Goal: Information Seeking & Learning: Learn about a topic

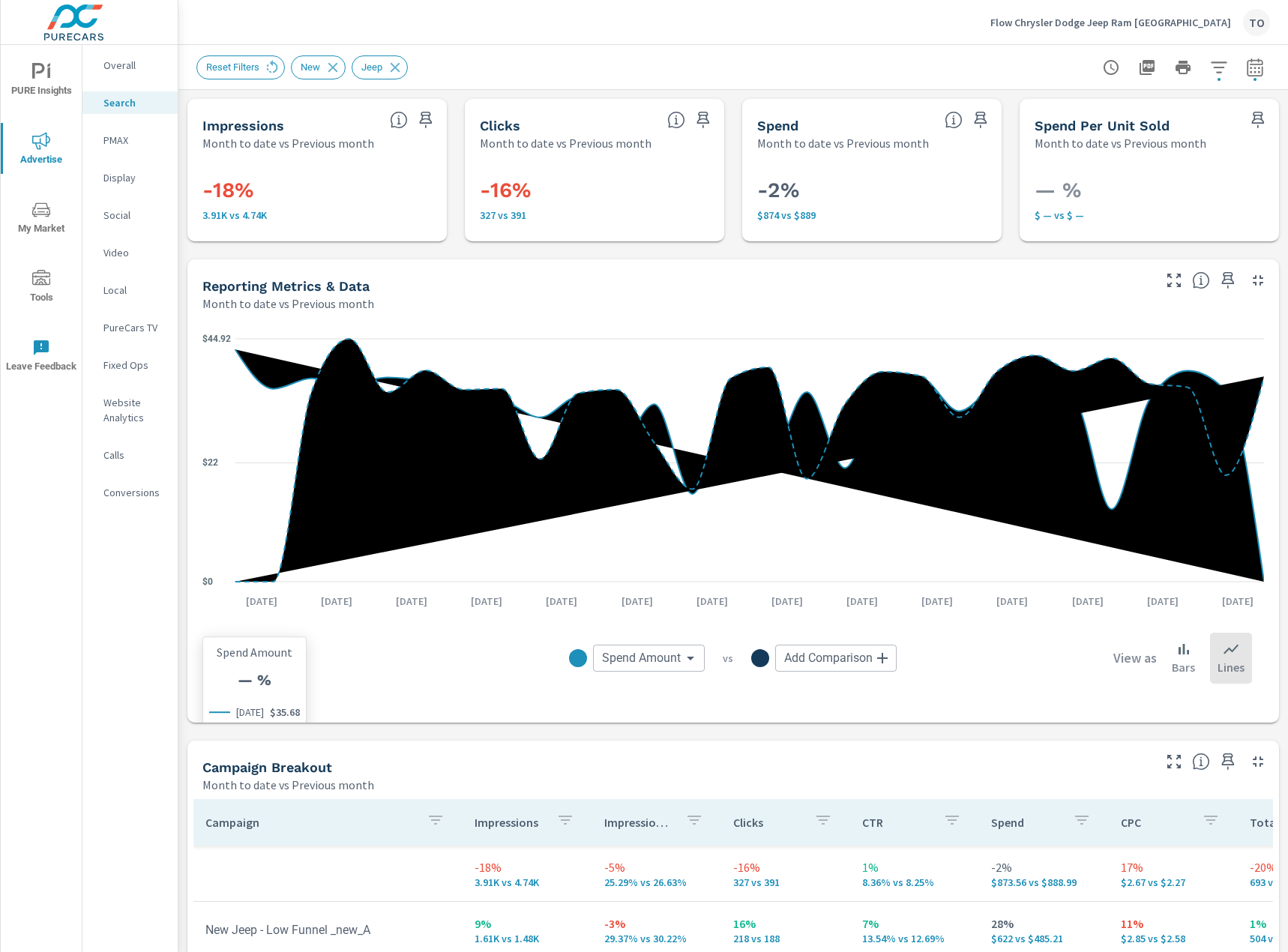
scroll to position [225, 0]
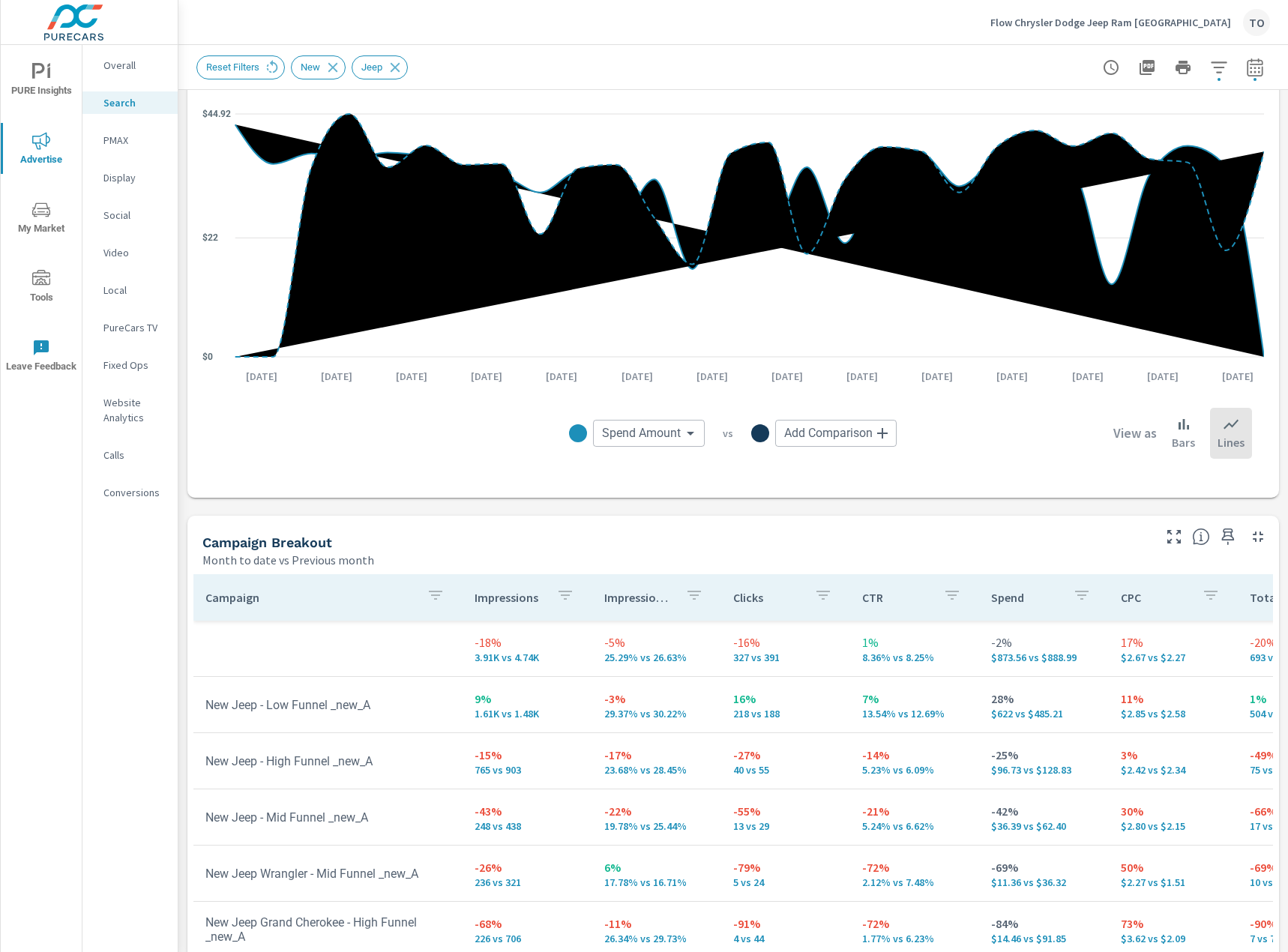
click at [35, 218] on icon "nav menu" at bounding box center [41, 209] width 18 height 18
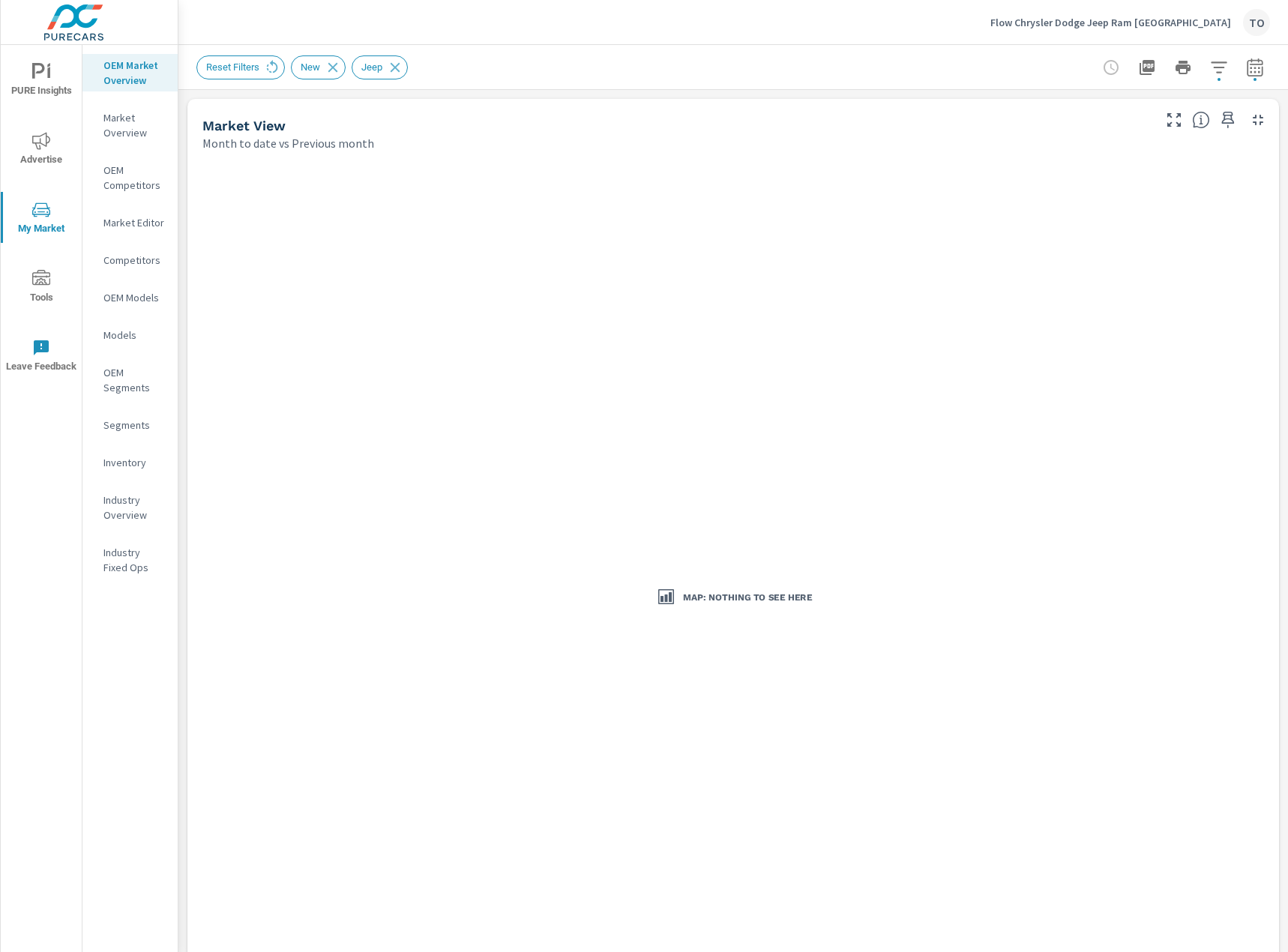
click at [518, 61] on div "Reset Filters New Jeep" at bounding box center [628, 68] width 863 height 24
click at [1216, 69] on icon "button" at bounding box center [1218, 67] width 18 height 18
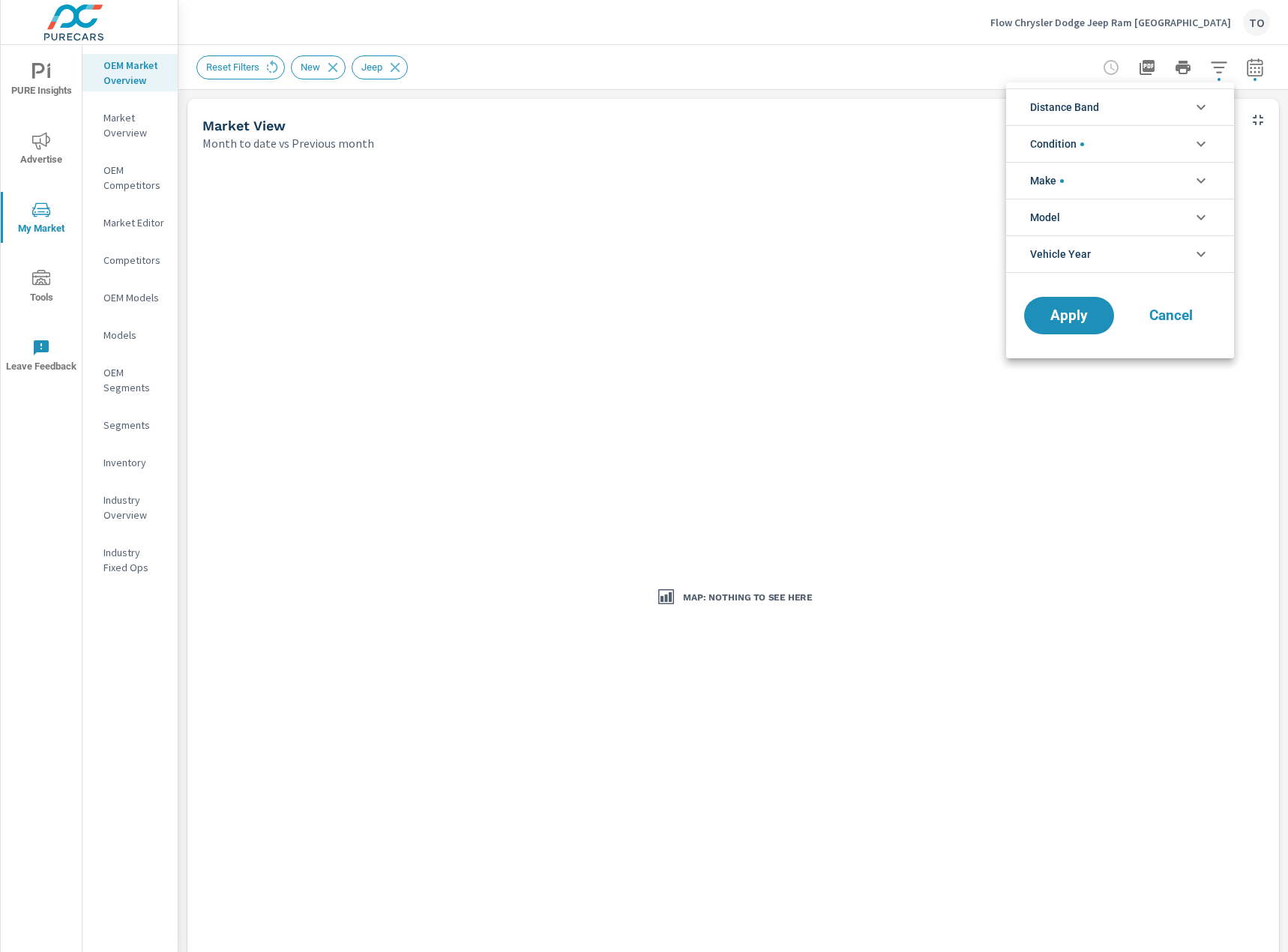
click at [1118, 187] on li "Make" at bounding box center [1120, 180] width 228 height 37
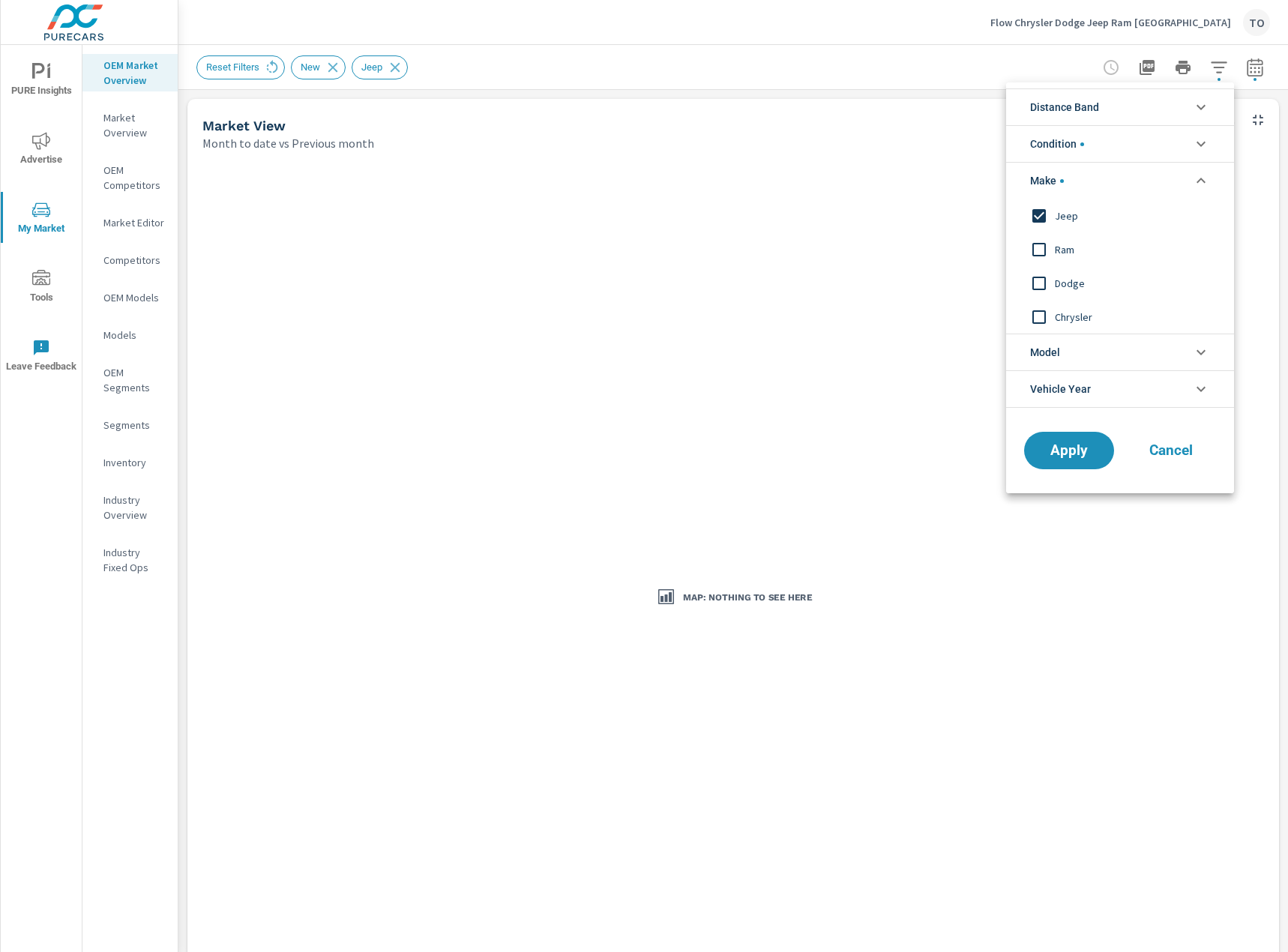
click at [1091, 184] on li "Make" at bounding box center [1120, 180] width 228 height 37
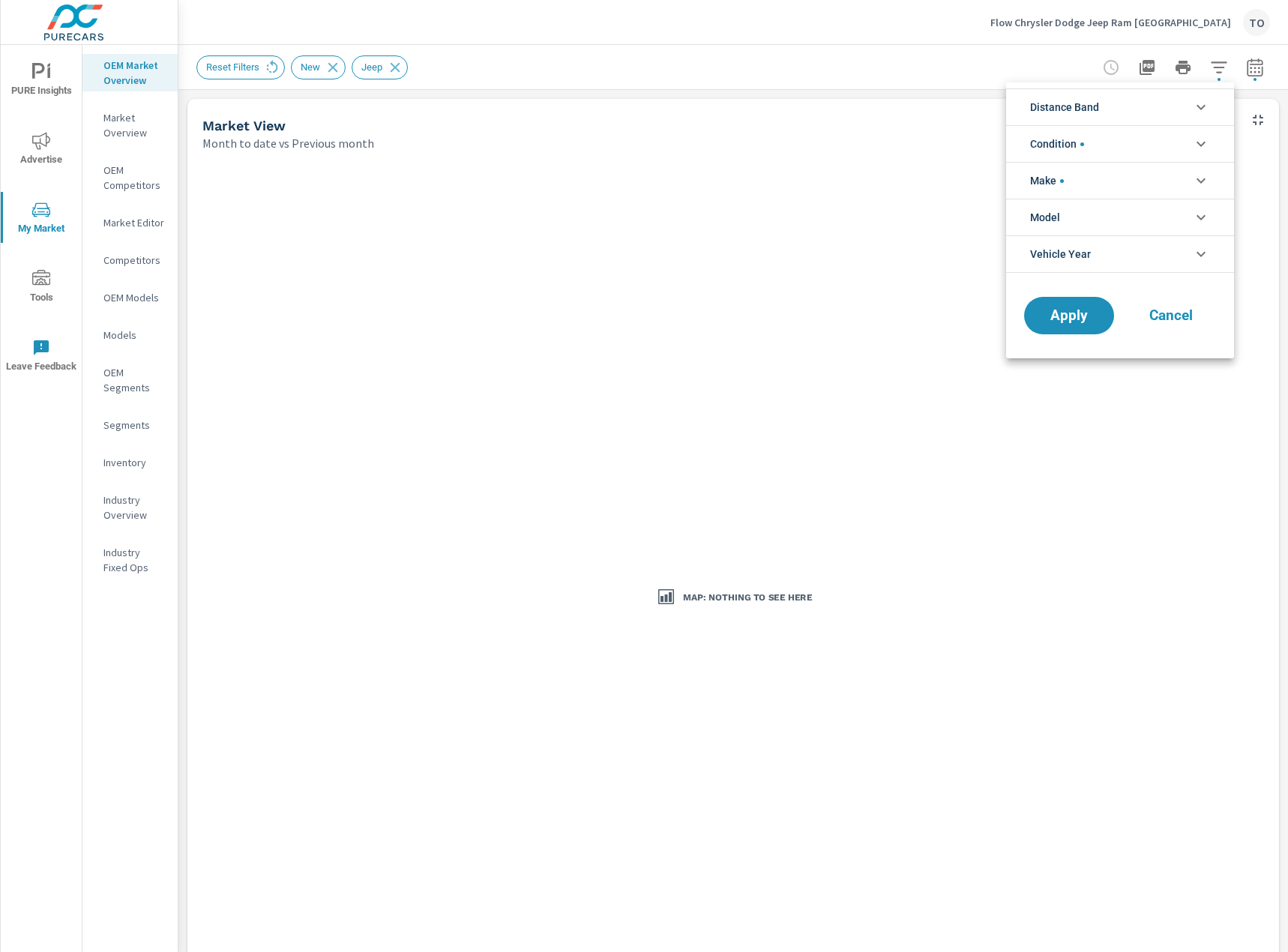
click at [1091, 136] on li "Condition" at bounding box center [1120, 144] width 228 height 37
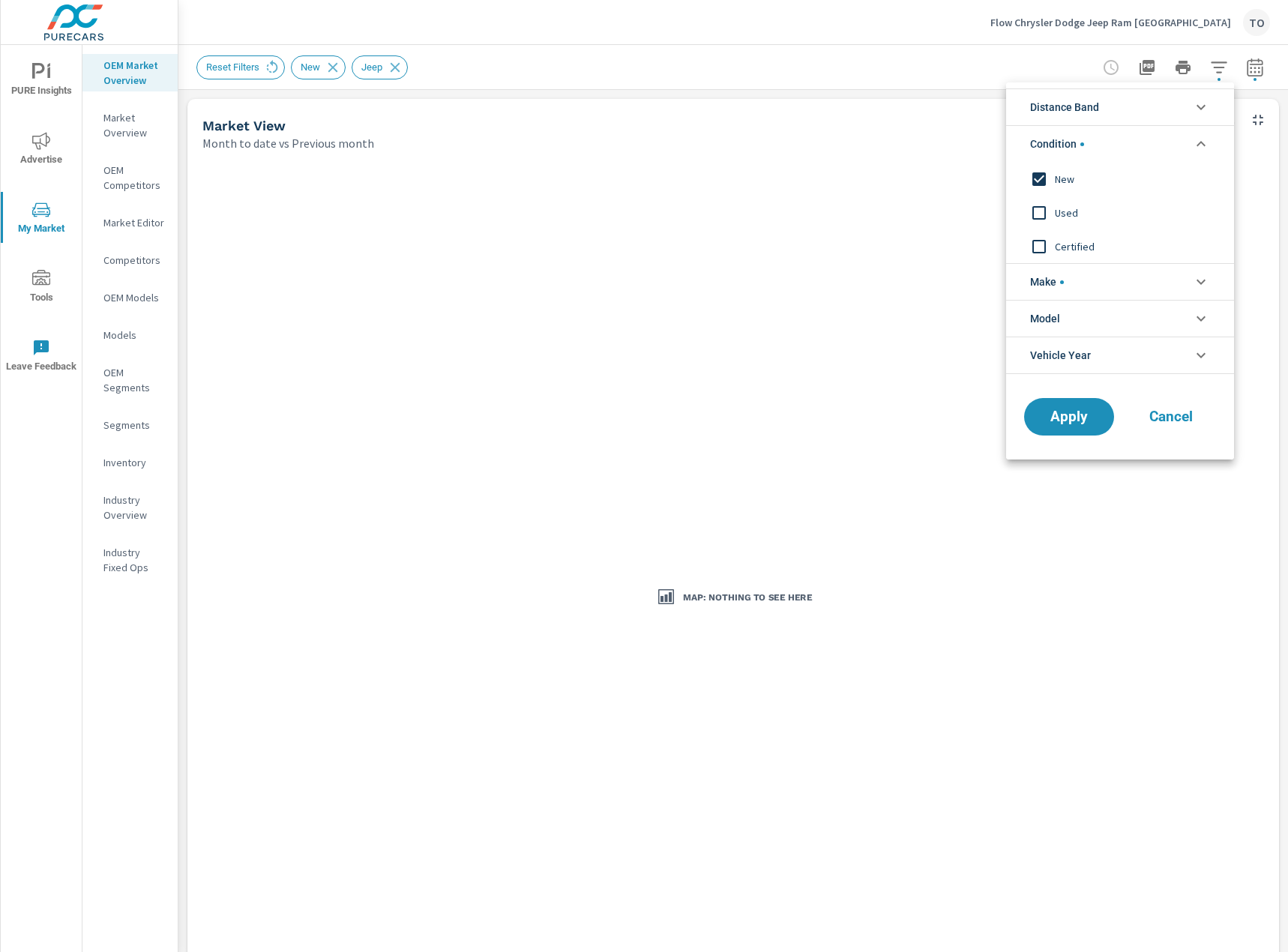
click at [1093, 138] on li "Condition" at bounding box center [1120, 144] width 228 height 37
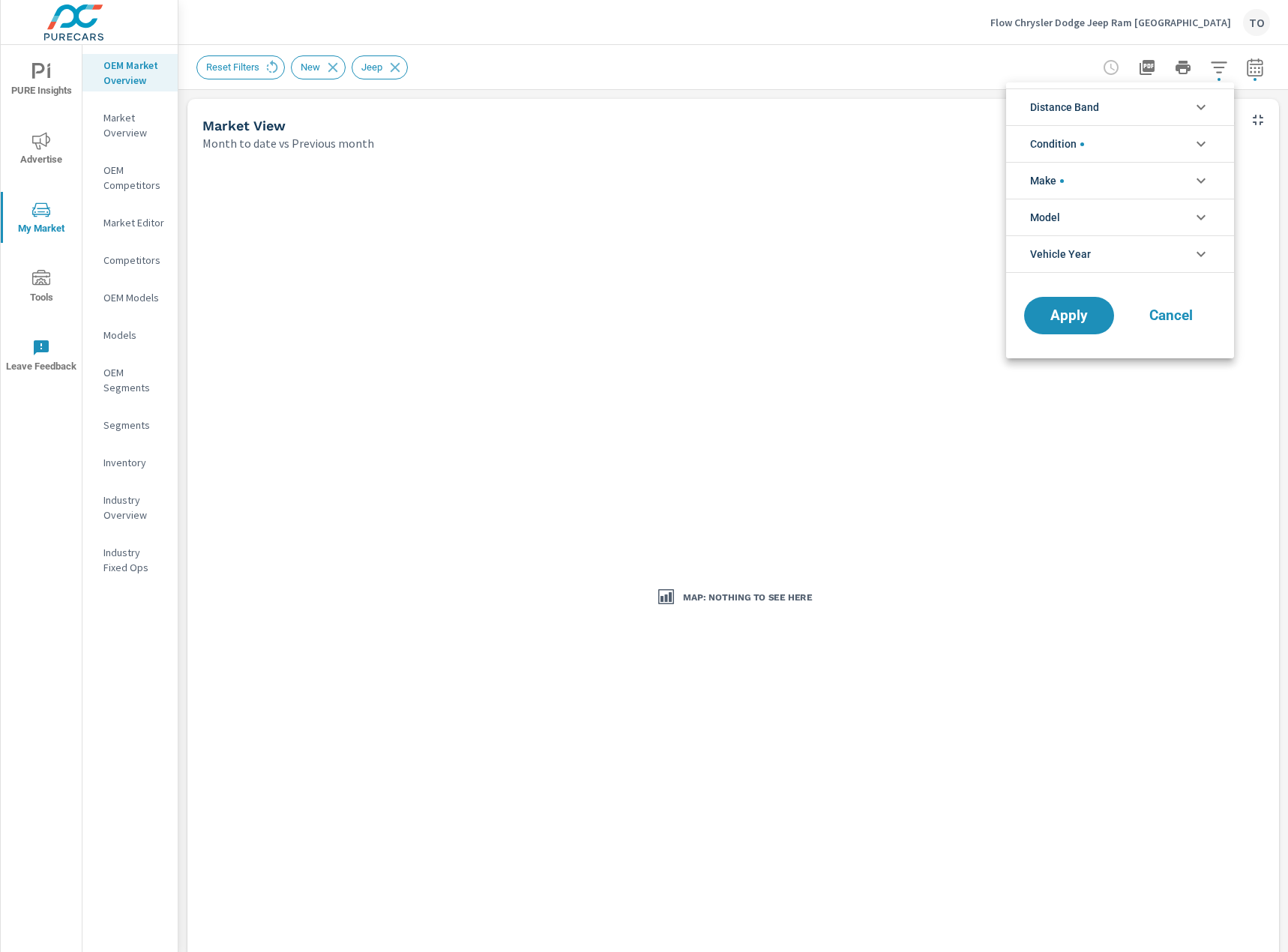
click at [939, 93] on div at bounding box center [644, 476] width 1288 height 952
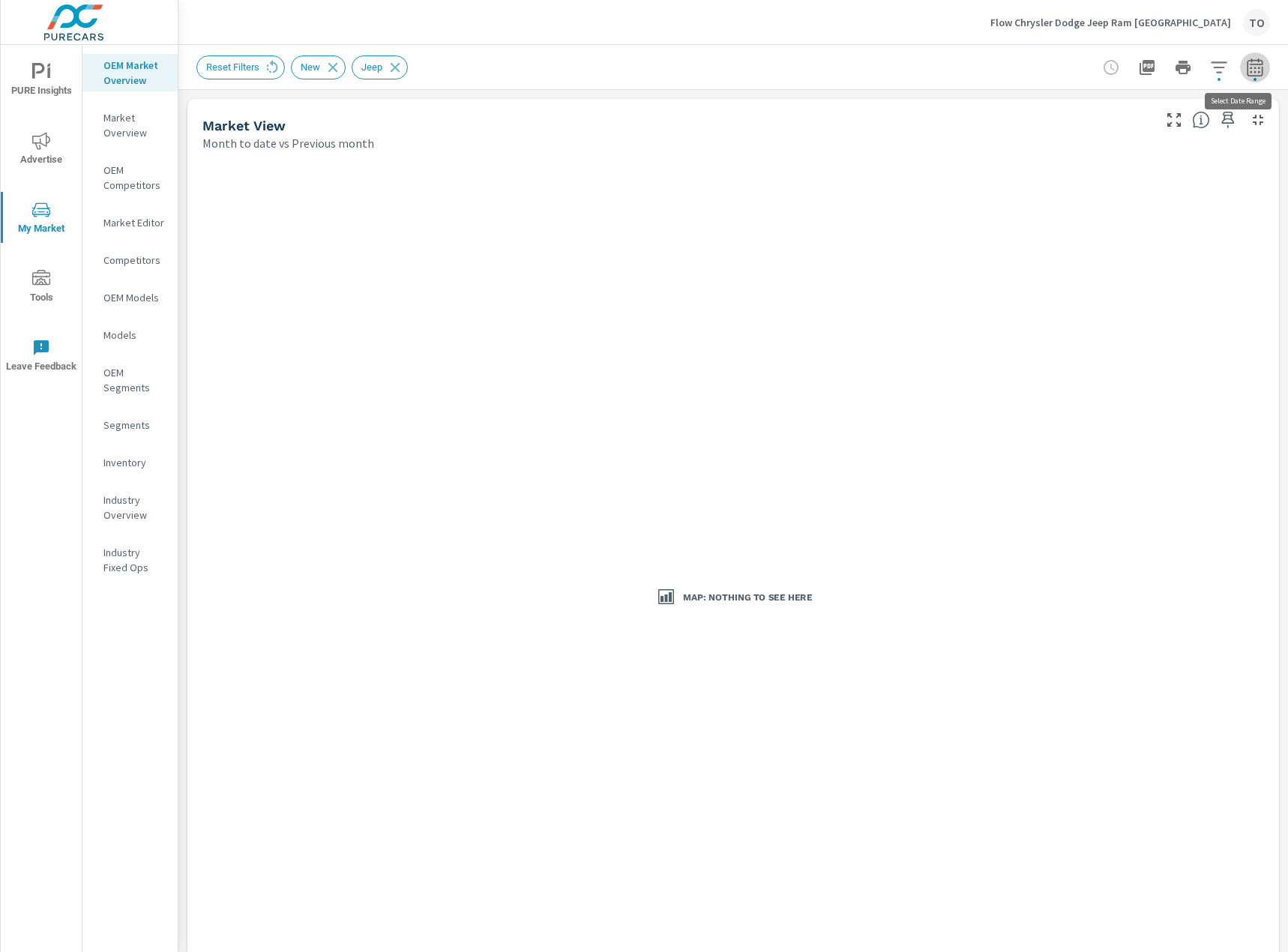
click at [1257, 64] on icon "button" at bounding box center [1254, 66] width 16 height 18
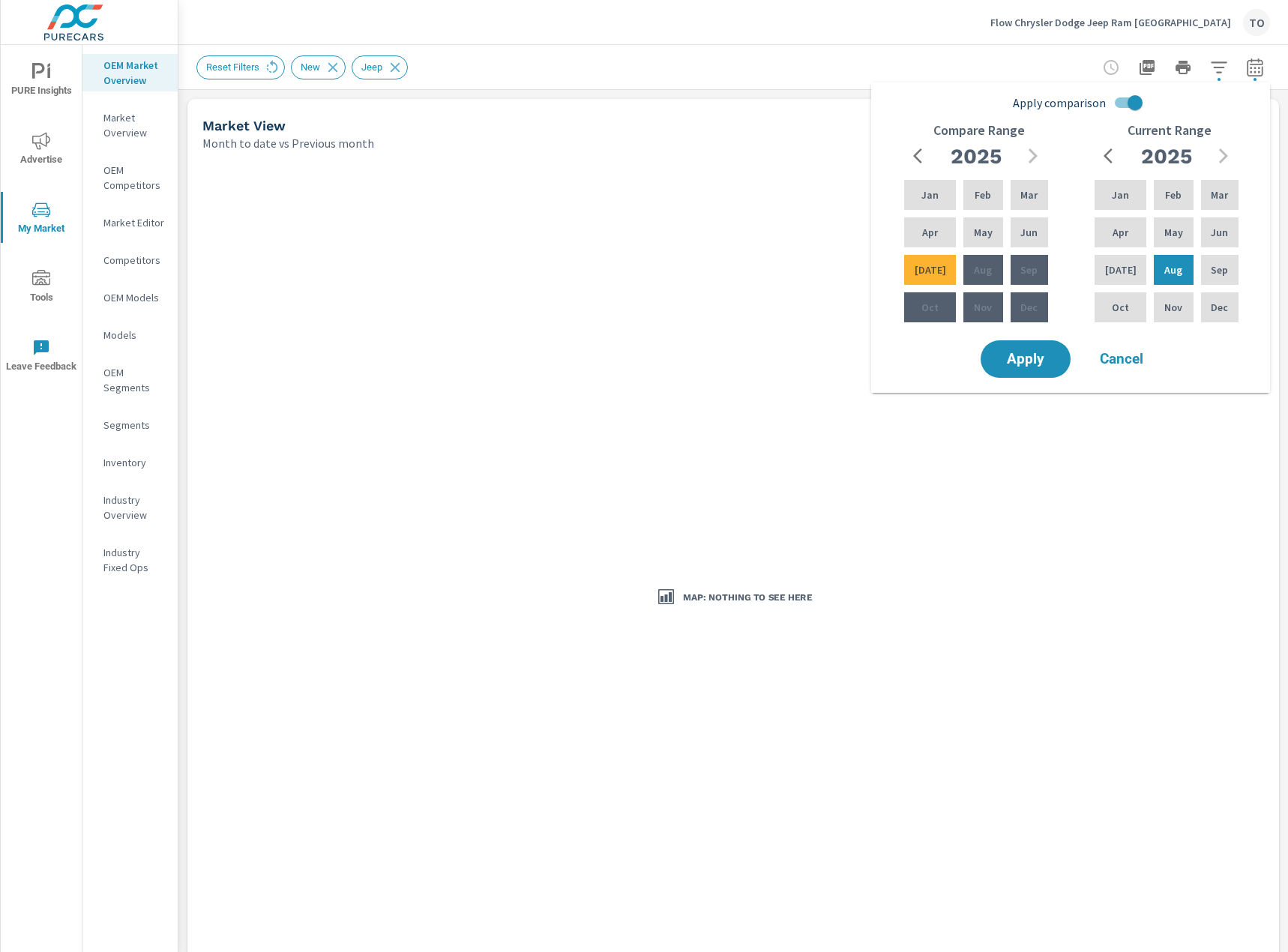
click at [1128, 101] on input "Apply comparison" at bounding box center [1135, 102] width 85 height 29
checkbox input "false"
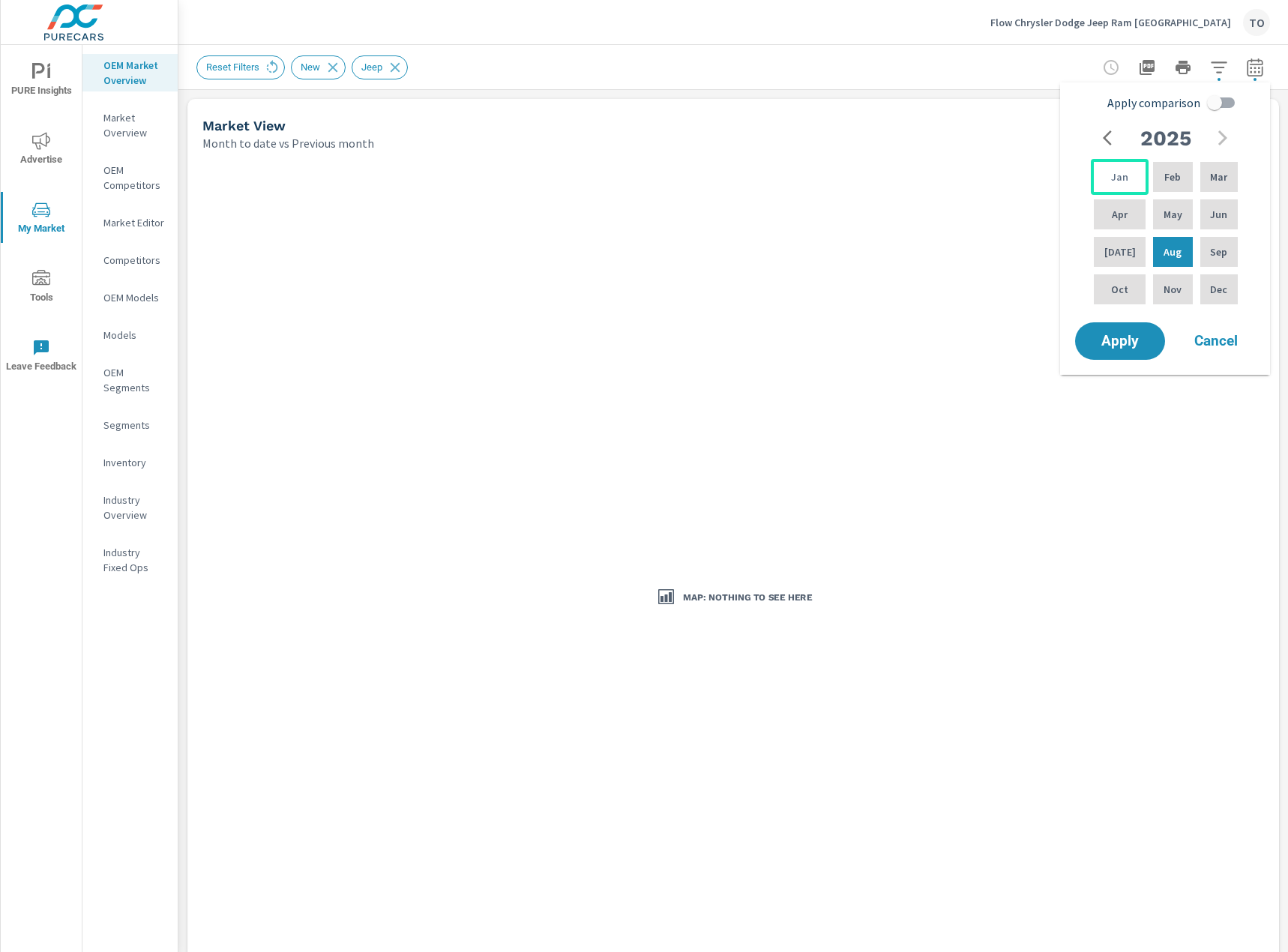
click at [1123, 179] on p "Jan" at bounding box center [1120, 176] width 17 height 15
click at [1173, 245] on p "Aug" at bounding box center [1172, 251] width 18 height 15
click at [1199, 219] on div "Jun" at bounding box center [1219, 214] width 44 height 36
click at [1164, 252] on p "Aug" at bounding box center [1172, 251] width 18 height 15
click at [1164, 213] on p "May" at bounding box center [1172, 214] width 18 height 15
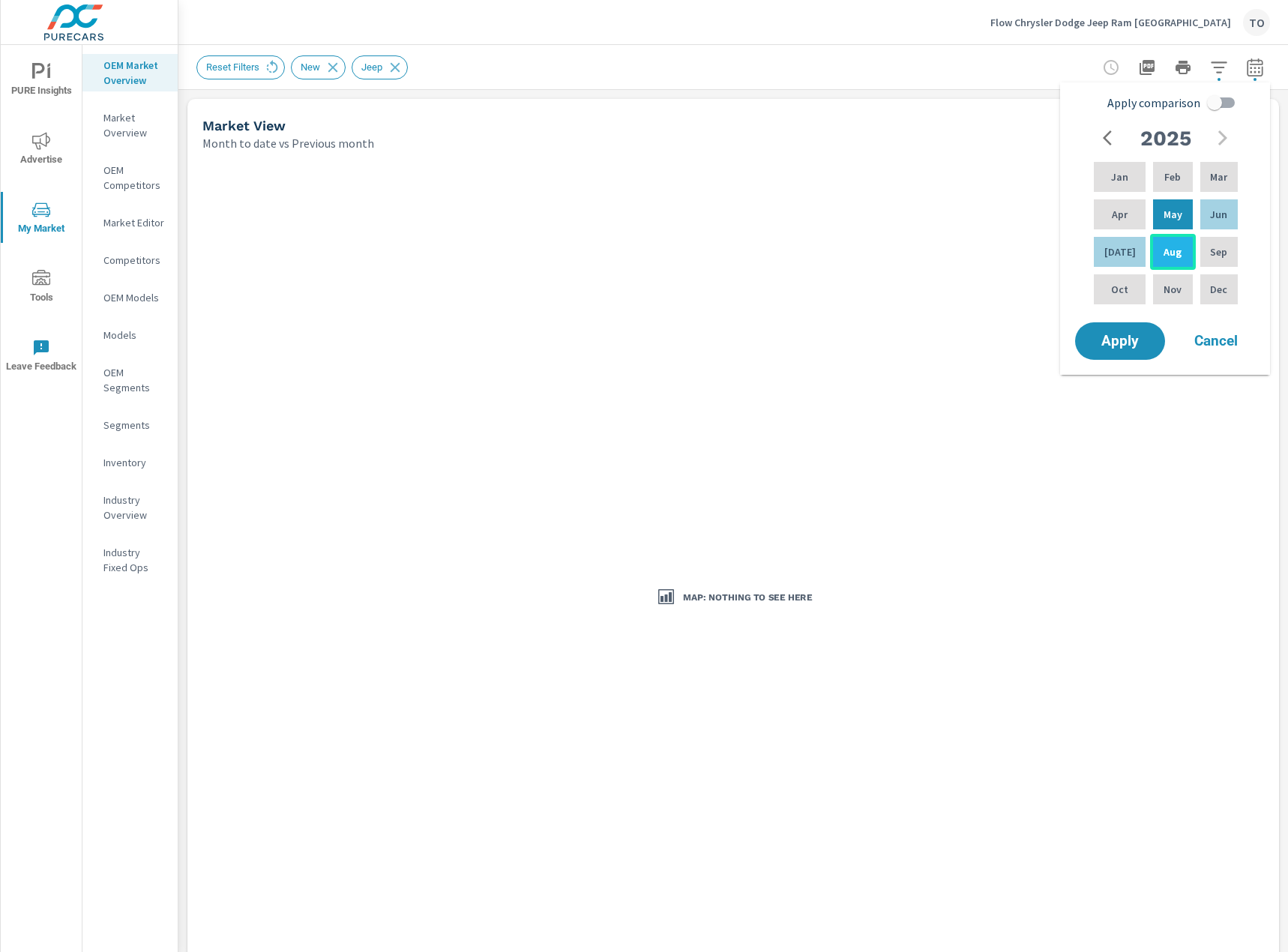
click at [1167, 255] on p "Aug" at bounding box center [1172, 251] width 18 height 15
click at [1210, 212] on p "Jun" at bounding box center [1218, 214] width 17 height 15
click at [1174, 255] on div "Aug" at bounding box center [1173, 251] width 45 height 36
click at [1150, 213] on div "May" at bounding box center [1173, 214] width 45 height 36
click at [1167, 249] on p "Aug" at bounding box center [1172, 251] width 18 height 15
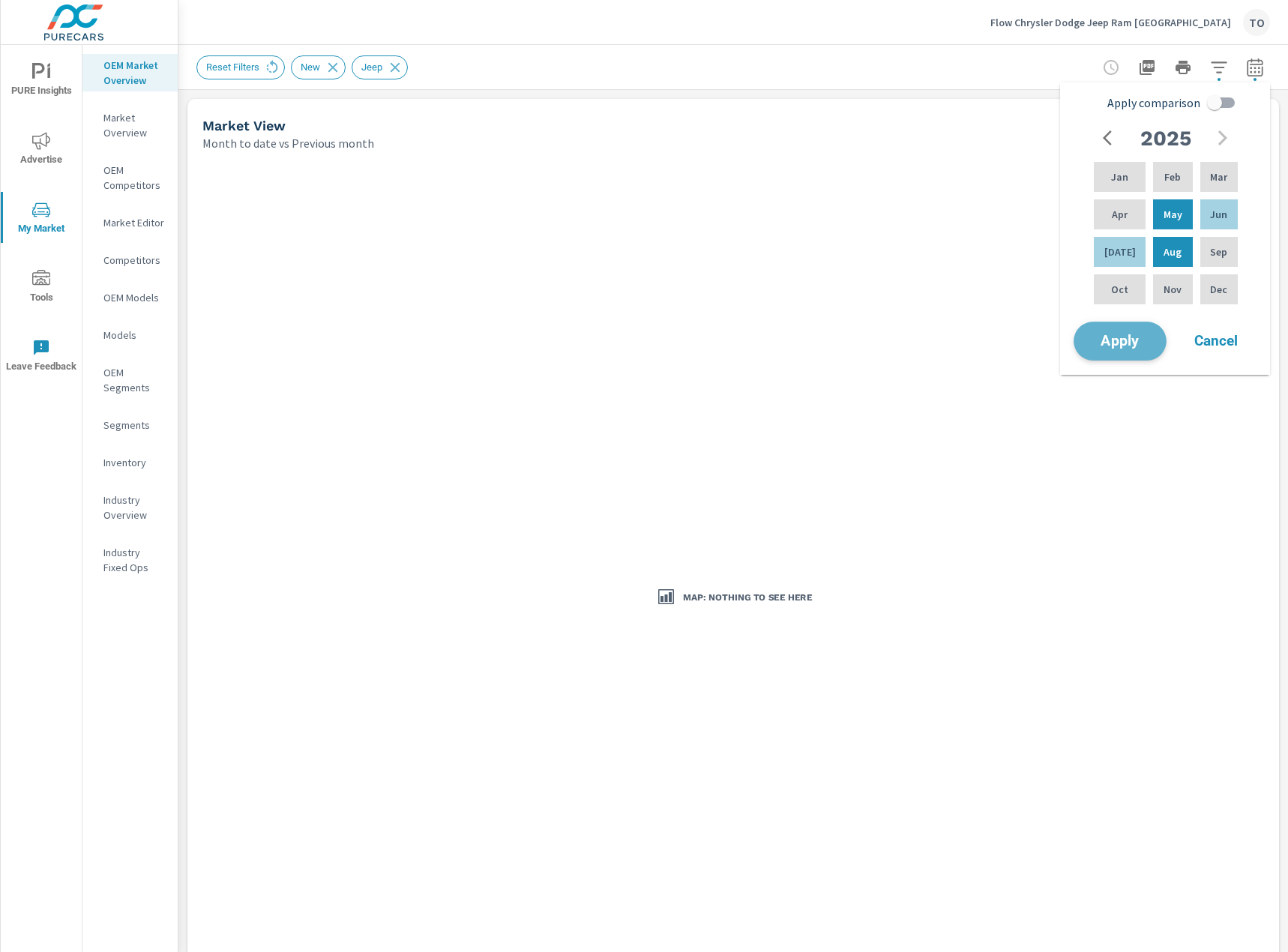
click at [1141, 335] on span "Apply" at bounding box center [1120, 341] width 61 height 14
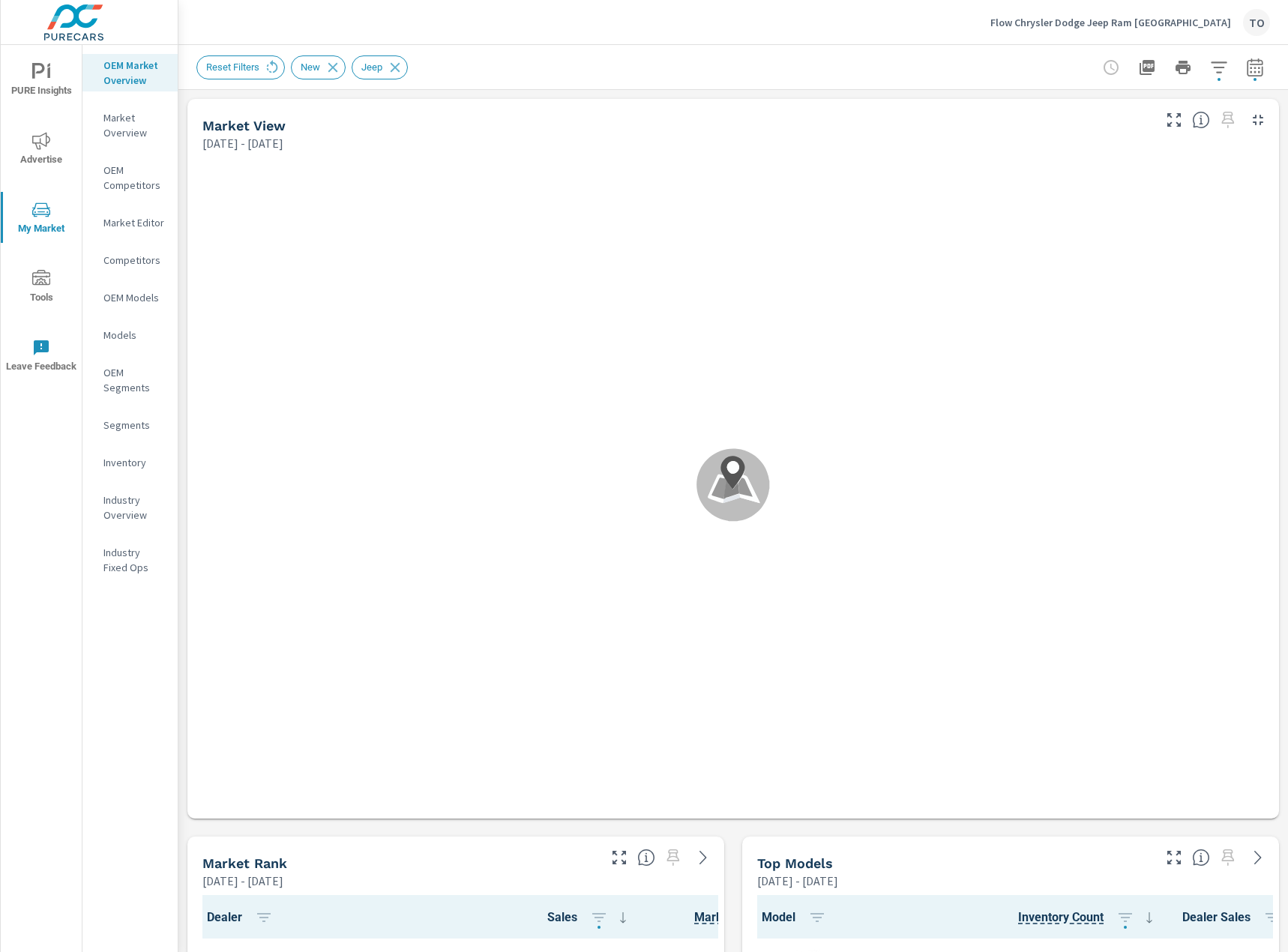
scroll to position [1, 0]
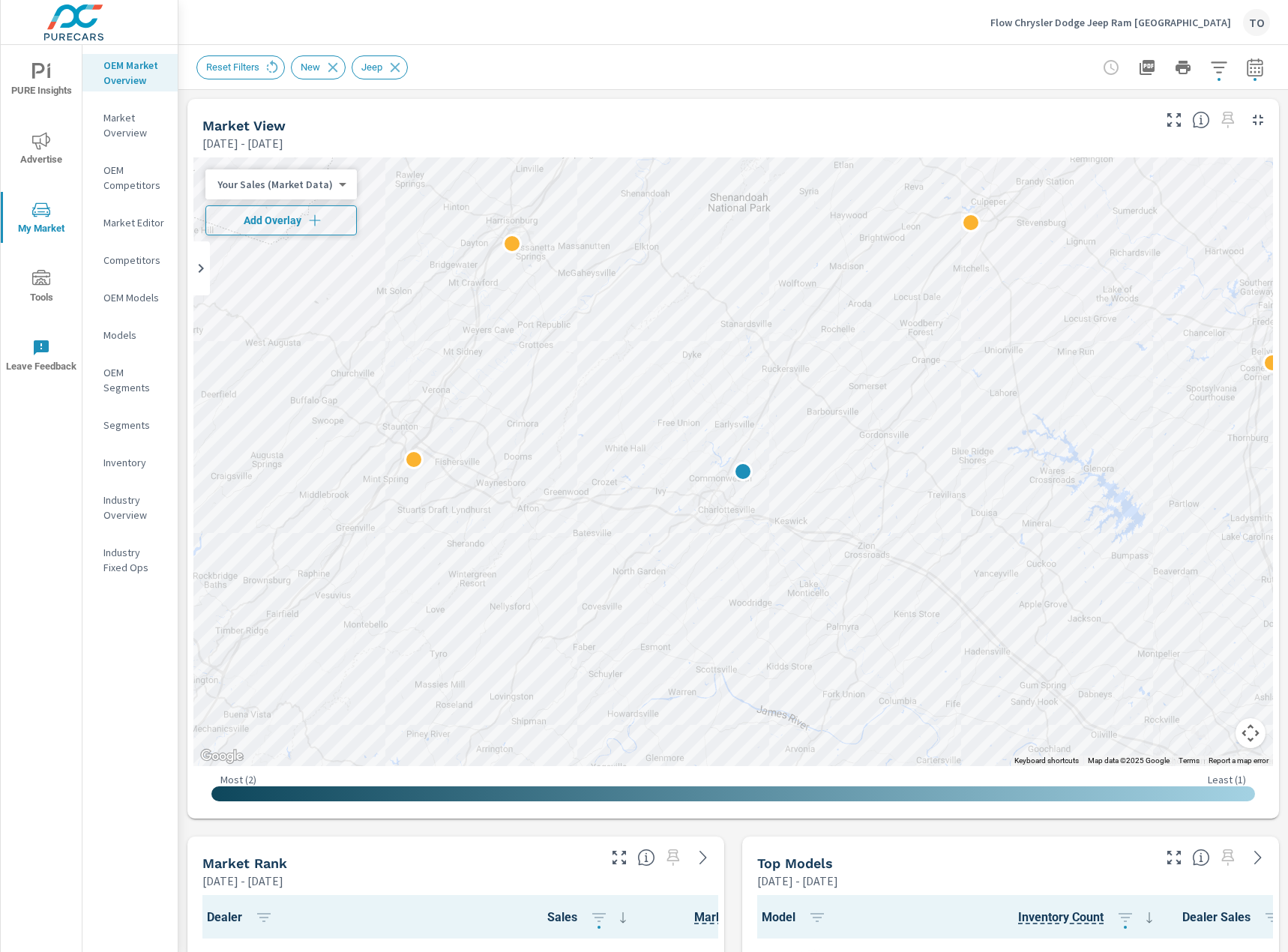
click at [278, 217] on span "Add Overlay" at bounding box center [281, 220] width 138 height 15
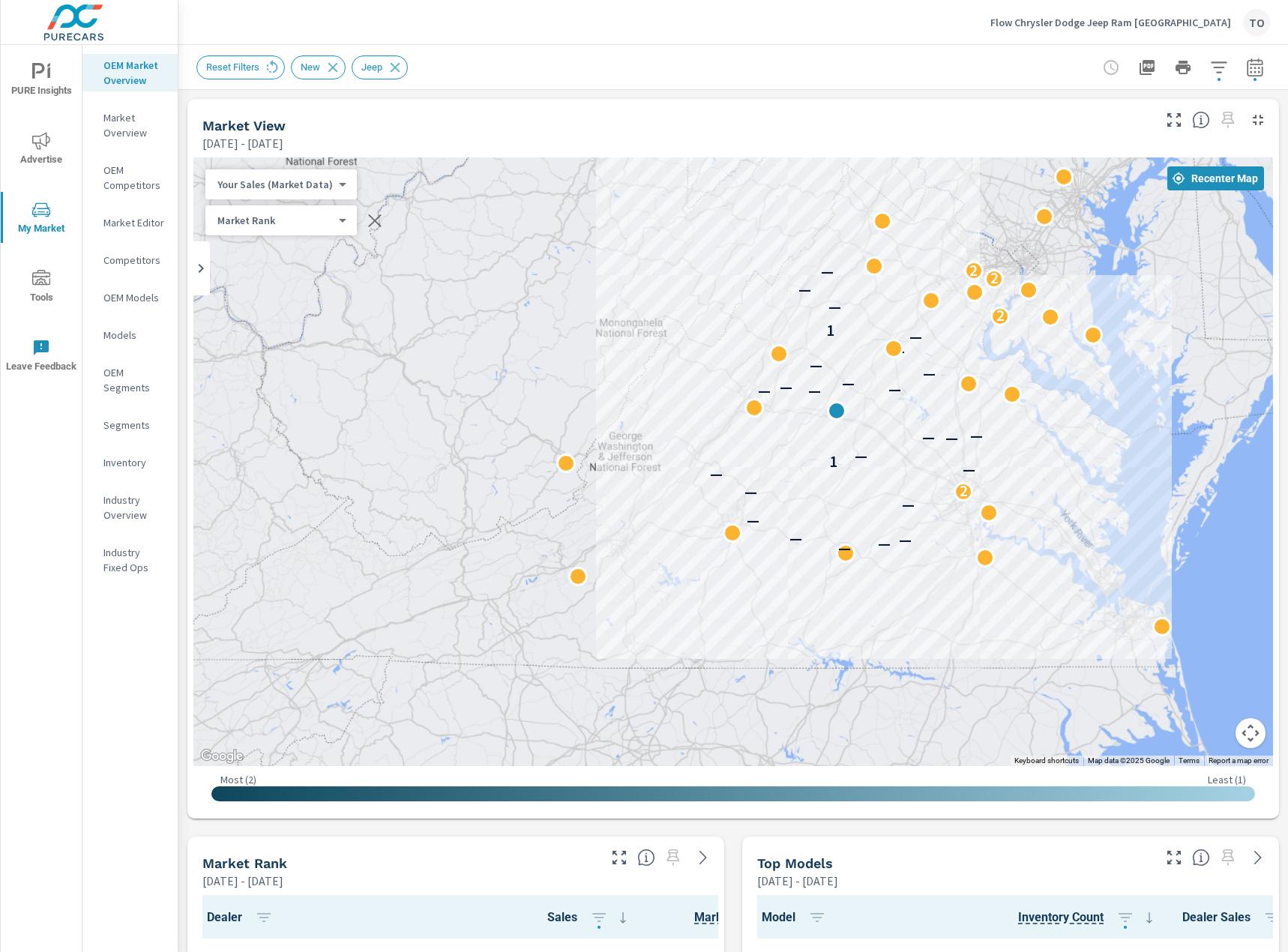
drag, startPoint x: 1093, startPoint y: 408, endPoint x: 991, endPoint y: 414, distance: 102.2
click at [991, 414] on div "— — — — — — — 2 — — 1 — — — — — — — — — — — — — 1 2 — — 2 — 2" at bounding box center [733, 462] width 1080 height 609
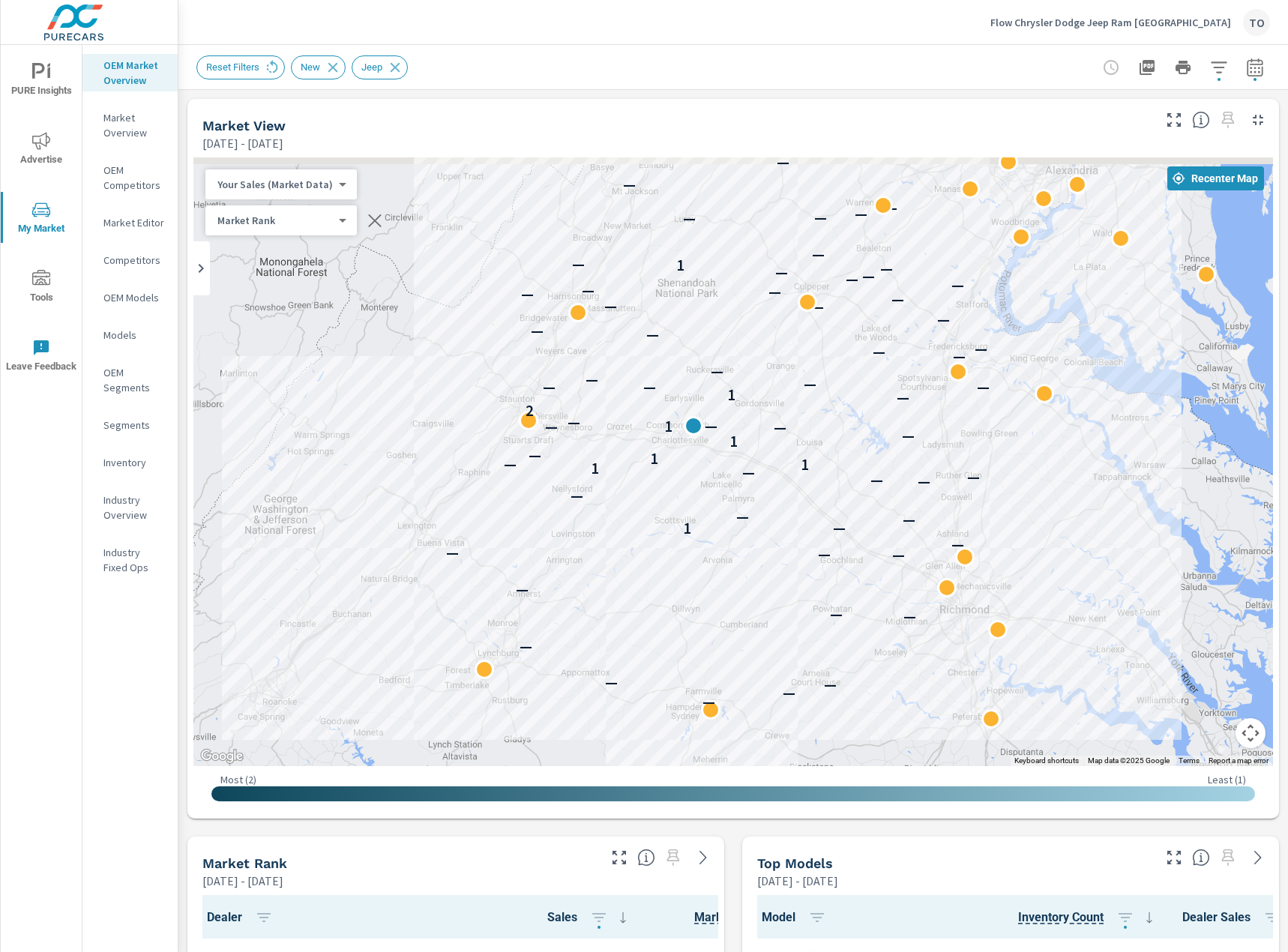
drag, startPoint x: 745, startPoint y: 311, endPoint x: 798, endPoint y: 322, distance: 54.1
click at [752, 331] on div "— — — — — — — — — — — — — 1 — — — — — — — 1 — 1 1 — 1 — — — 1 — — 2 — 1 — — — —…" at bounding box center [733, 462] width 1080 height 609
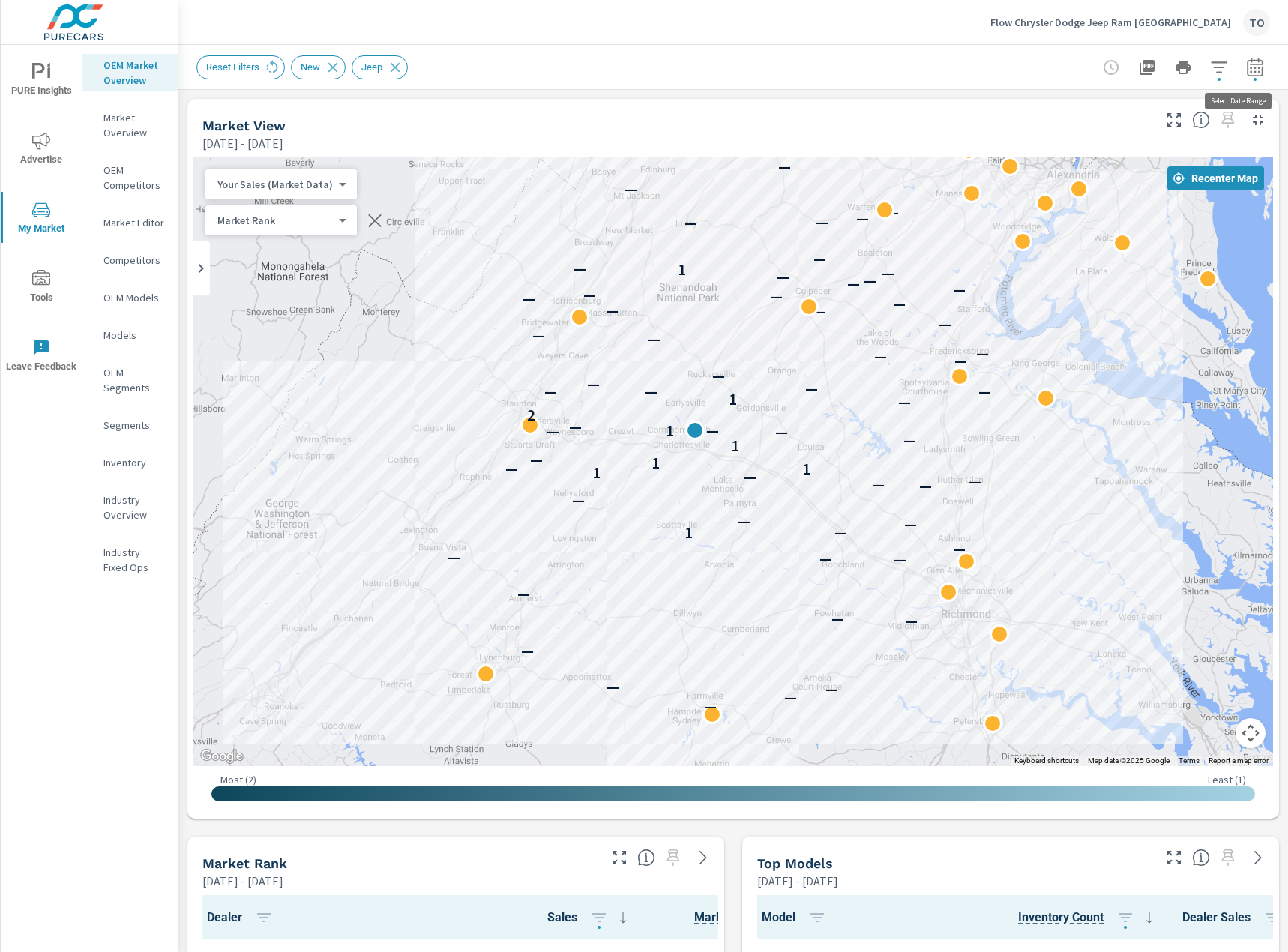
click at [1246, 68] on icon "button" at bounding box center [1255, 67] width 18 height 18
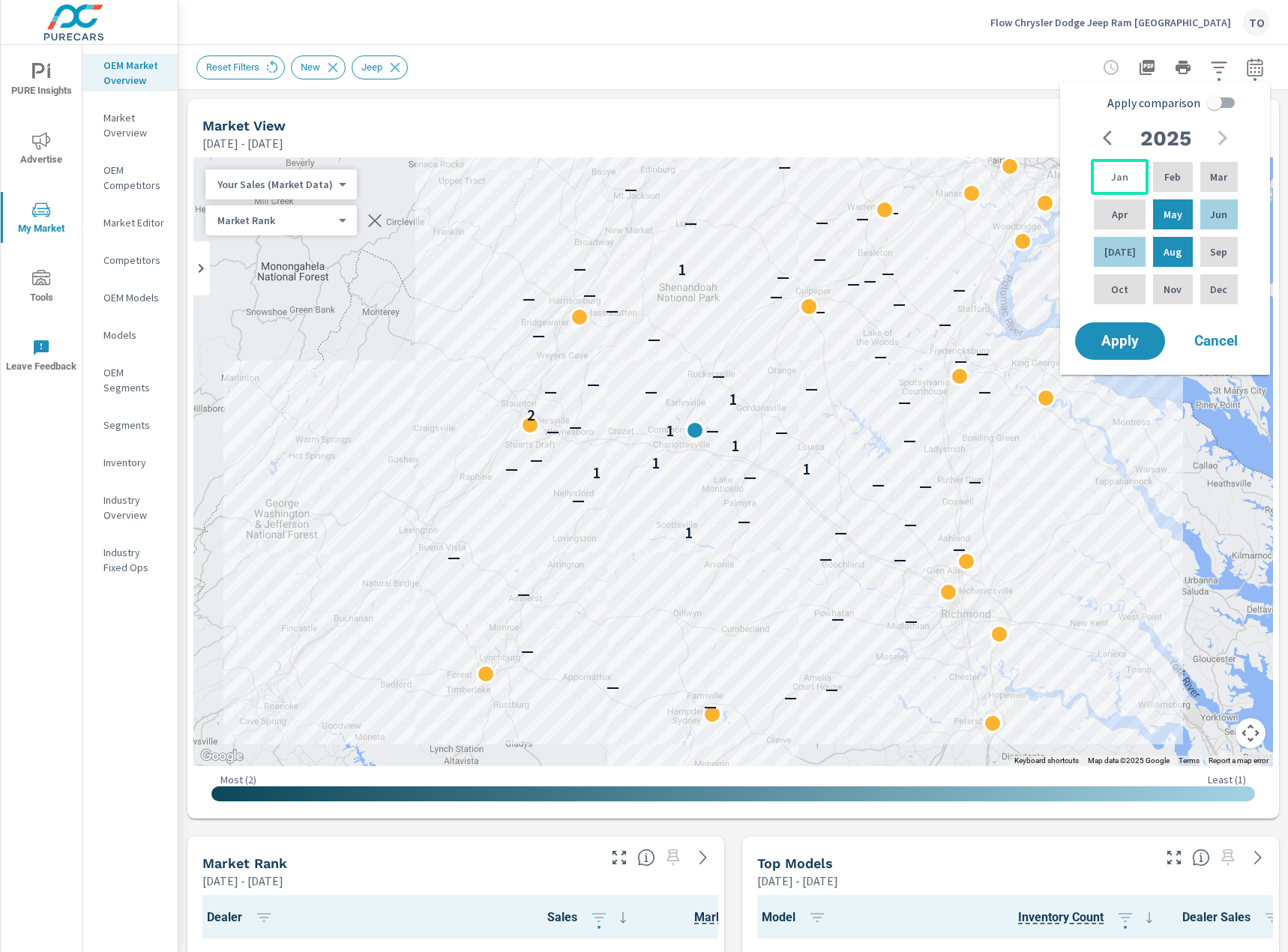
click at [1106, 178] on div "Jan" at bounding box center [1120, 176] width 58 height 36
click at [1170, 241] on div "Aug" at bounding box center [1173, 251] width 45 height 36
click at [1123, 342] on span "Apply" at bounding box center [1120, 341] width 61 height 14
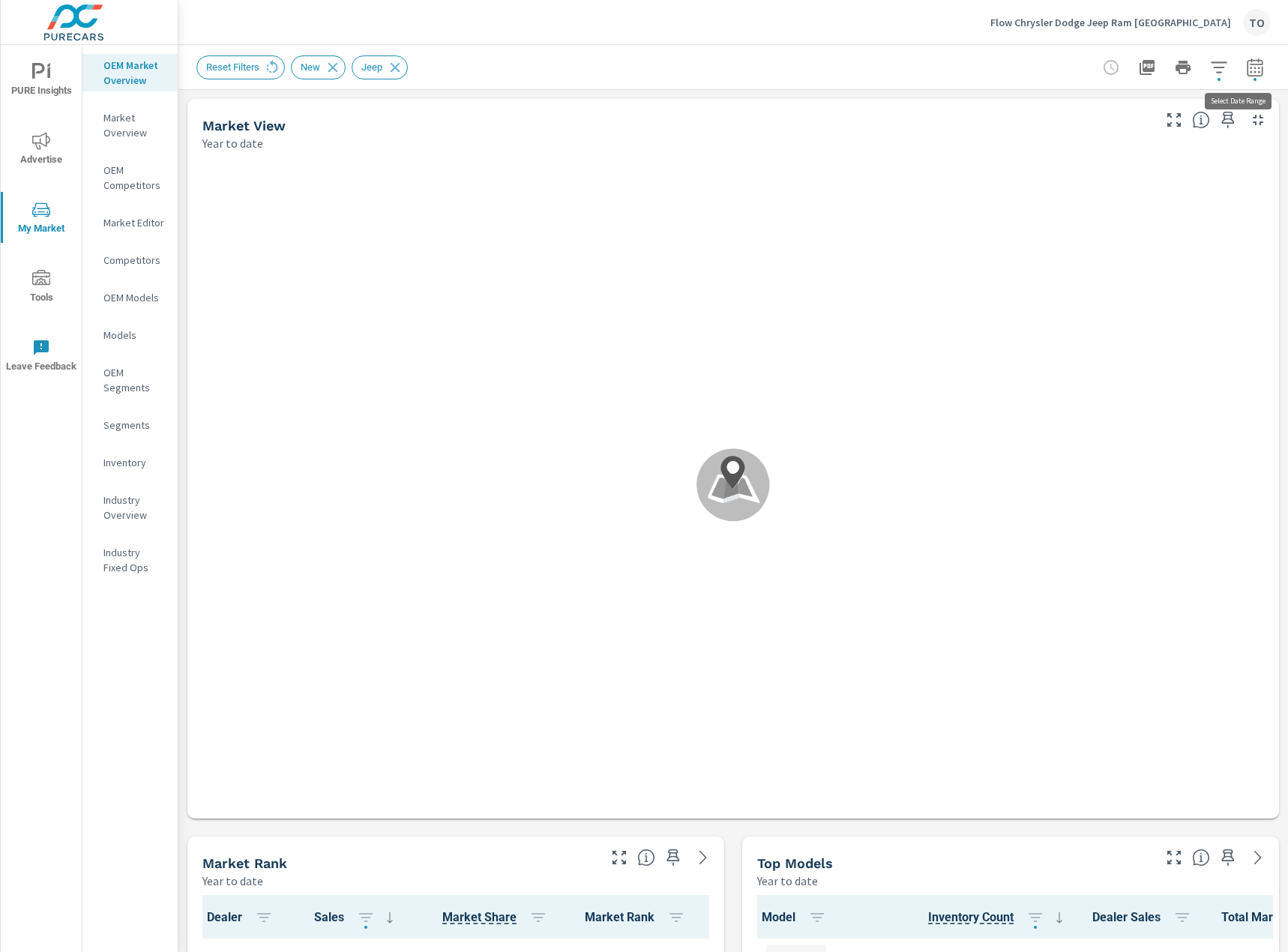
click at [1265, 69] on button "button" at bounding box center [1255, 67] width 30 height 30
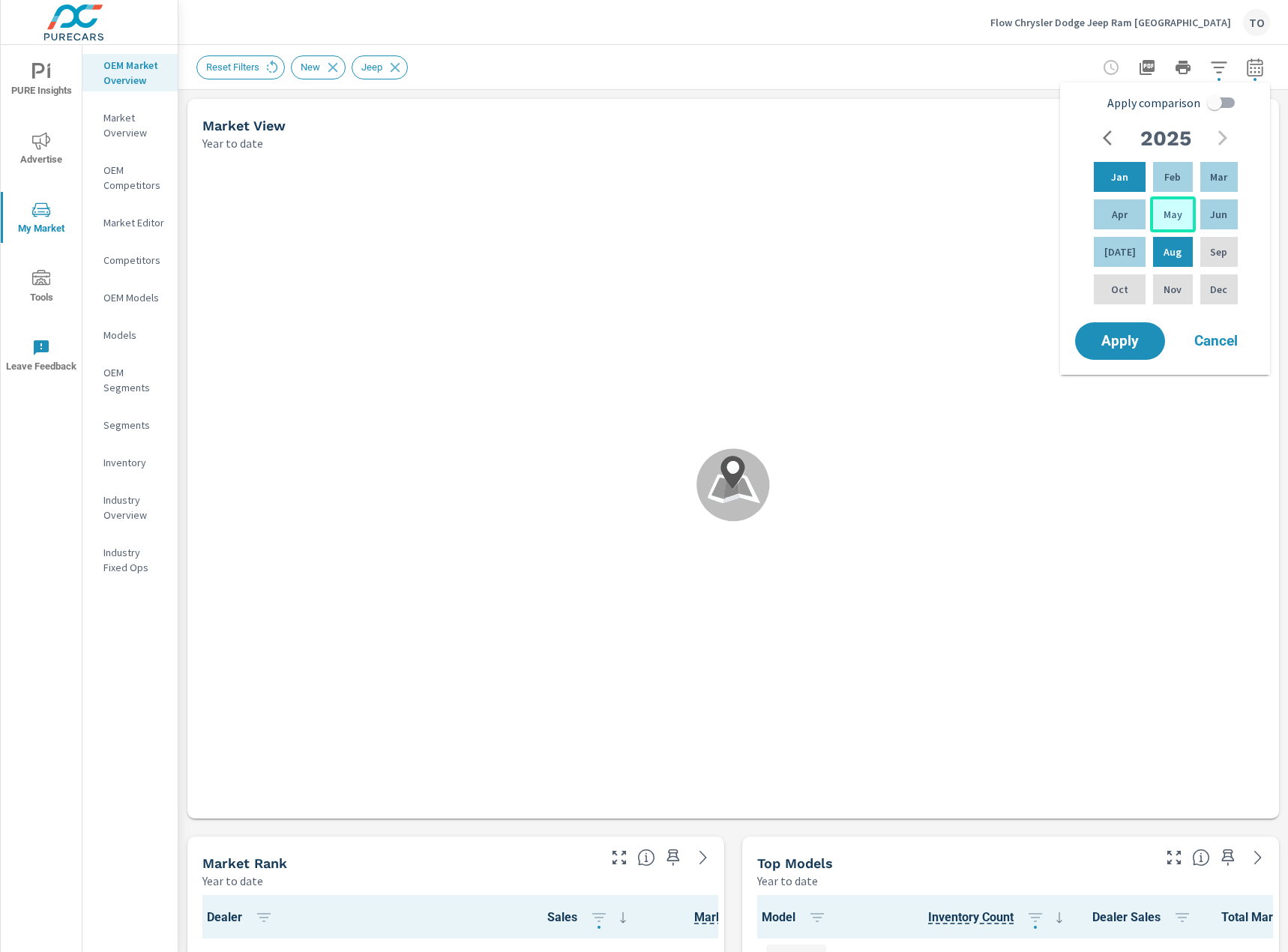
scroll to position [1, 0]
click at [1176, 221] on div "May" at bounding box center [1173, 214] width 45 height 36
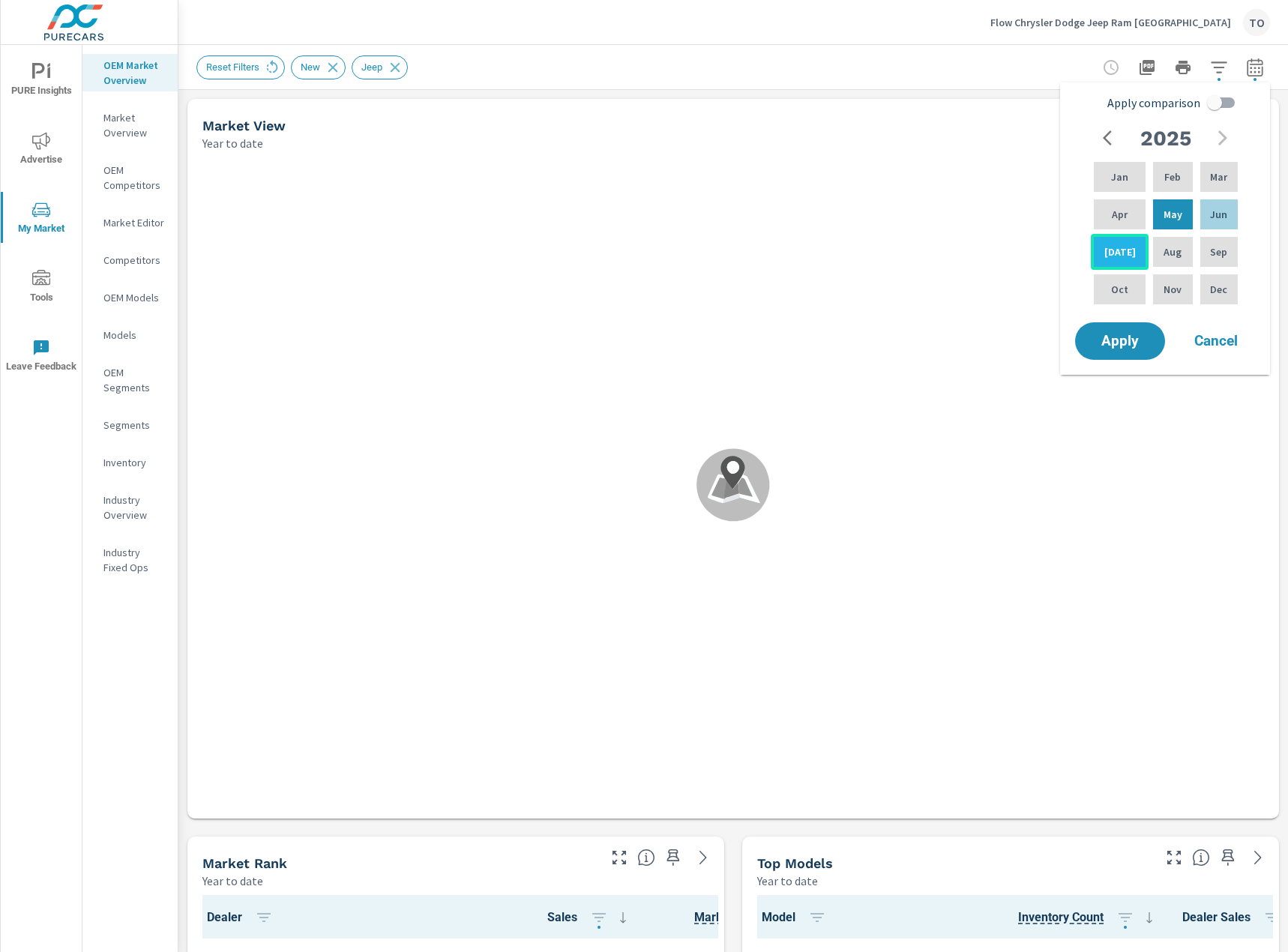
click at [1116, 248] on p "[DATE]" at bounding box center [1120, 251] width 31 height 15
click at [1129, 348] on span "Apply" at bounding box center [1120, 341] width 61 height 14
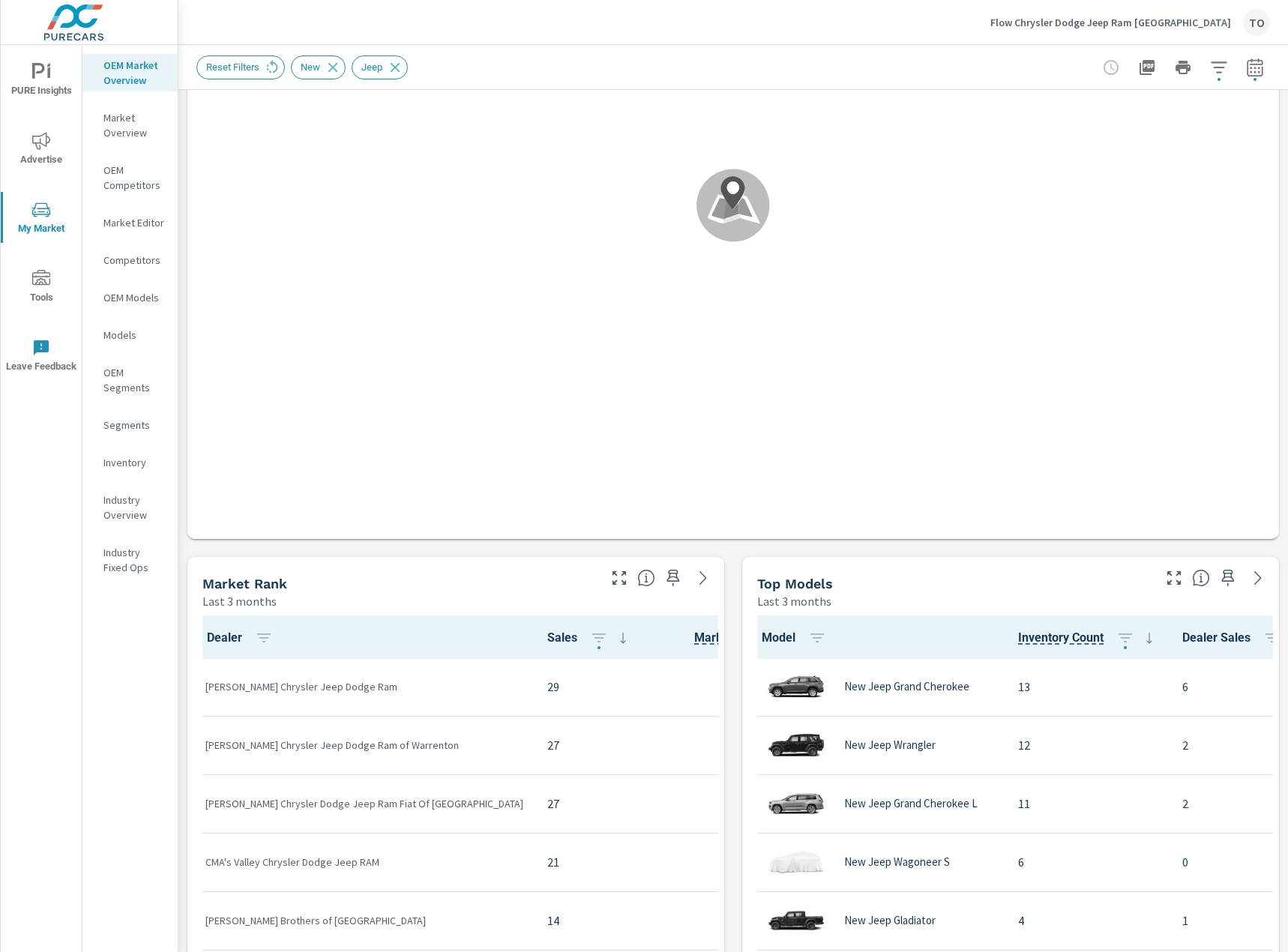
scroll to position [300, 0]
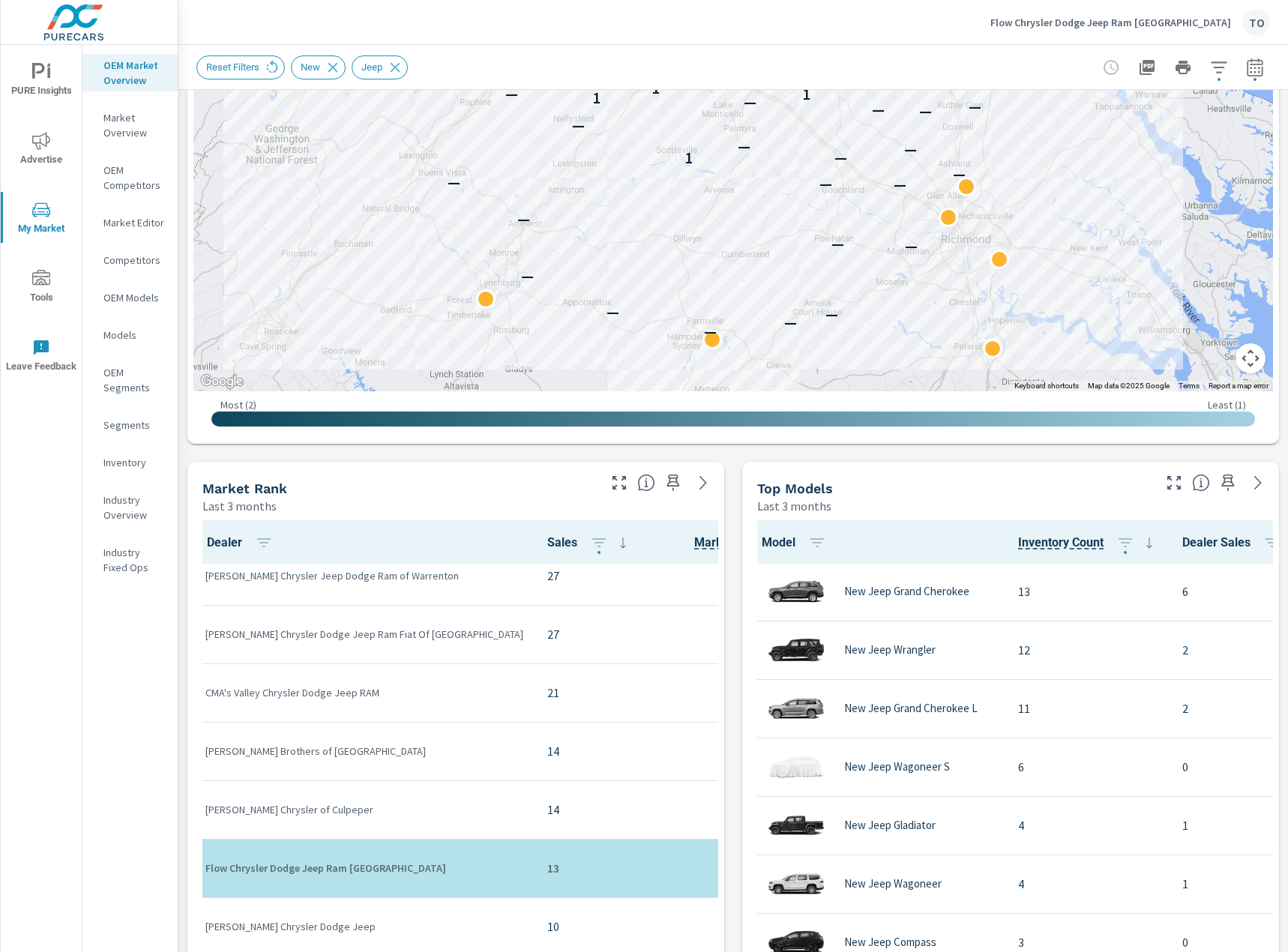
scroll to position [150, 0]
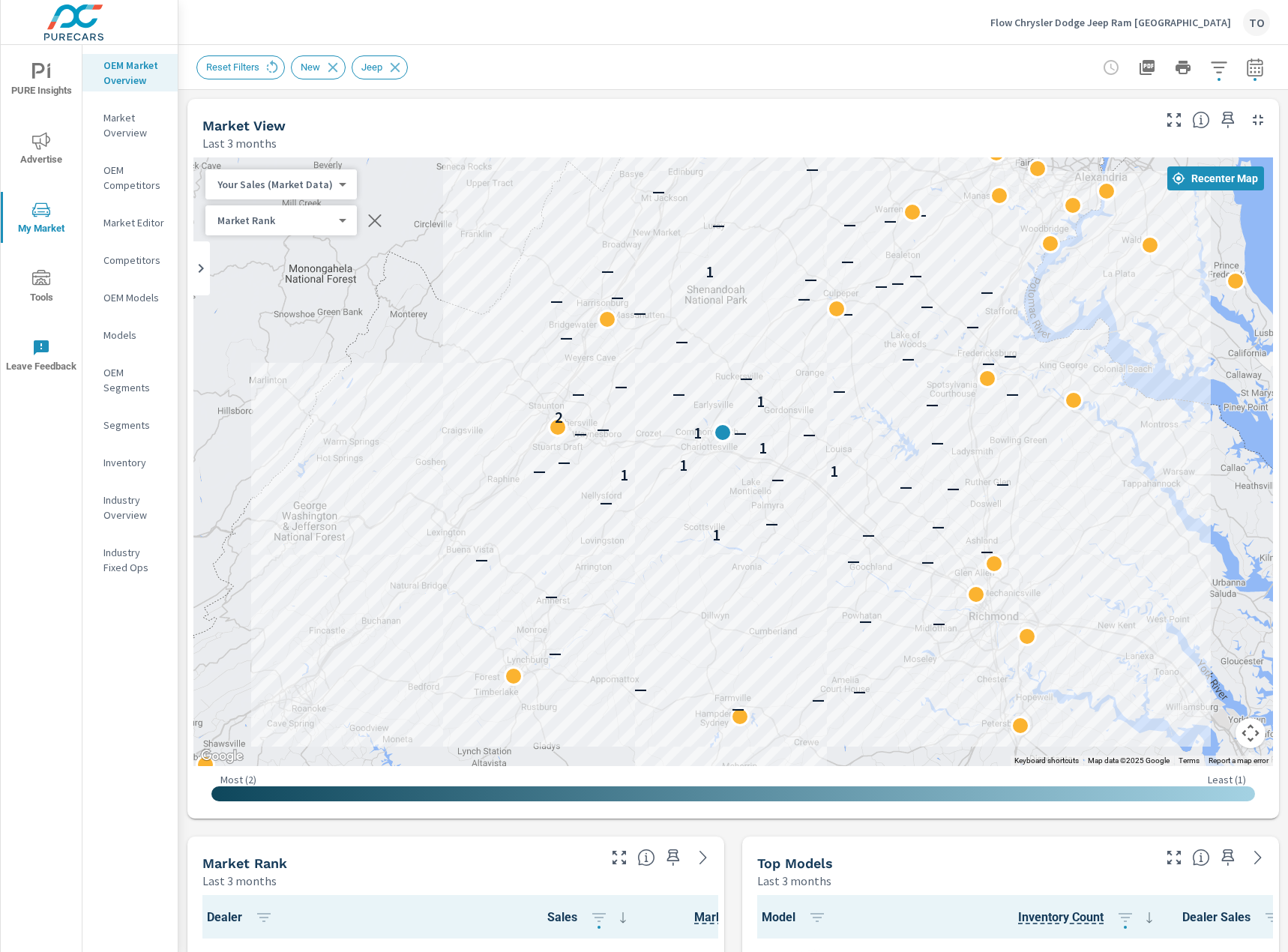
click at [1257, 71] on icon "button" at bounding box center [1255, 67] width 18 height 18
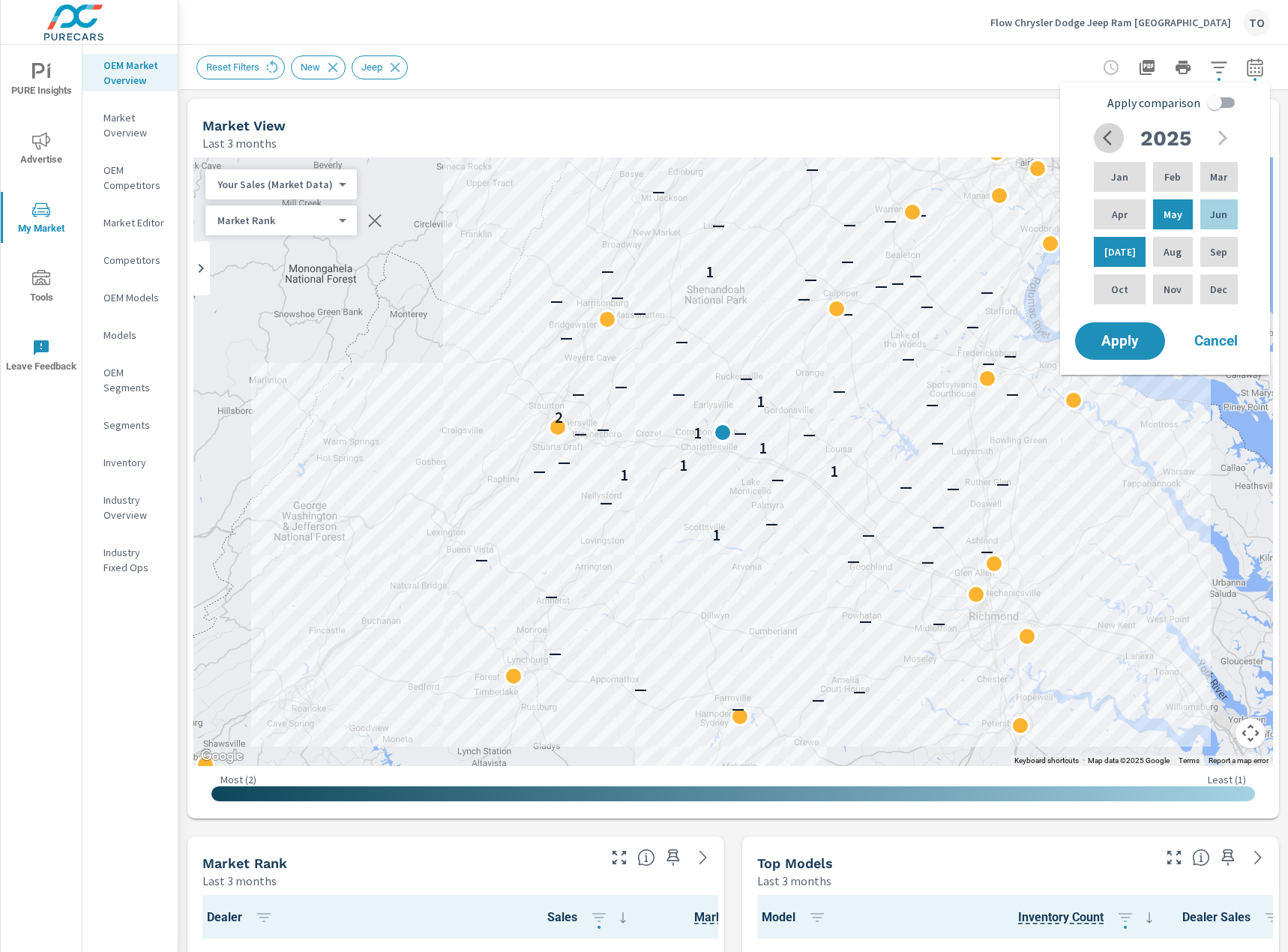
click at [1114, 134] on icon "button" at bounding box center [1111, 138] width 18 height 18
click at [1163, 254] on p "Aug" at bounding box center [1172, 251] width 18 height 15
click at [1223, 134] on icon "button" at bounding box center [1223, 138] width 9 height 15
click at [1104, 250] on div "[DATE]" at bounding box center [1120, 251] width 58 height 36
click at [1119, 334] on span "Apply" at bounding box center [1120, 341] width 61 height 14
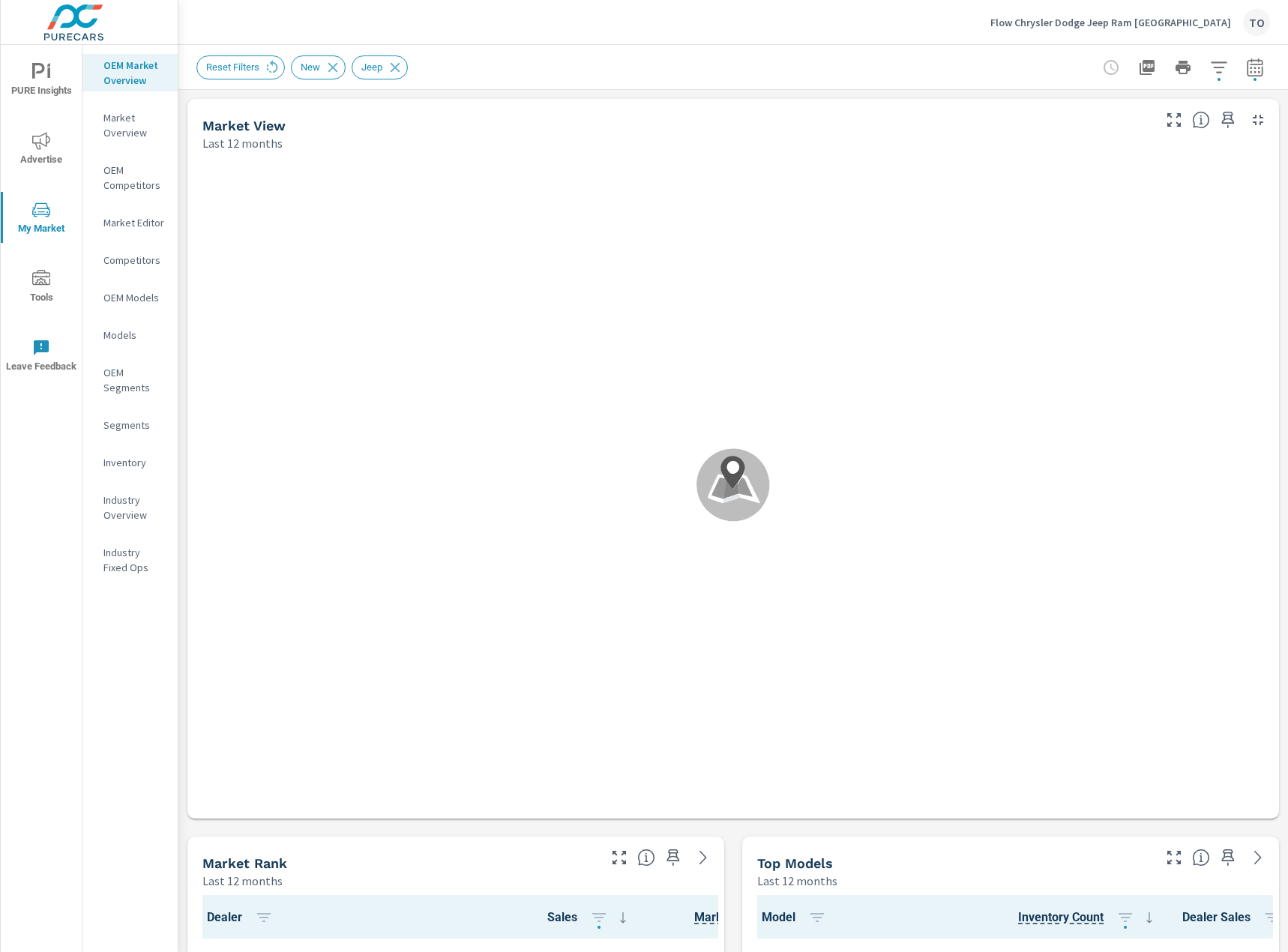
scroll to position [1, 0]
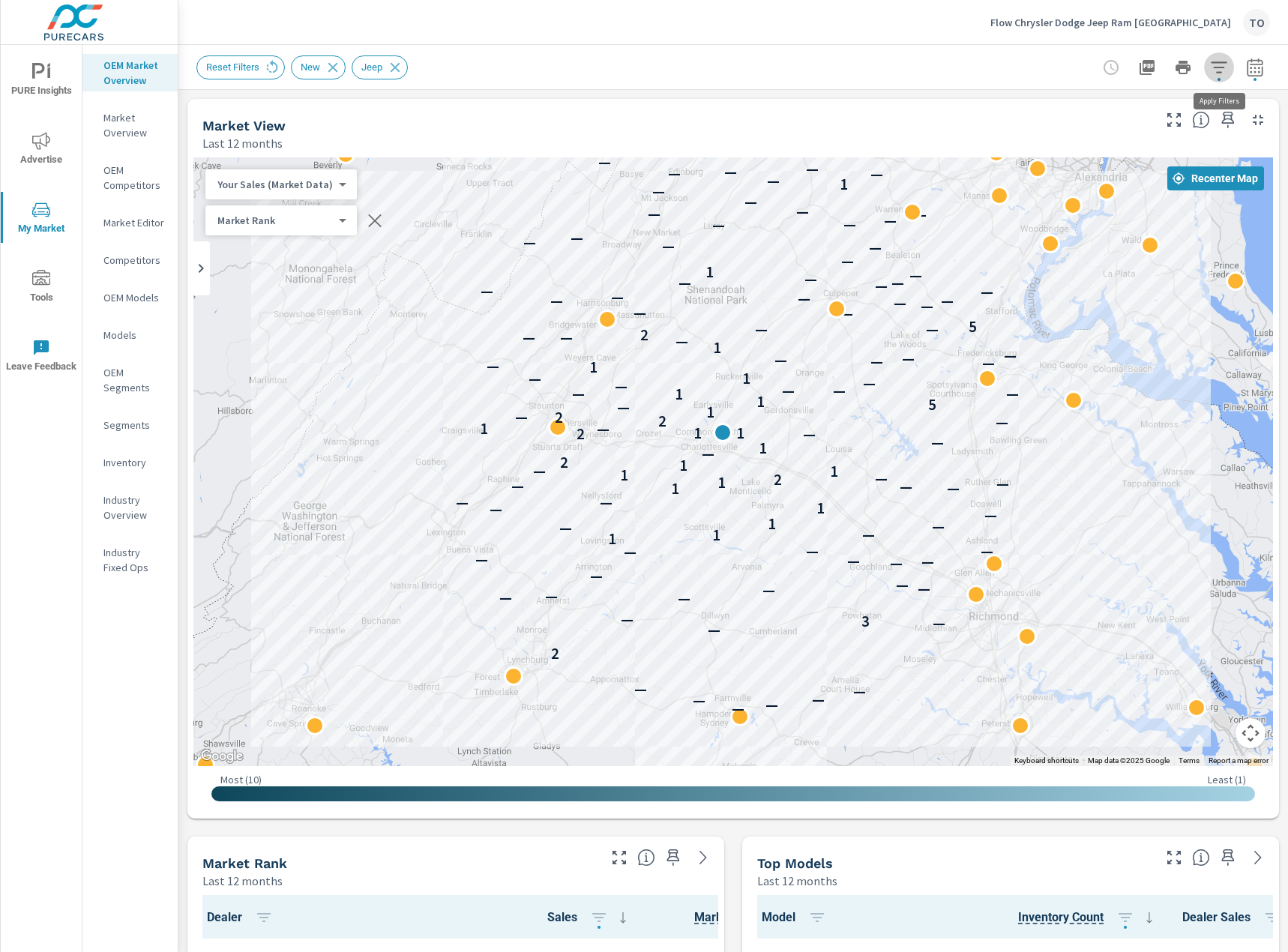
click at [1209, 71] on button "button" at bounding box center [1218, 67] width 30 height 30
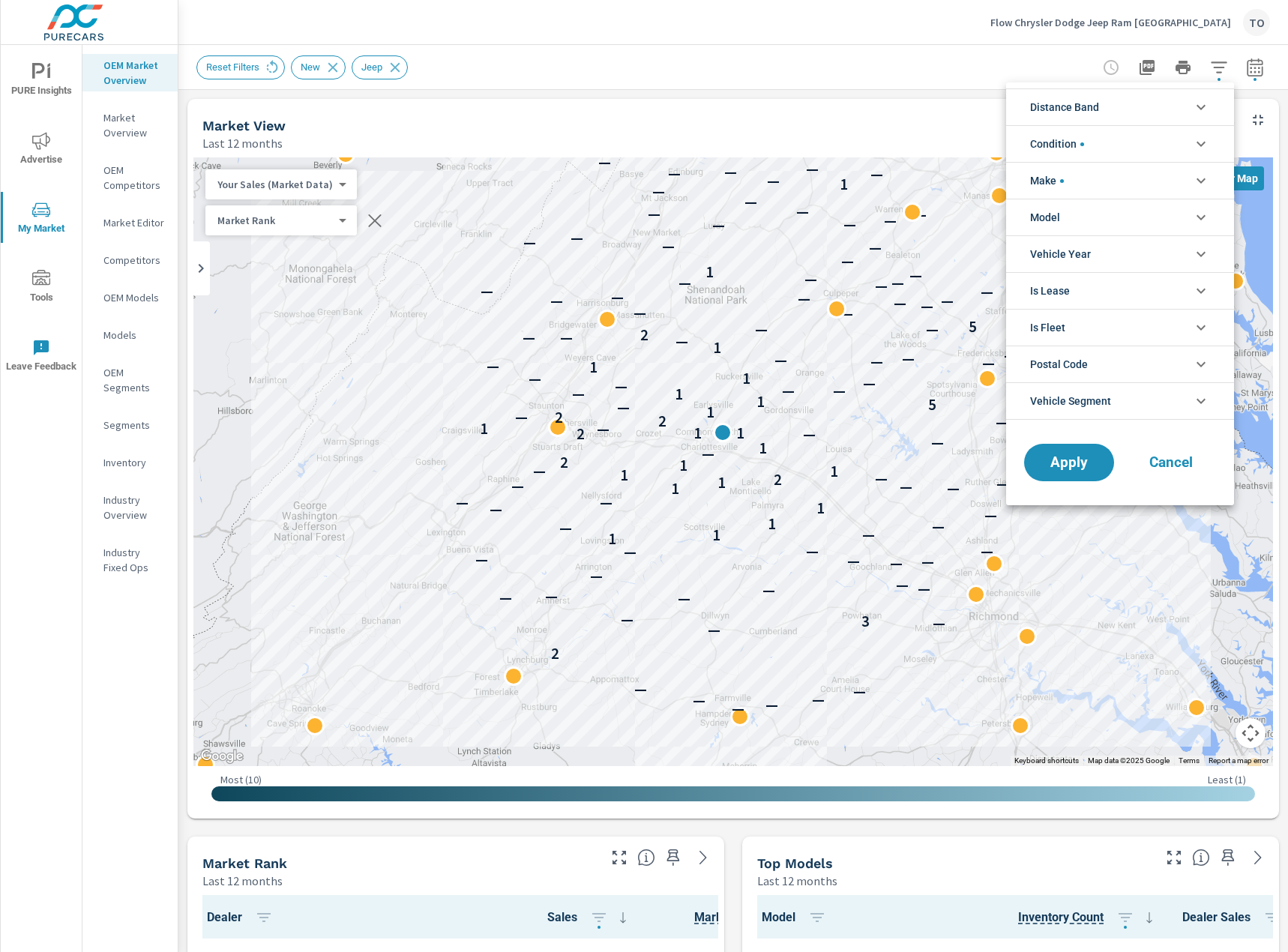
click at [942, 60] on div at bounding box center [644, 476] width 1288 height 952
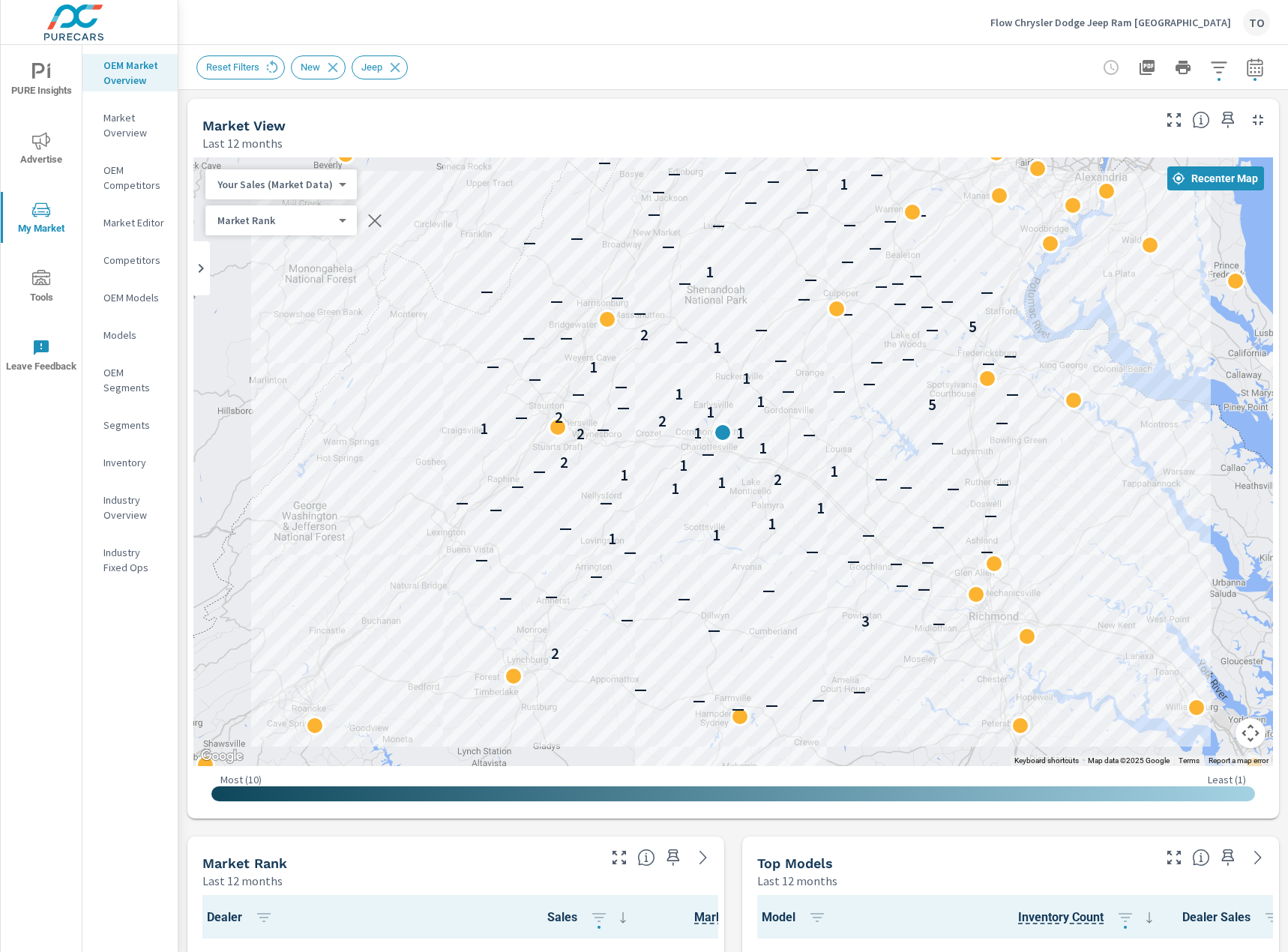
click at [319, 187] on body "PURE Insights Advertise My Market Tools Leave Feedback OEM Market Overview Mark…" at bounding box center [644, 476] width 1288 height 952
click at [438, 119] on div at bounding box center [644, 476] width 1288 height 952
click at [309, 212] on div "Market Rank 4 ​" at bounding box center [282, 221] width 152 height 30
click at [336, 216] on body "PURE Insights Advertise My Market Tools Leave Feedback OEM Market Overview Mark…" at bounding box center [644, 476] width 1288 height 952
click at [372, 138] on div at bounding box center [644, 476] width 1288 height 952
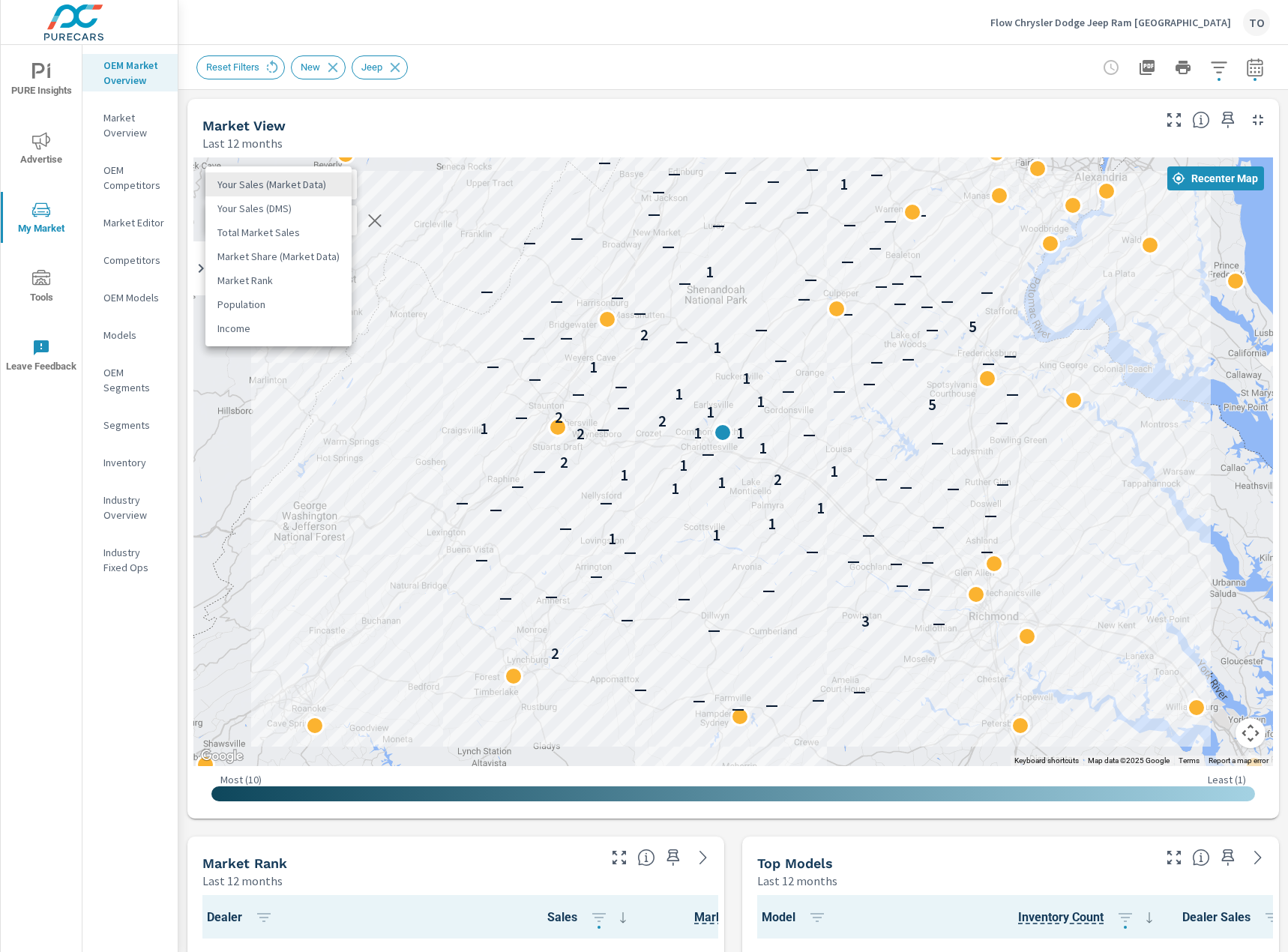
click at [308, 183] on body "PURE Insights Advertise My Market Tools Leave Feedback OEM Market Overview Mark…" at bounding box center [644, 476] width 1288 height 952
click at [312, 232] on li "Total Market Sales" at bounding box center [279, 233] width 147 height 24
click at [637, 127] on div "Market View" at bounding box center [676, 126] width 947 height 17
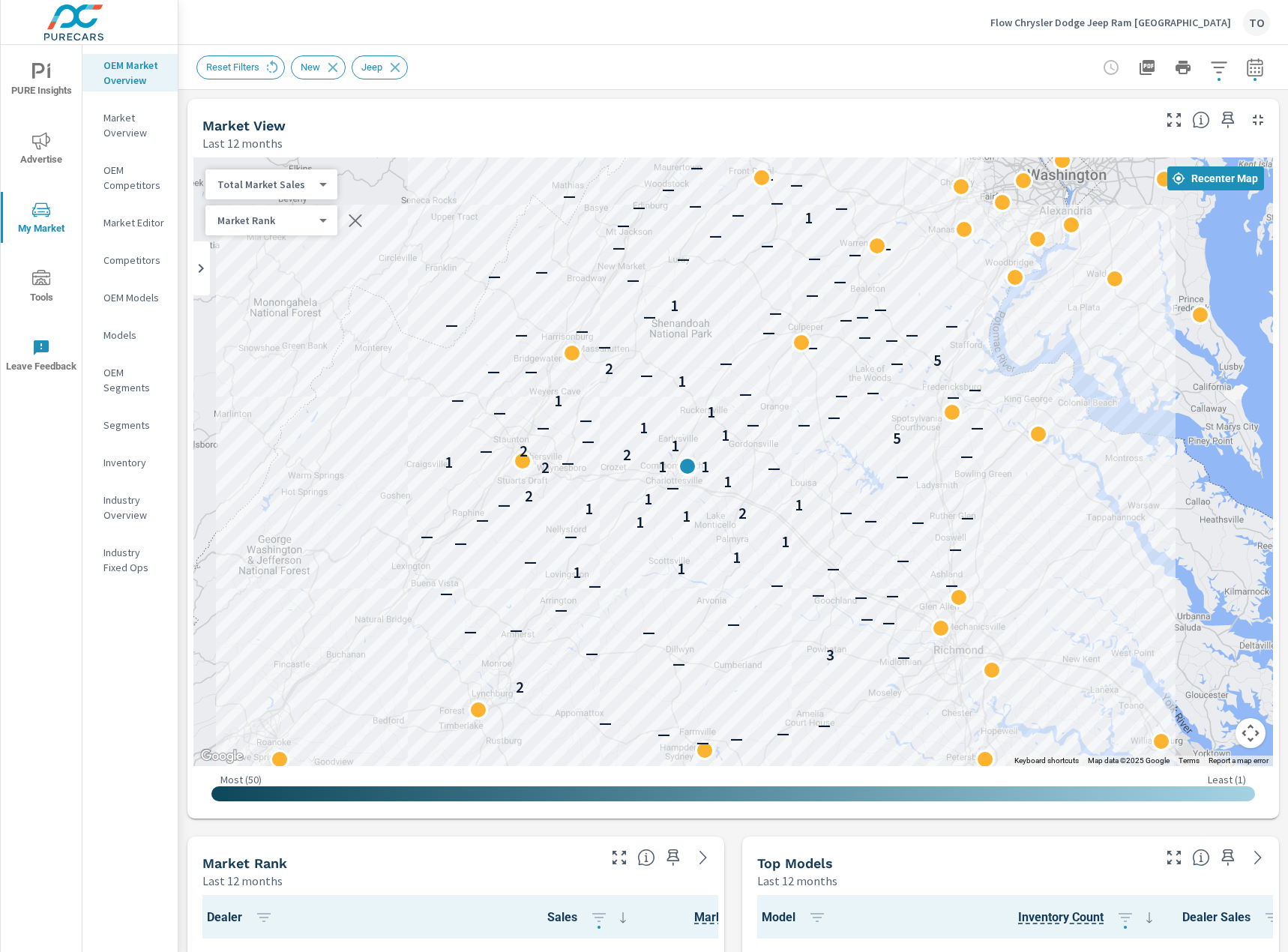
drag, startPoint x: 1032, startPoint y: 272, endPoint x: 996, endPoint y: 302, distance: 46.9
click at [996, 302] on div "— — — — — — 2 — — 3 — — — — — — — — — — — — — — — 1 — 1 — — 1 — — 1 — — 1 — — —…" at bounding box center [733, 462] width 1080 height 609
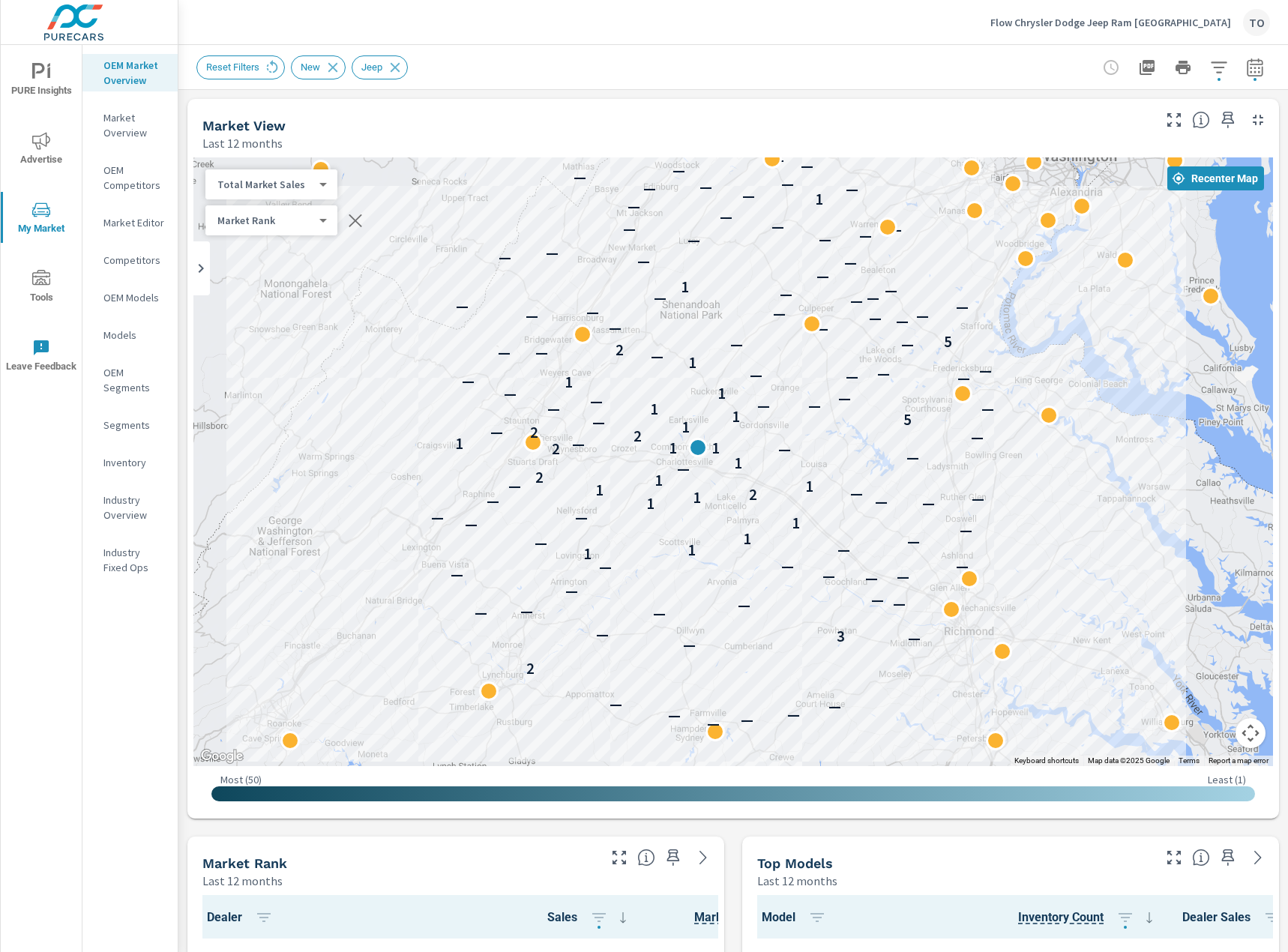
drag, startPoint x: 1022, startPoint y: 464, endPoint x: 1034, endPoint y: 443, distance: 24.2
click at [298, 193] on div "Total Market Sales 2 ​" at bounding box center [271, 184] width 132 height 30
click at [298, 186] on body "PURE Insights Advertise My Market Tools Leave Feedback OEM Market Overview Mark…" at bounding box center [644, 476] width 1288 height 952
click at [304, 204] on li "Market Share (Market Data)" at bounding box center [279, 208] width 147 height 24
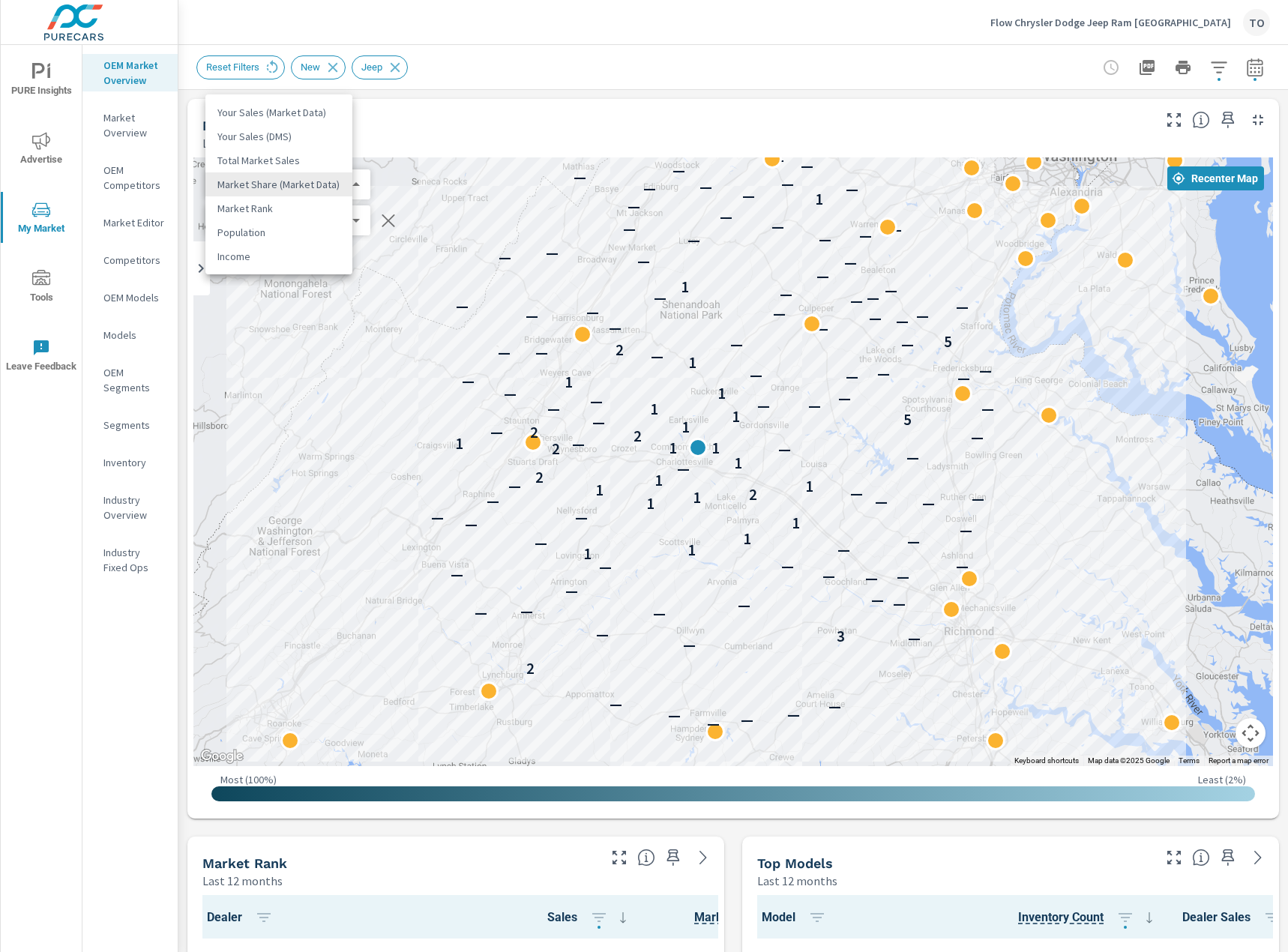
click at [323, 188] on body "PURE Insights Advertise My Market Tools Leave Feedback OEM Market Overview Mark…" at bounding box center [644, 476] width 1288 height 952
click at [319, 233] on li "Population" at bounding box center [279, 233] width 147 height 24
click at [310, 184] on body "PURE Insights Advertise My Market Tools Leave Feedback OEM Market Overview Mark…" at bounding box center [644, 476] width 1288 height 952
click at [307, 89] on li "Your Sales (DMS)" at bounding box center [279, 89] width 147 height 24
click at [272, 187] on body "PURE Insights Advertise My Market Tools Leave Feedback OEM Market Overview Mark…" at bounding box center [644, 476] width 1288 height 952
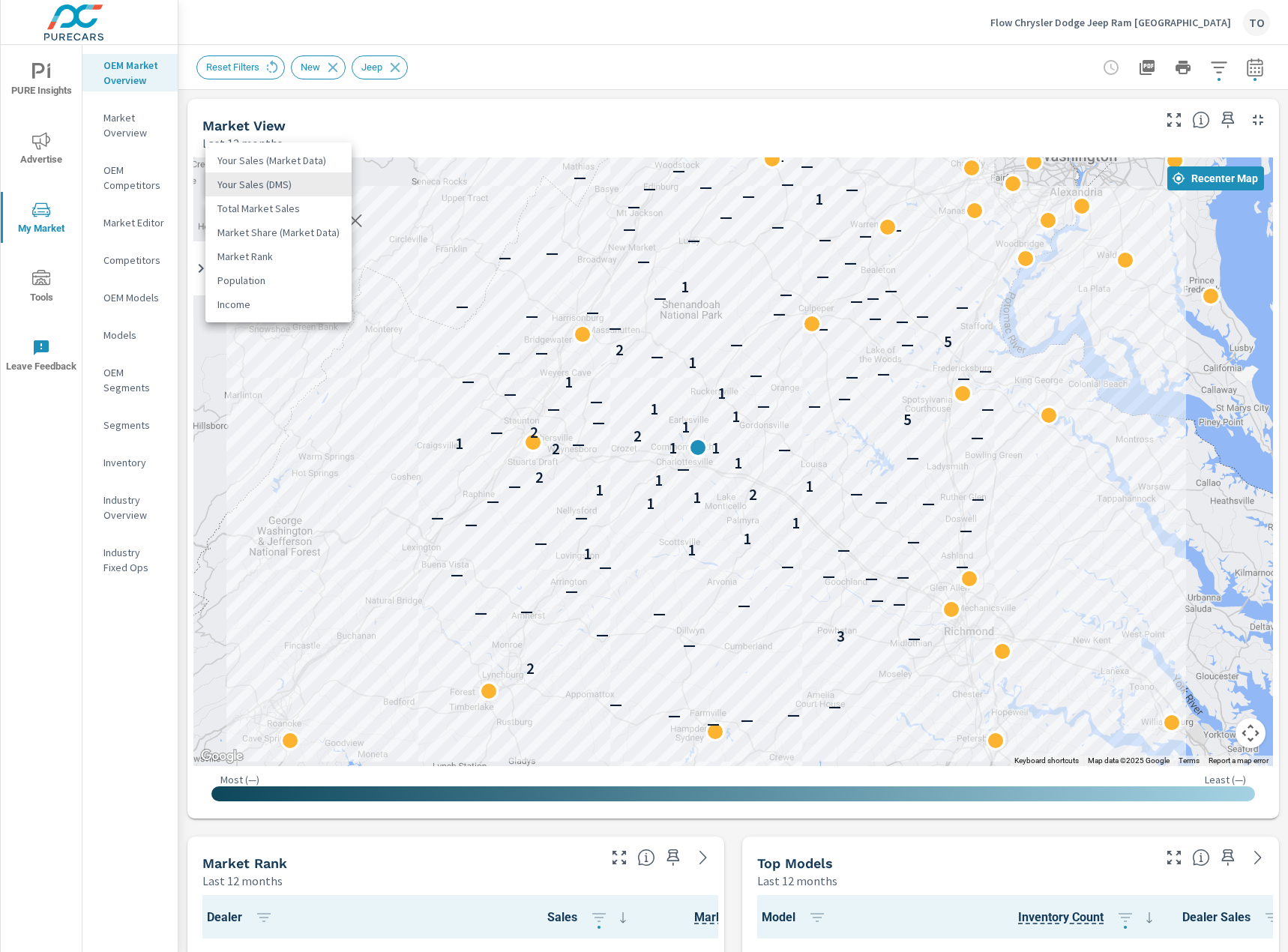
click at [301, 167] on li "Your Sales (Market Data)" at bounding box center [279, 160] width 147 height 24
click at [436, 116] on div "Market View Last 12 months" at bounding box center [671, 125] width 969 height 53
click at [1254, 69] on icon "button" at bounding box center [1255, 67] width 18 height 18
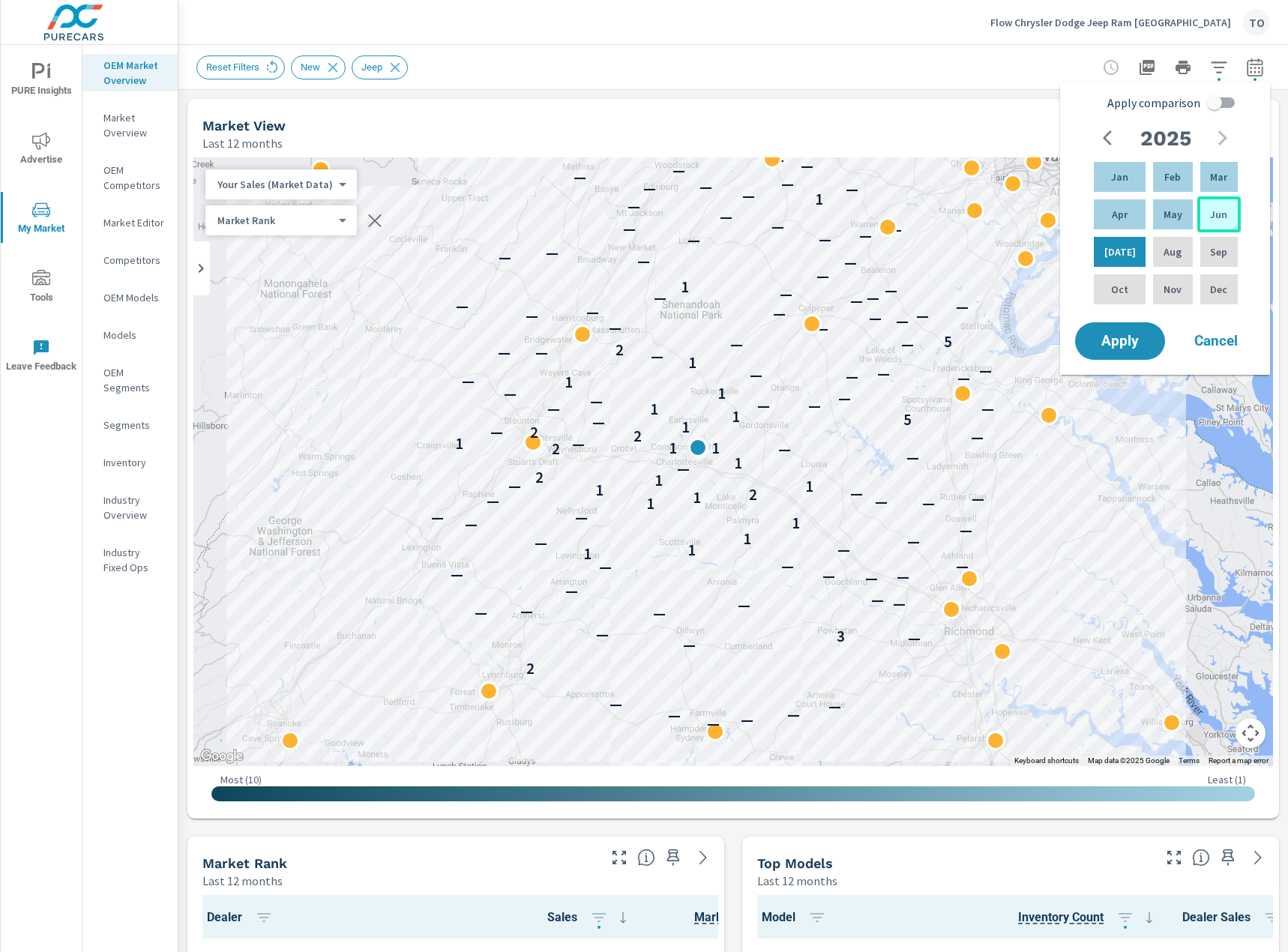
click at [1197, 221] on div "Jun" at bounding box center [1219, 214] width 44 height 36
click at [1119, 248] on p "[DATE]" at bounding box center [1120, 251] width 31 height 15
click at [1116, 341] on span "Apply" at bounding box center [1120, 341] width 61 height 14
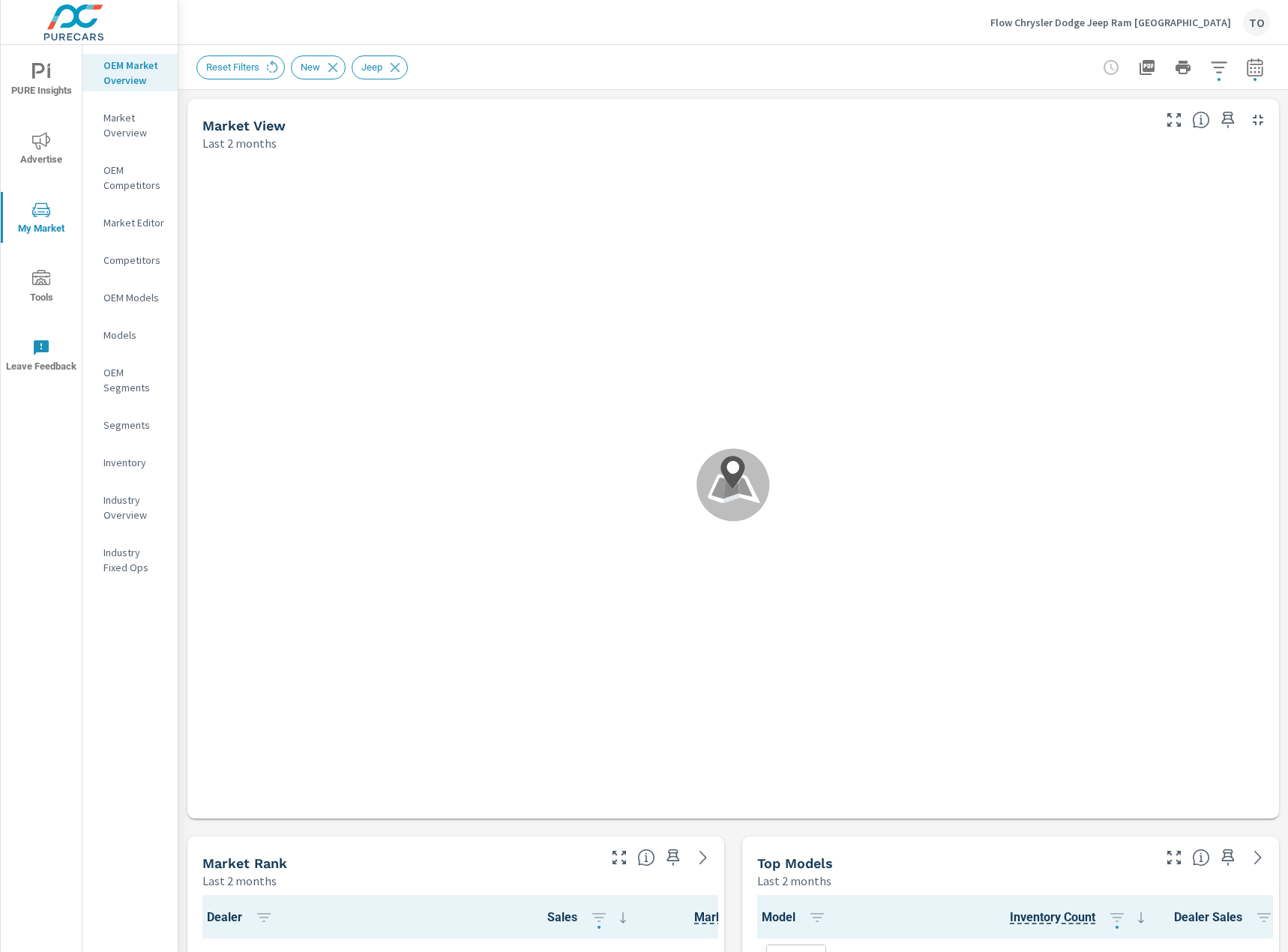
scroll to position [1, 0]
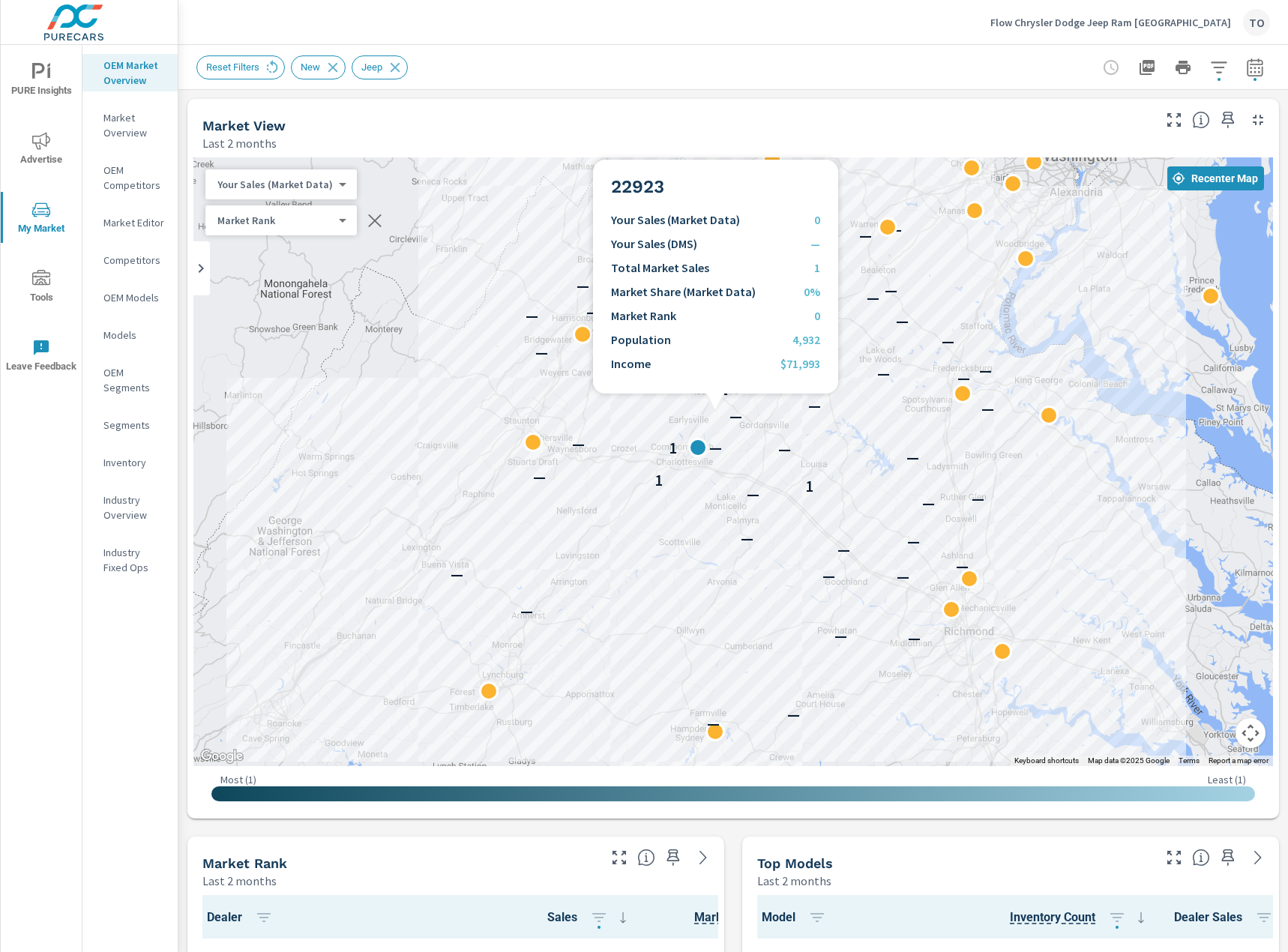
click at [715, 411] on div "— — — — — — — — — — — — — — — 1 1 — — — 1 — — — — — — — — — — — — — — — — — — —…" at bounding box center [733, 462] width 1080 height 609
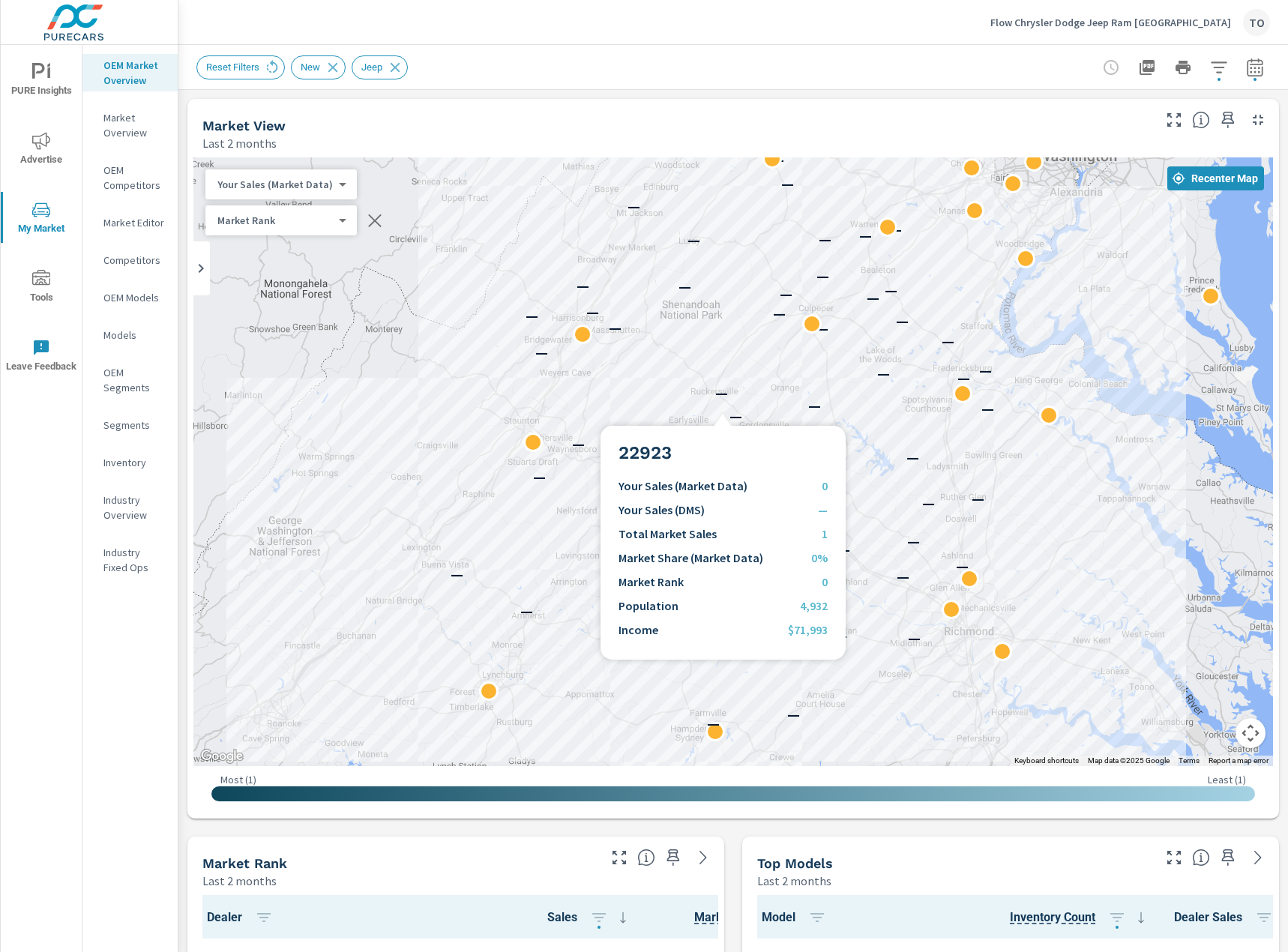
click at [723, 408] on div "— — — — — — — — — — — — — — — 1 1 — — — 1 — — — — — — — — — — — — — — — — — — —…" at bounding box center [733, 462] width 1080 height 609
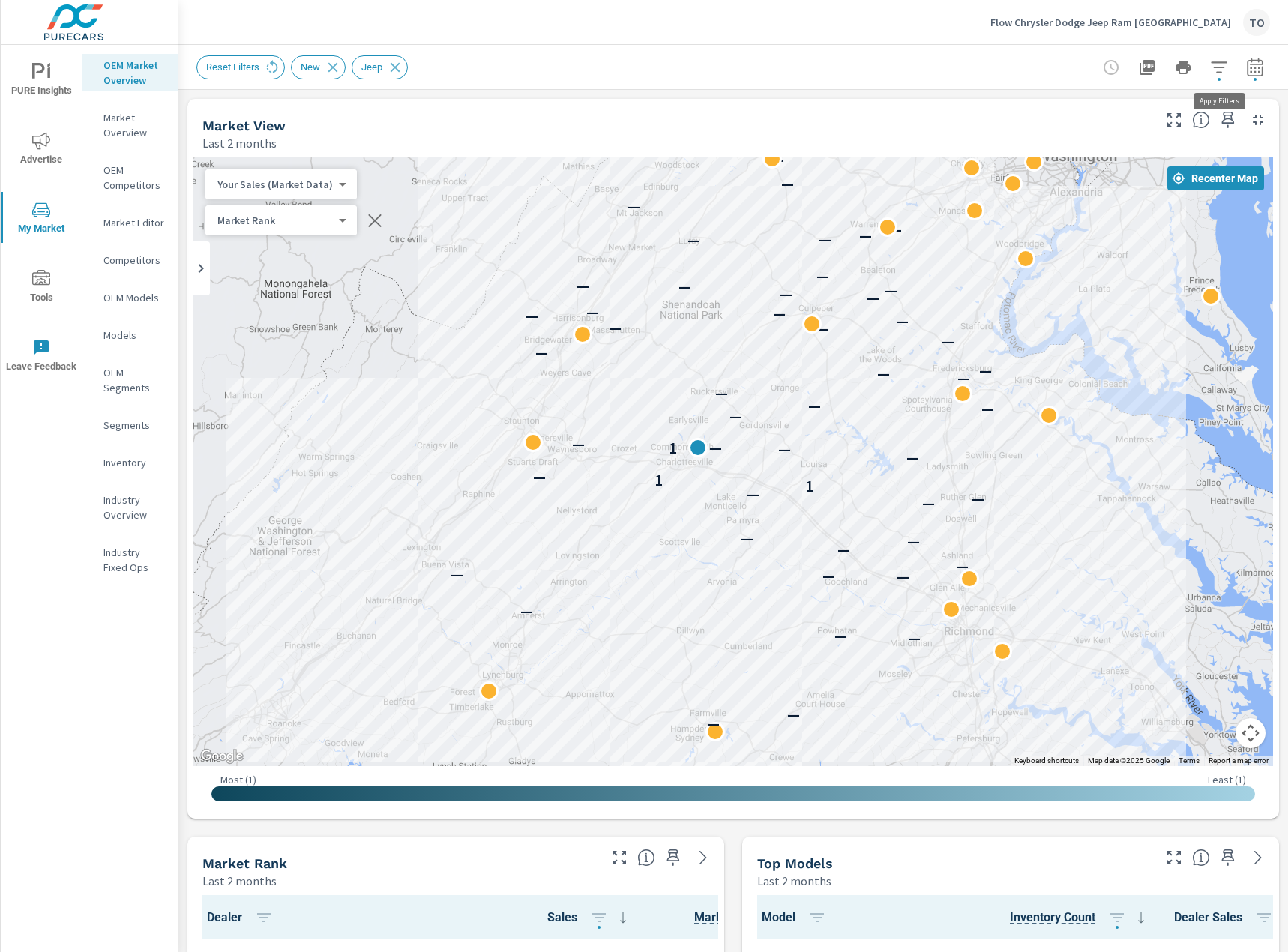
click at [1220, 72] on icon "button" at bounding box center [1218, 66] width 16 height 11
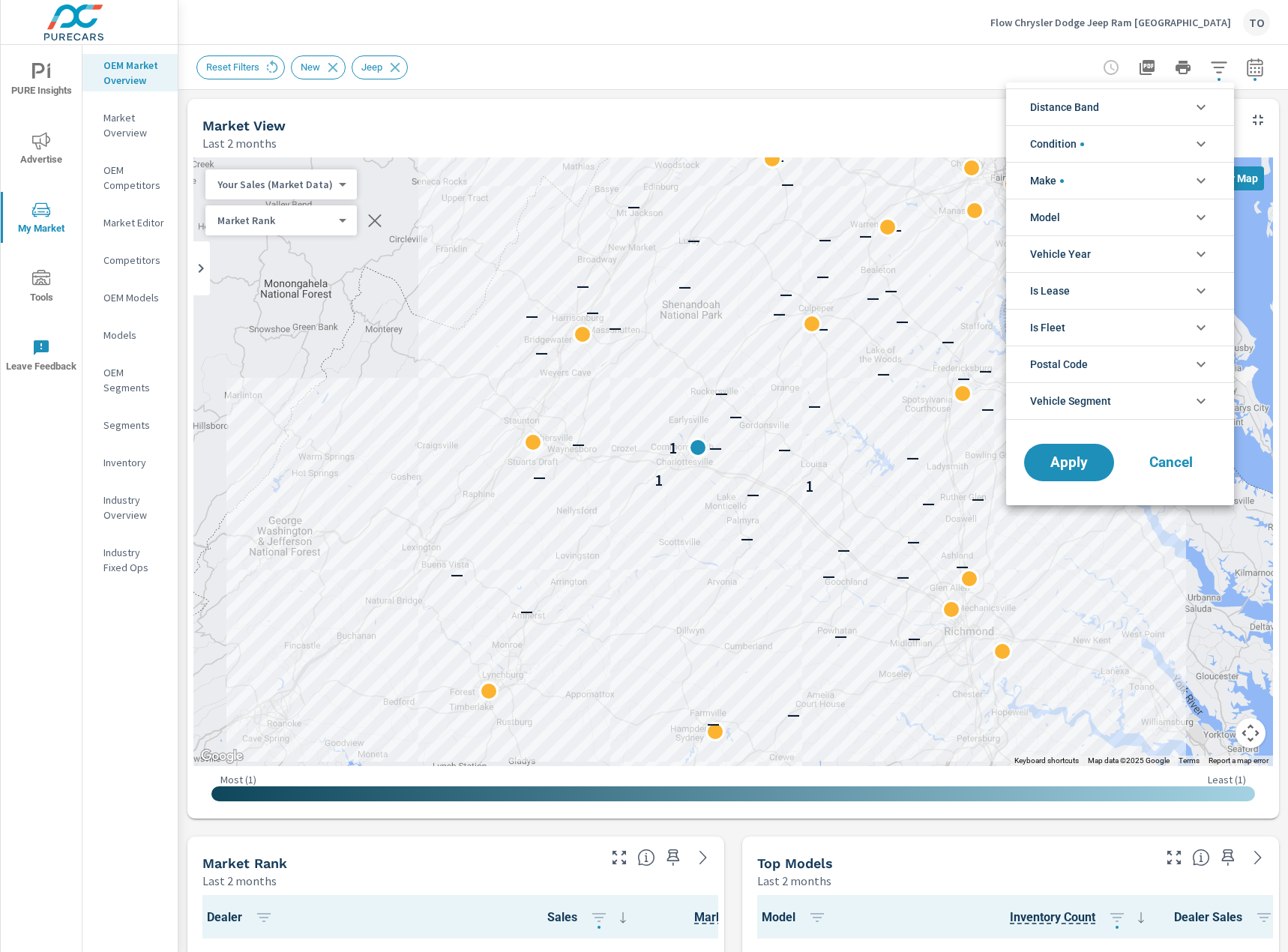
click at [1104, 111] on li "Distance Band" at bounding box center [1120, 106] width 228 height 37
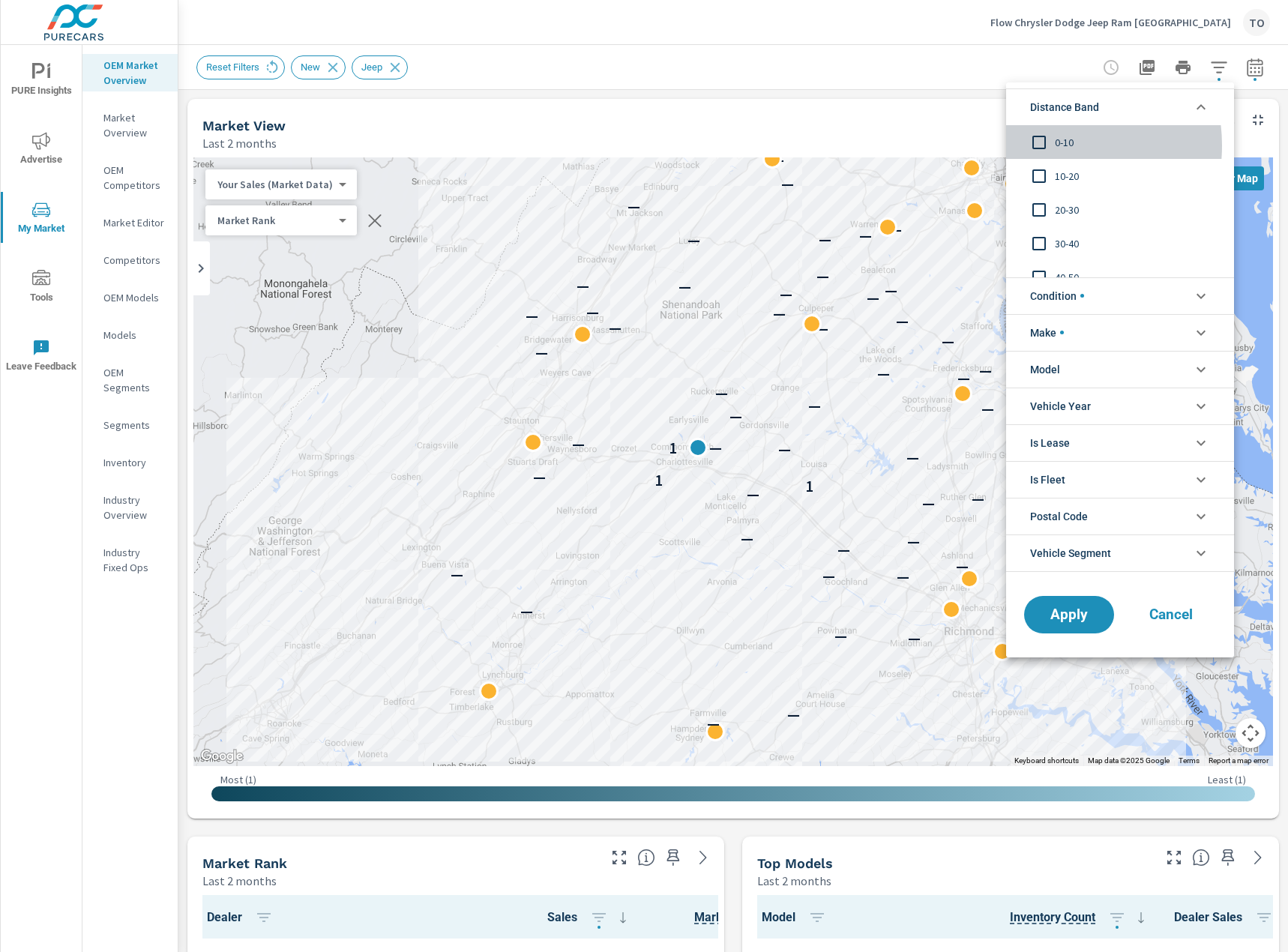
click at [1049, 146] on input "filter options" at bounding box center [1039, 142] width 31 height 31
click at [1046, 175] on input "filter options" at bounding box center [1039, 176] width 31 height 31
click at [1045, 212] on input "filter options" at bounding box center [1039, 210] width 31 height 31
click at [1042, 206] on input "filter options" at bounding box center [1039, 210] width 31 height 31
click at [1066, 602] on button "Apply" at bounding box center [1068, 614] width 93 height 39
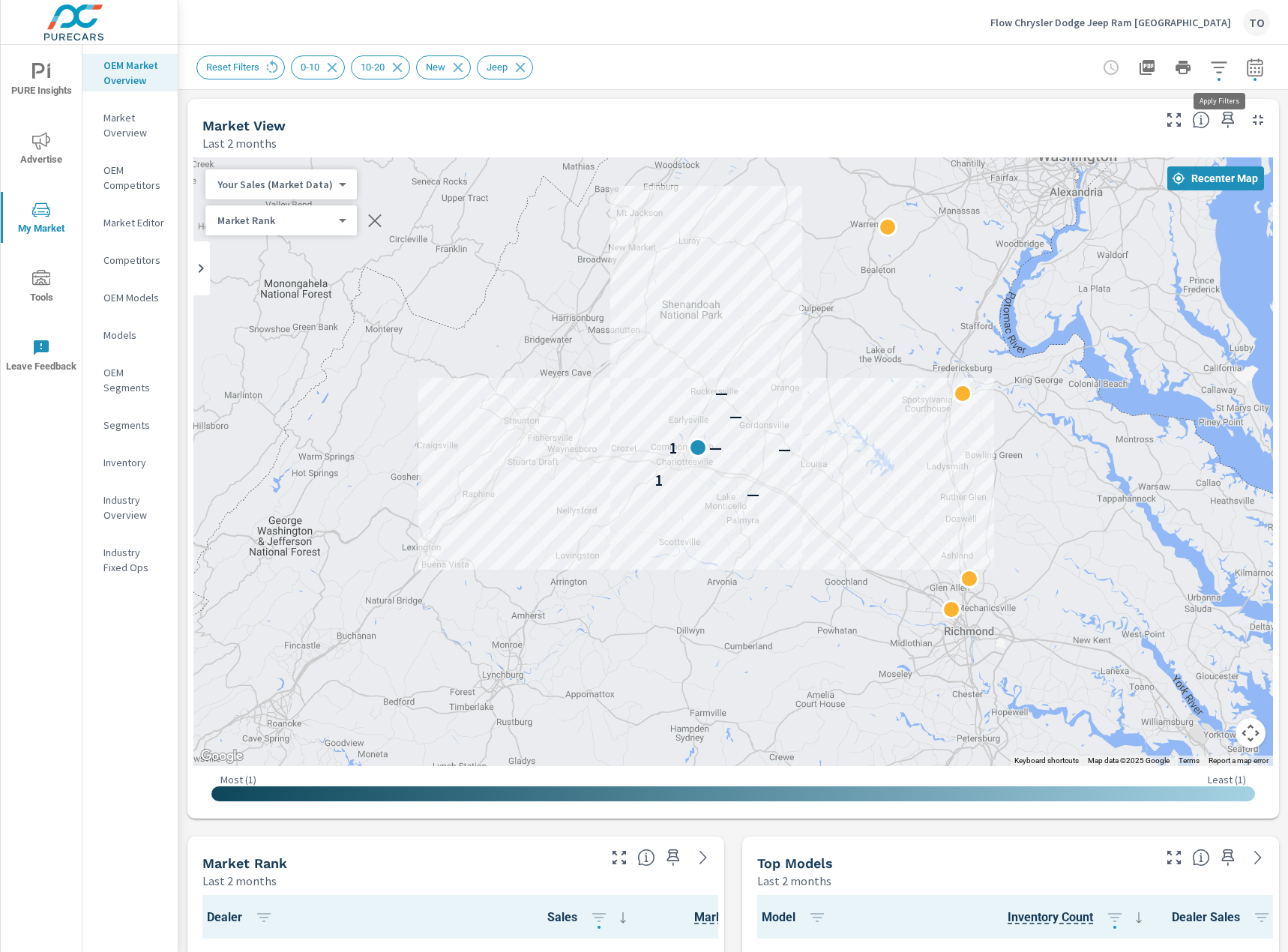
click at [1226, 60] on icon "button" at bounding box center [1218, 67] width 18 height 18
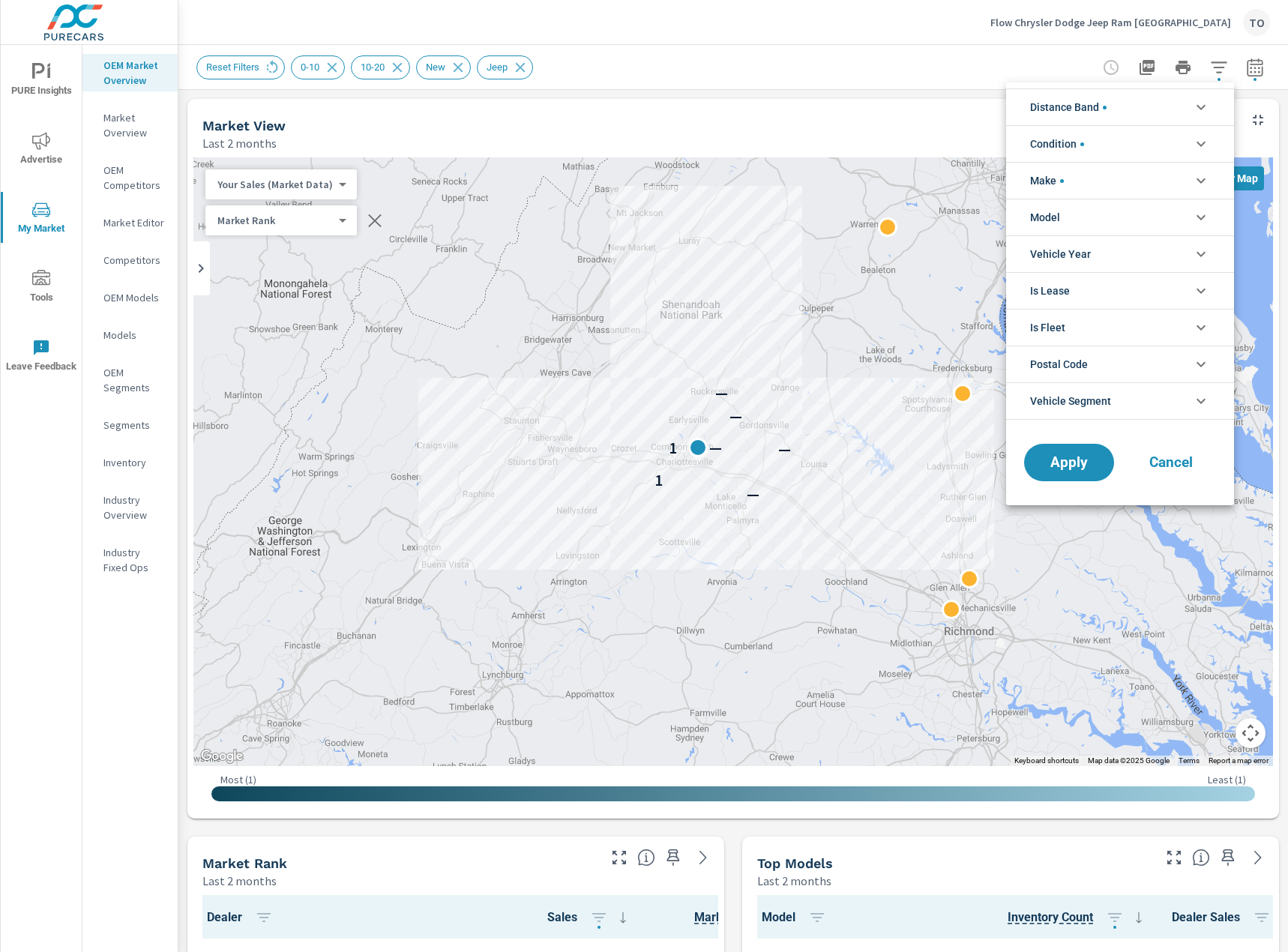
click at [1127, 110] on li "Distance Band" at bounding box center [1120, 106] width 228 height 37
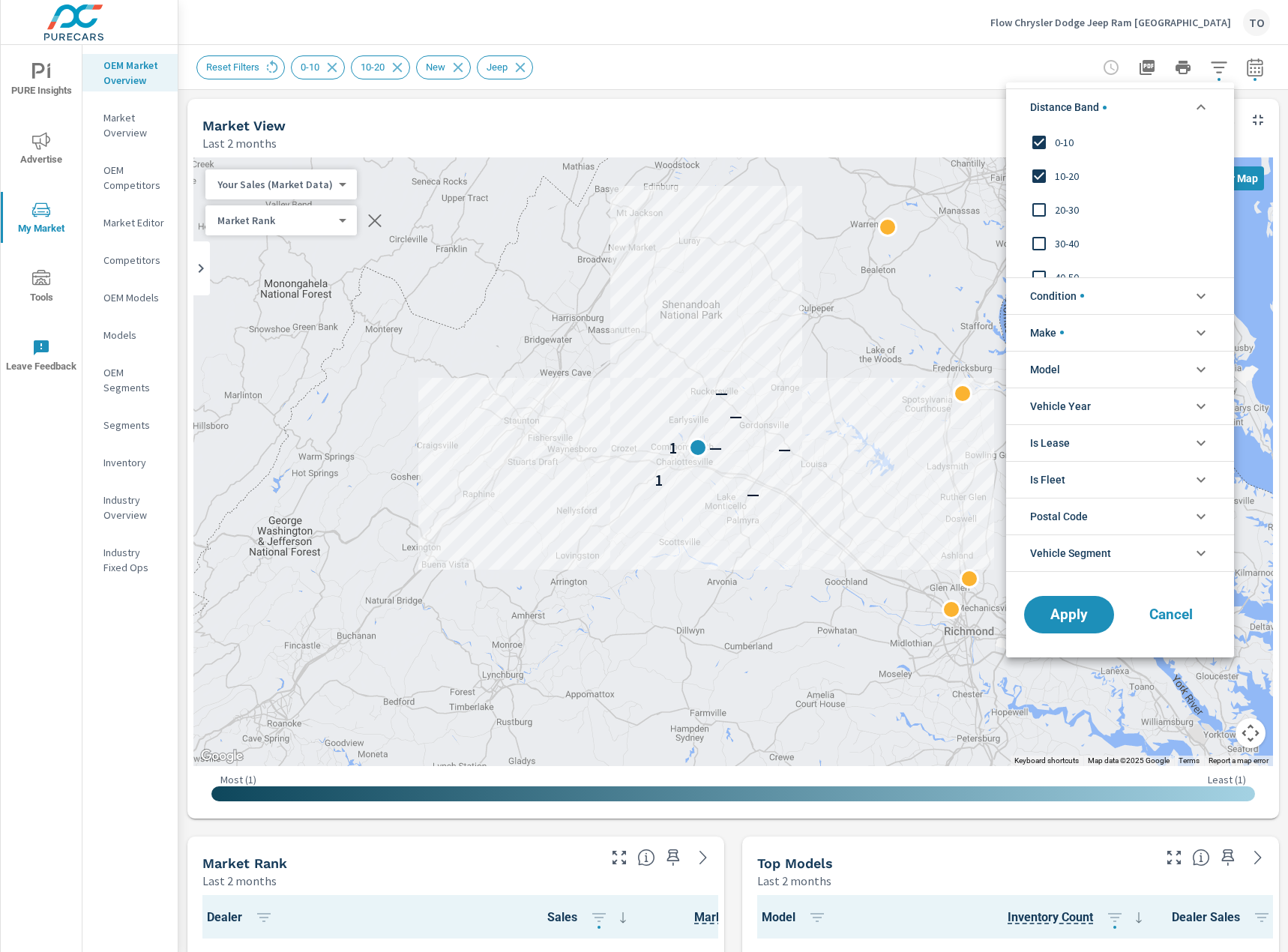
click at [1074, 211] on span "20-30" at bounding box center [1136, 209] width 164 height 18
click at [1065, 615] on span "Apply" at bounding box center [1068, 614] width 61 height 14
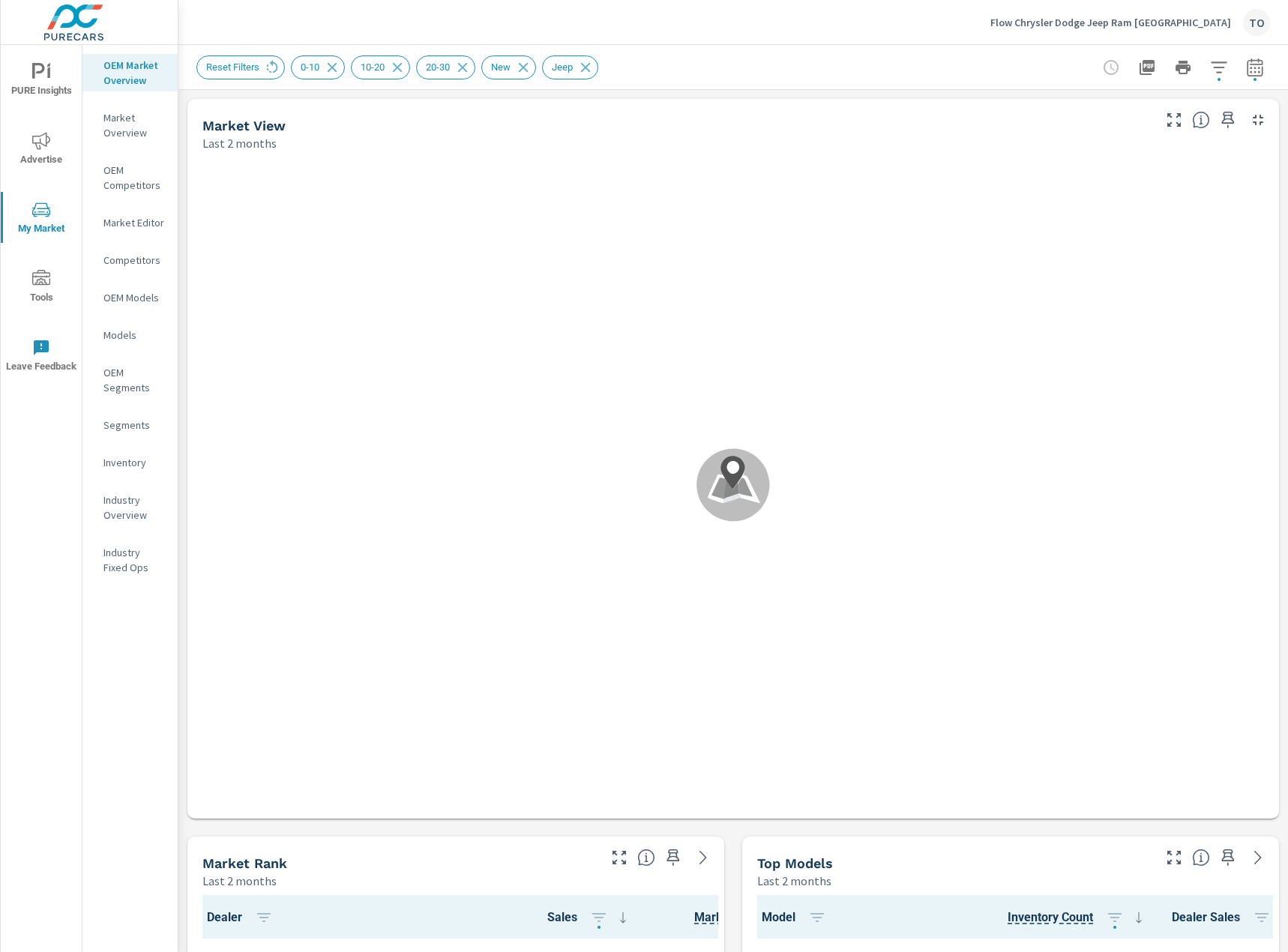
scroll to position [1, 0]
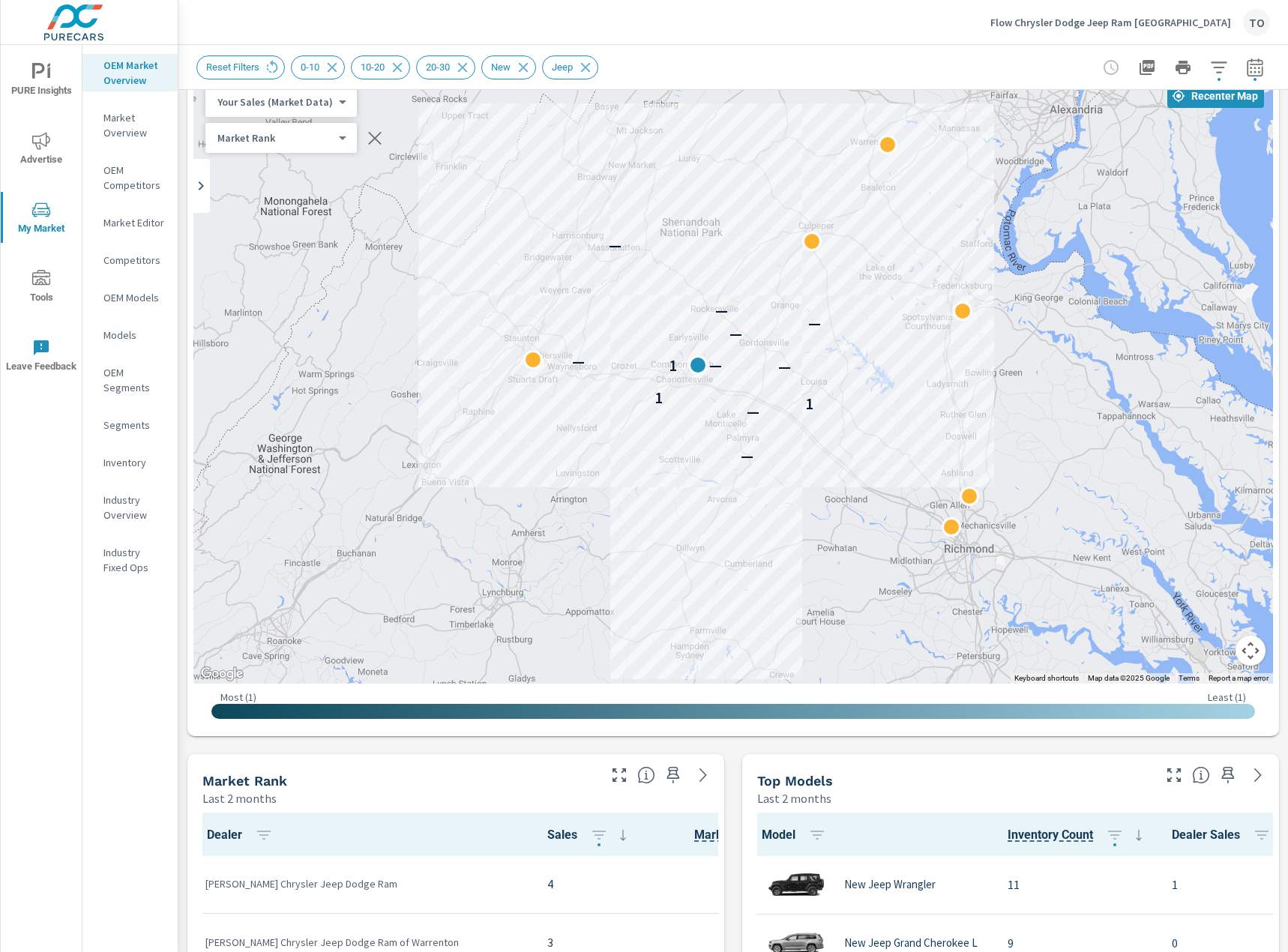
scroll to position [75, 0]
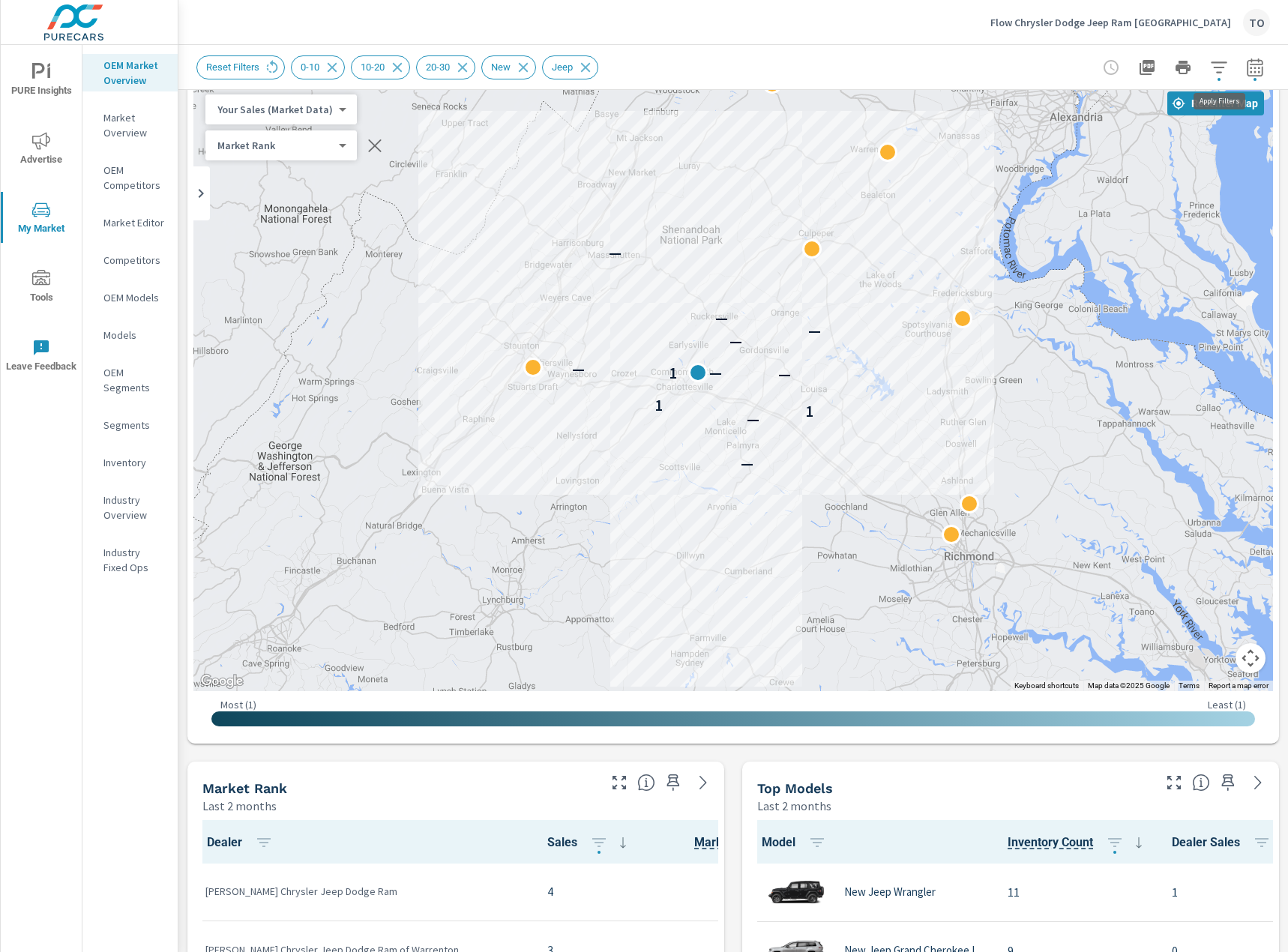
click at [1223, 71] on icon "button" at bounding box center [1218, 67] width 18 height 18
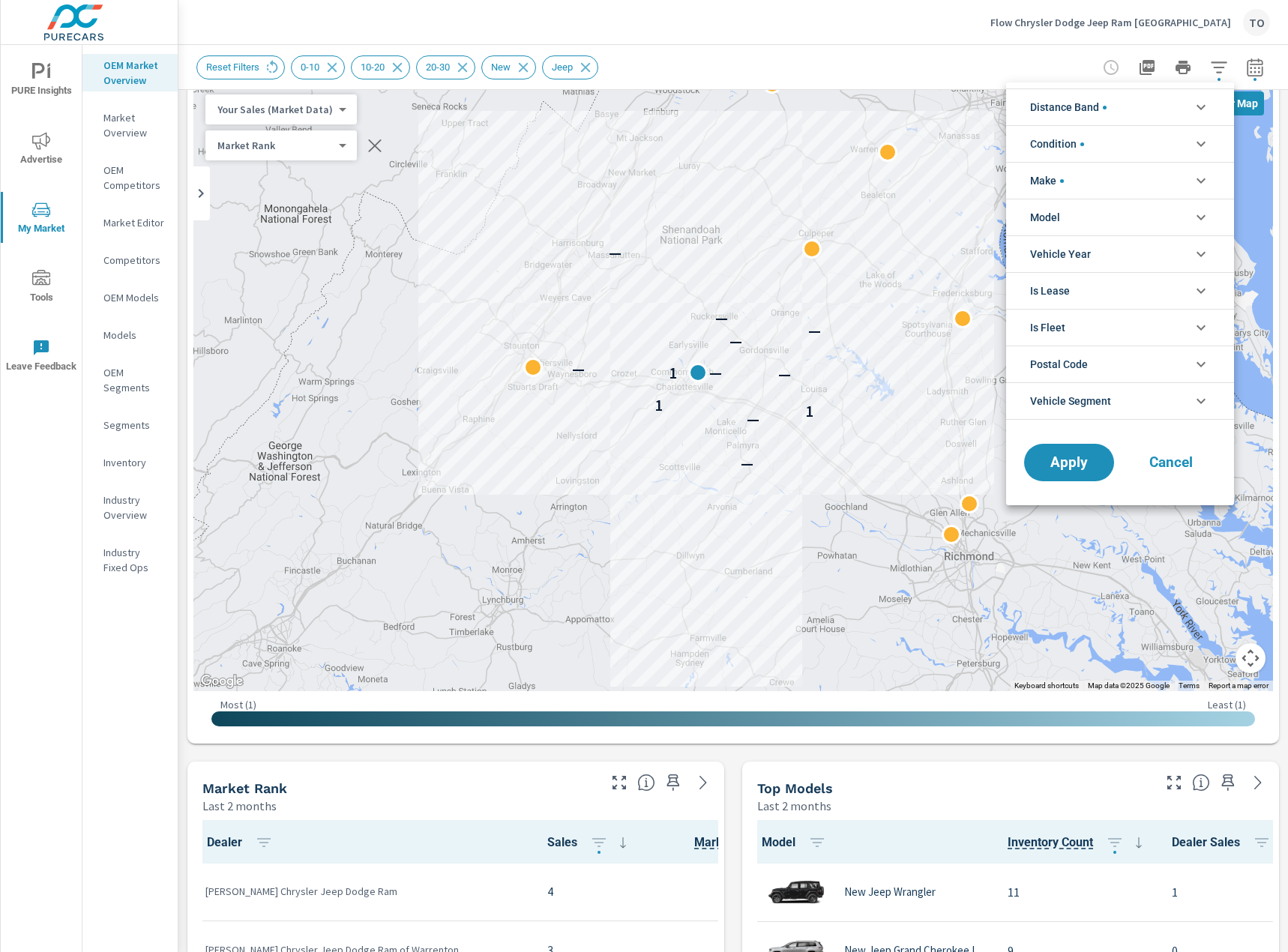
click at [1110, 100] on li "Distance Band" at bounding box center [1120, 106] width 228 height 37
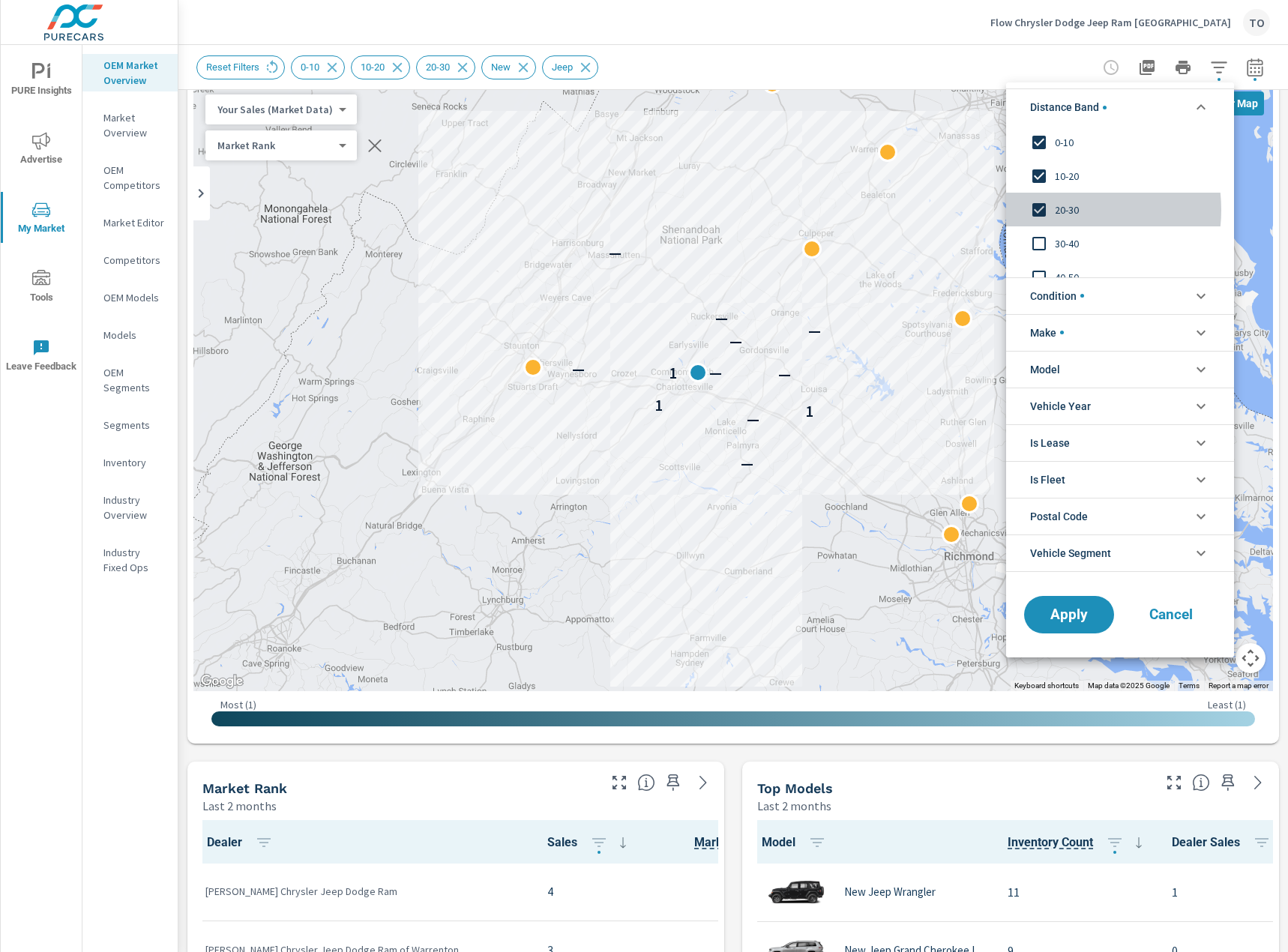
click at [1058, 210] on span "20-30" at bounding box center [1136, 209] width 164 height 18
click at [1046, 606] on button "Apply" at bounding box center [1068, 614] width 93 height 39
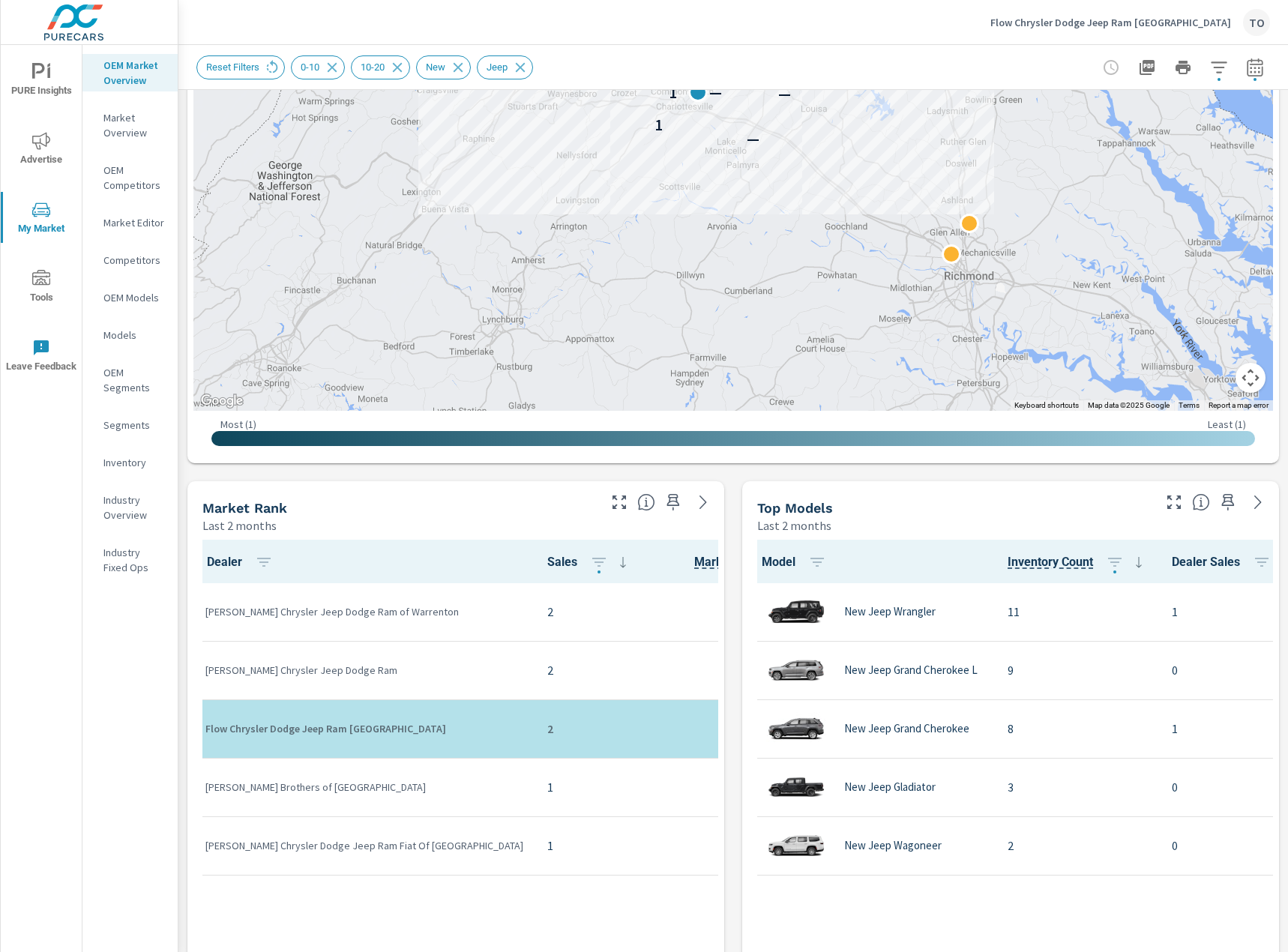
scroll to position [375, 0]
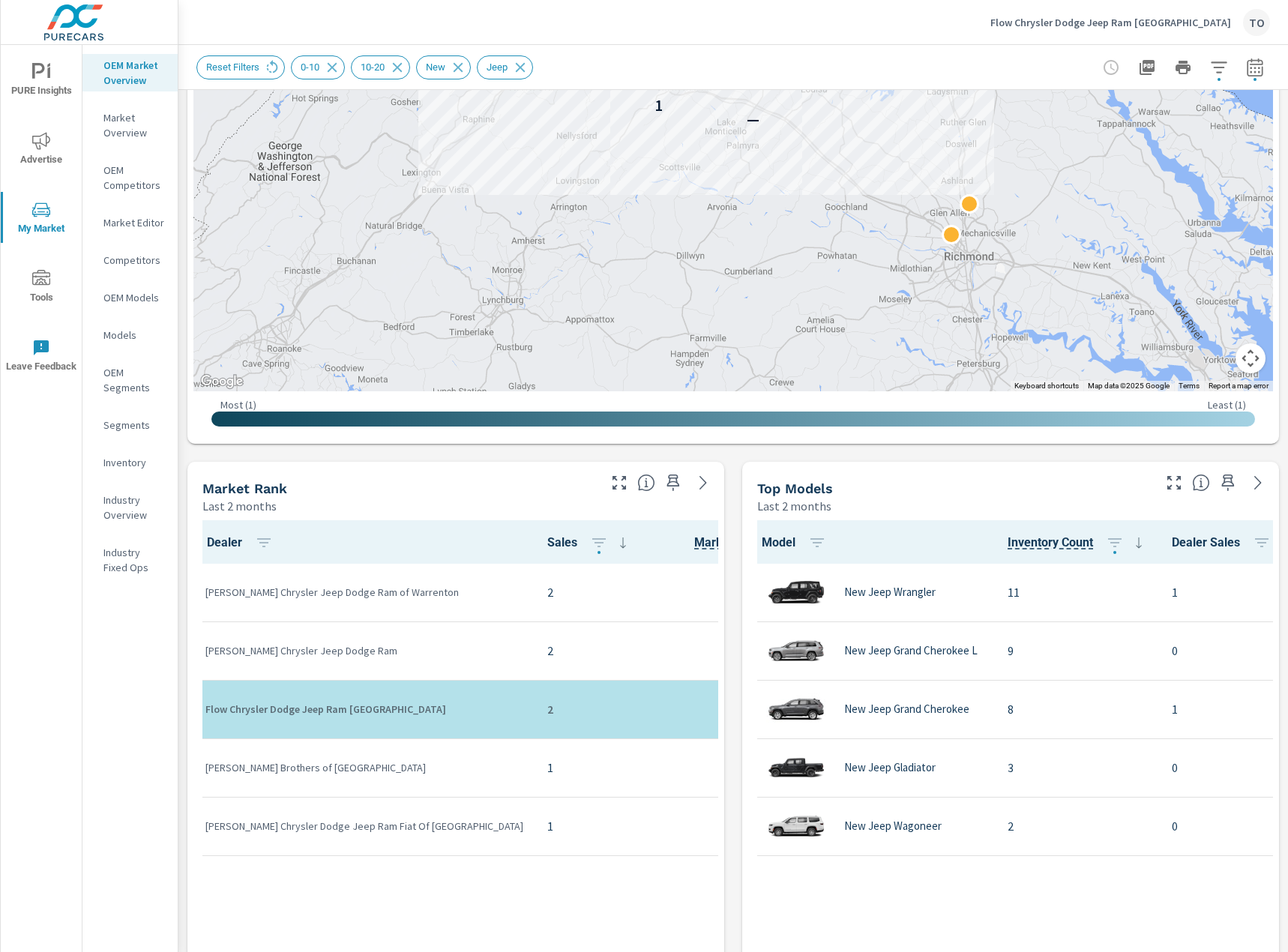
click at [233, 588] on p "[PERSON_NAME] Chrysler Jeep Dodge Ram of Warrenton" at bounding box center [365, 591] width 317 height 15
drag, startPoint x: 233, startPoint y: 588, endPoint x: 419, endPoint y: 586, distance: 186.0
click at [419, 586] on p "[PERSON_NAME] Chrysler Jeep Dodge Ram of Warrenton" at bounding box center [365, 591] width 317 height 15
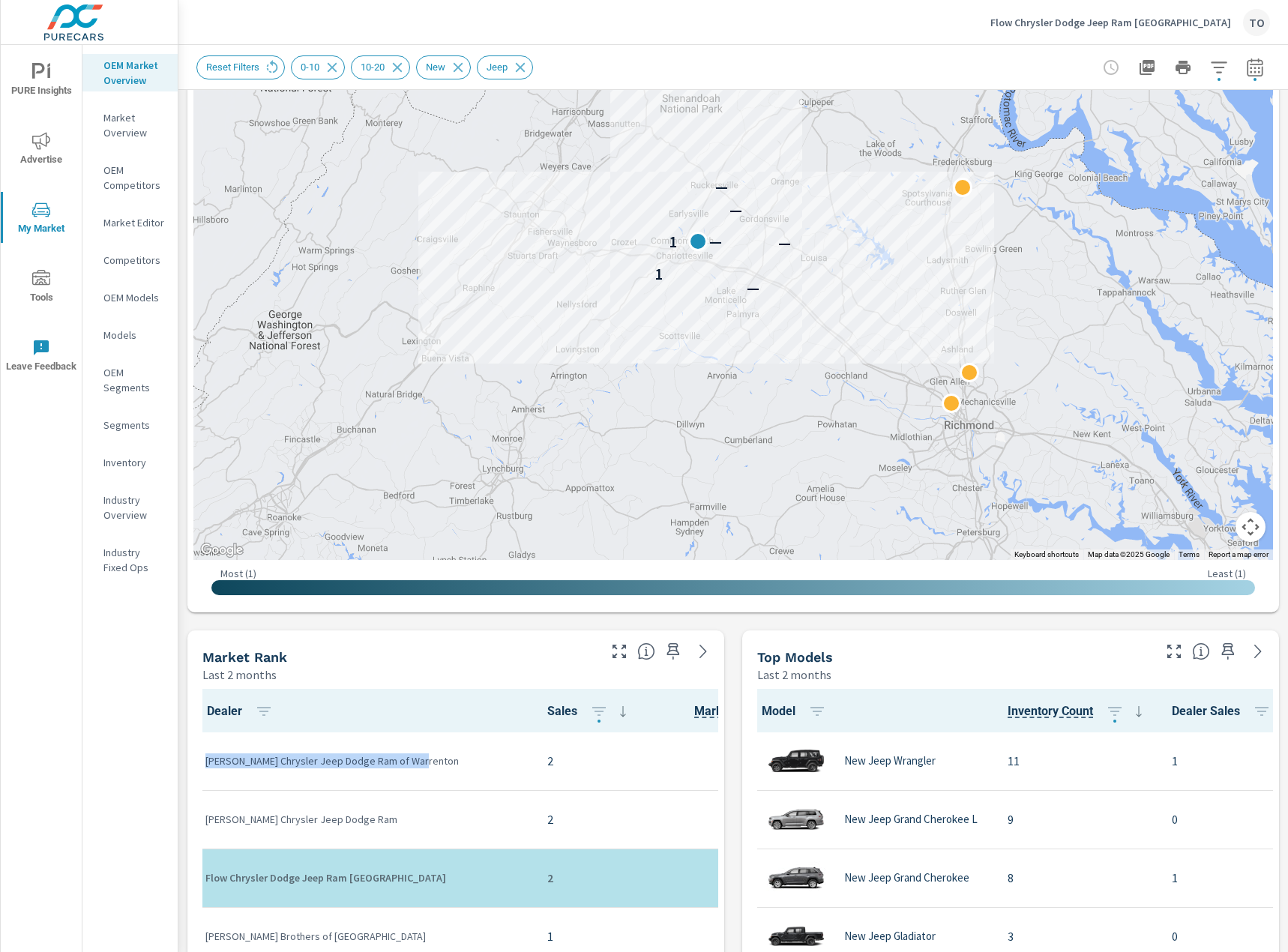
scroll to position [150, 0]
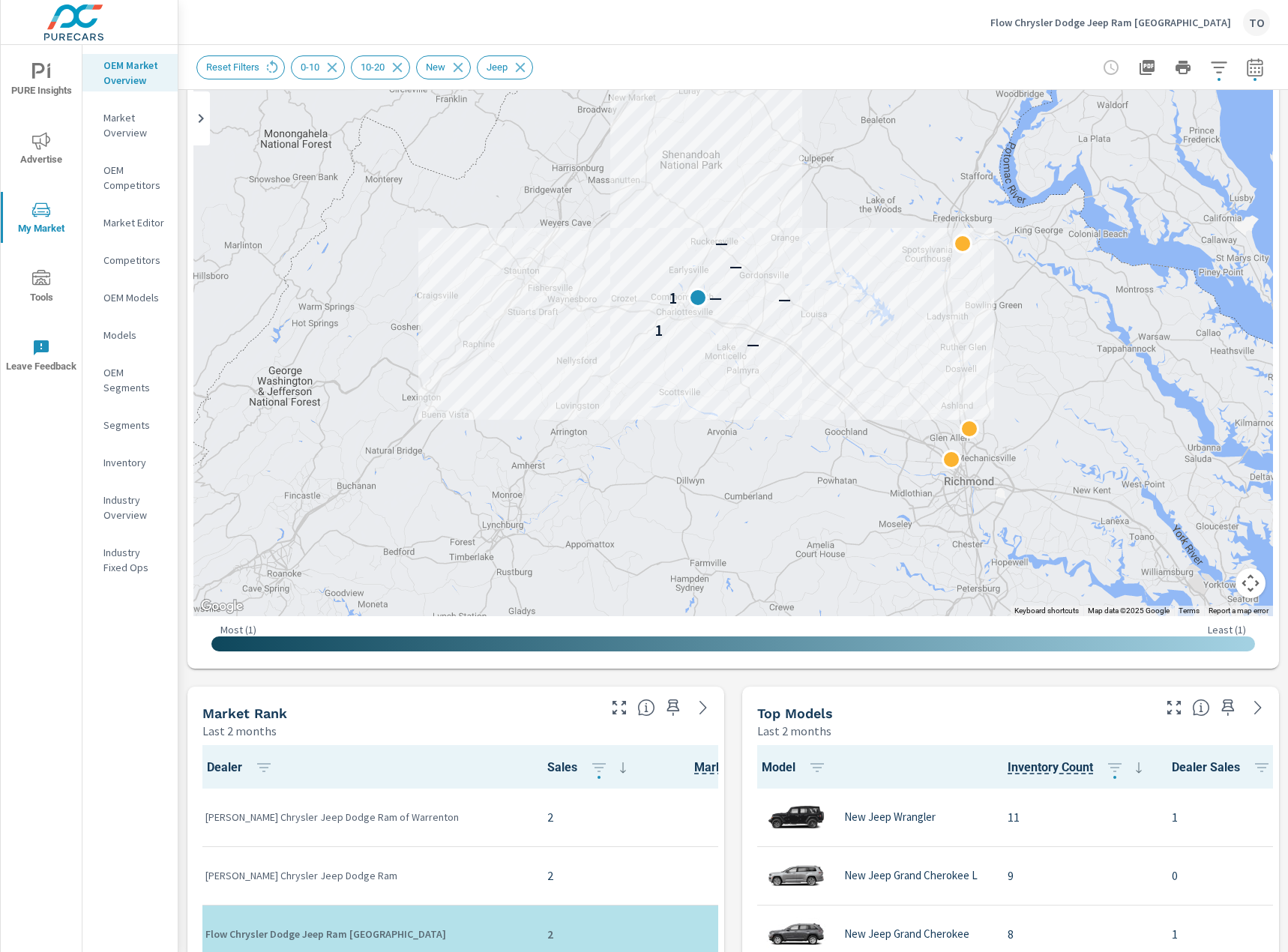
click at [221, 872] on p "[PERSON_NAME] Chrysler Jeep Dodge Ram" at bounding box center [365, 874] width 317 height 15
drag, startPoint x: 221, startPoint y: 872, endPoint x: 337, endPoint y: 874, distance: 116.0
click at [337, 874] on p "[PERSON_NAME] Chrysler Jeep Dodge Ram" at bounding box center [365, 874] width 317 height 15
copy p "[PERSON_NAME] Chrysler Jeep Dodge Ram"
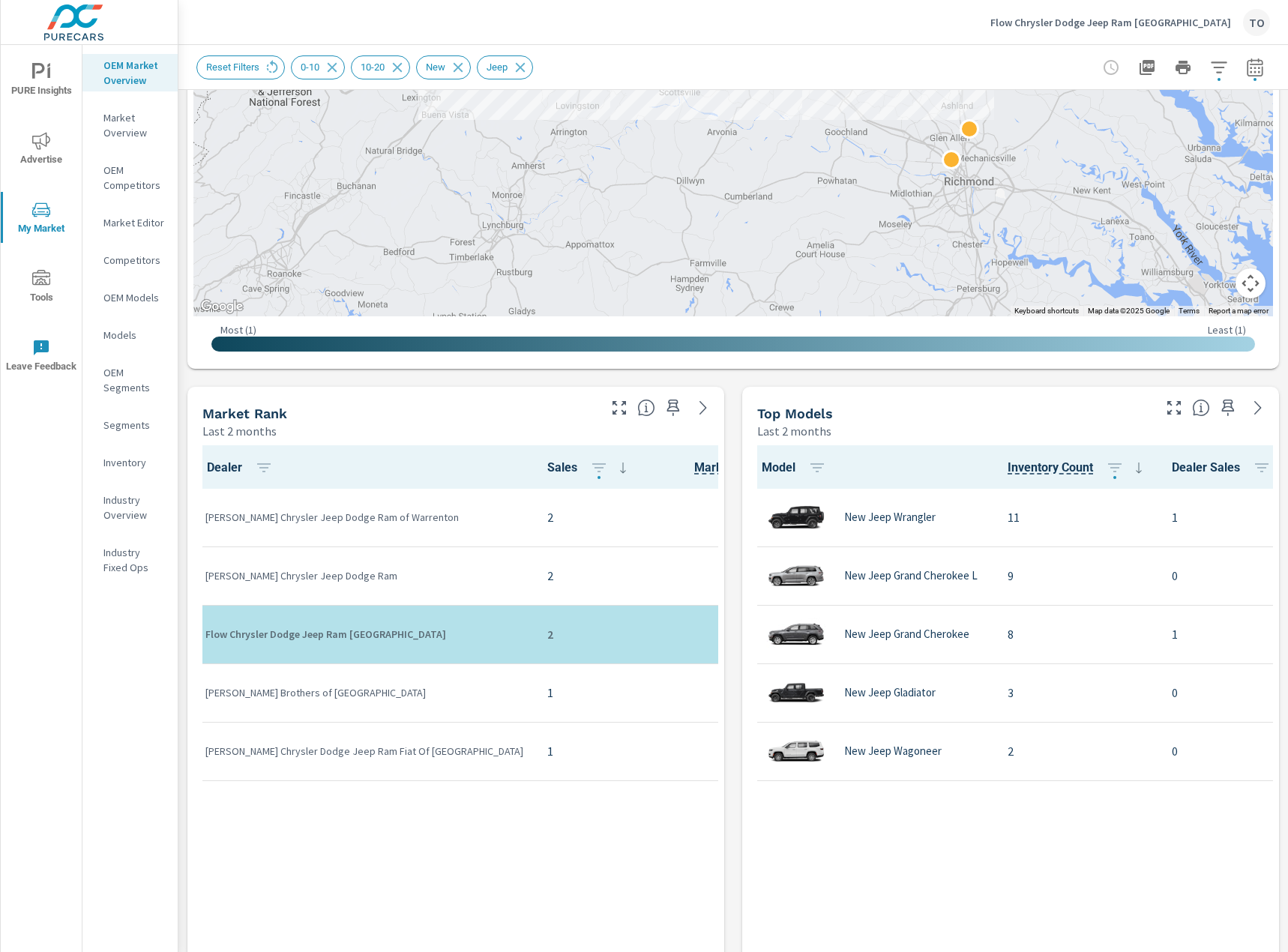
click at [419, 874] on div "Dealer Sales Market Share Market Rank [PERSON_NAME] Chrysler Jeep Dodge Ram of …" at bounding box center [456, 711] width 525 height 532
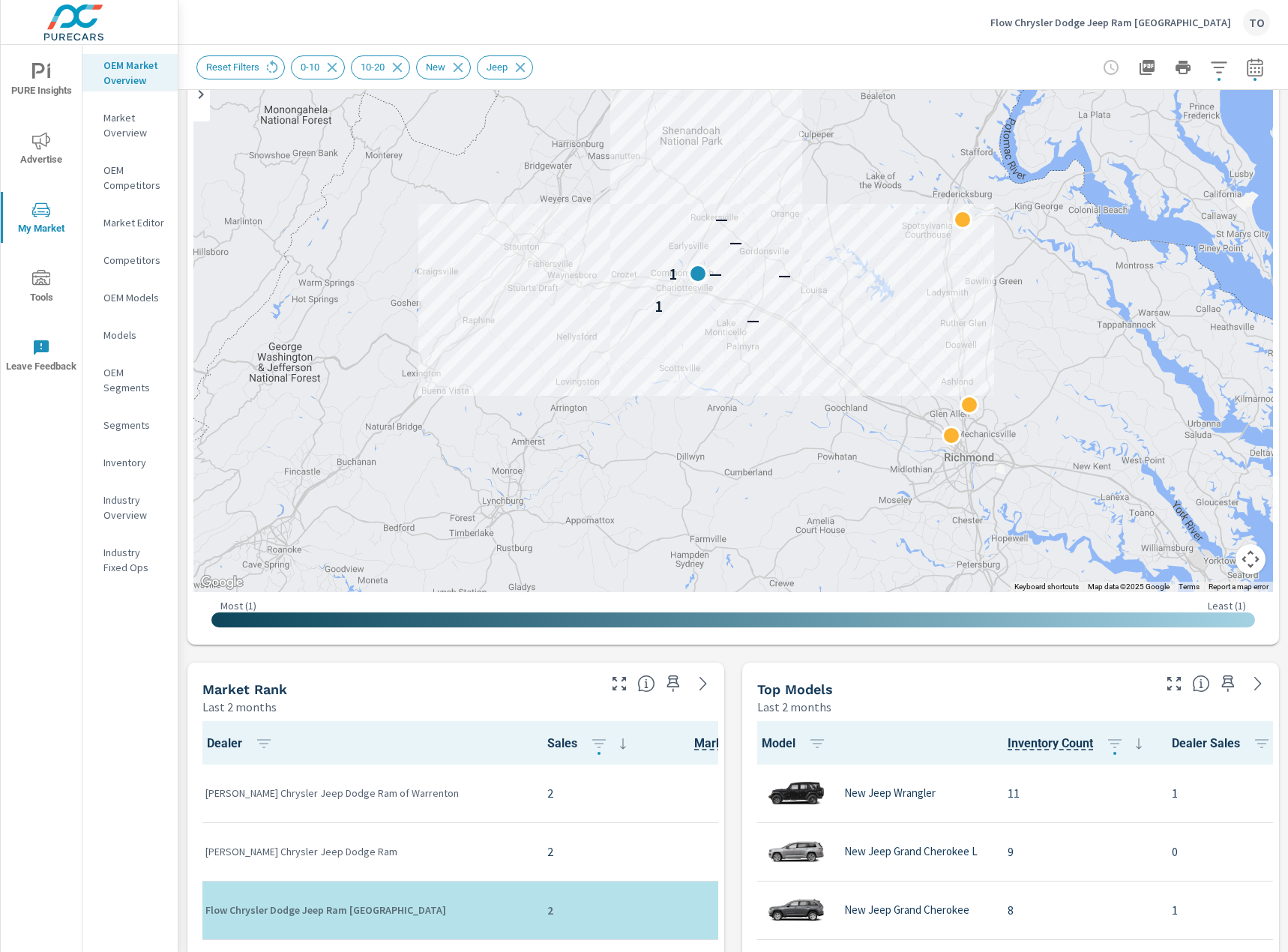
scroll to position [150, 0]
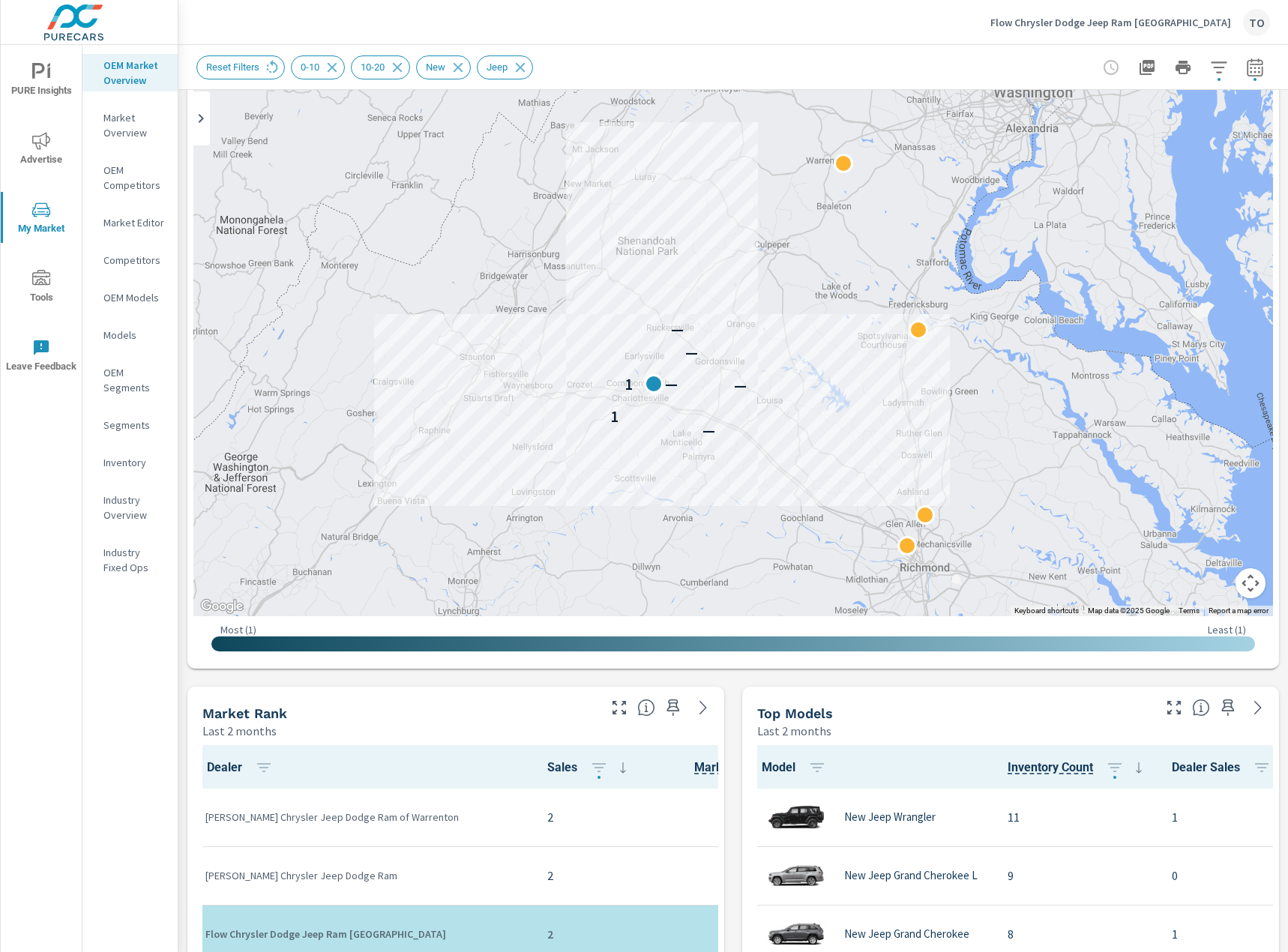
drag, startPoint x: 828, startPoint y: 182, endPoint x: 782, endPoint y: 270, distance: 99.3
click at [782, 270] on div "— 1 — 1 — — —" at bounding box center [733, 312] width 1080 height 609
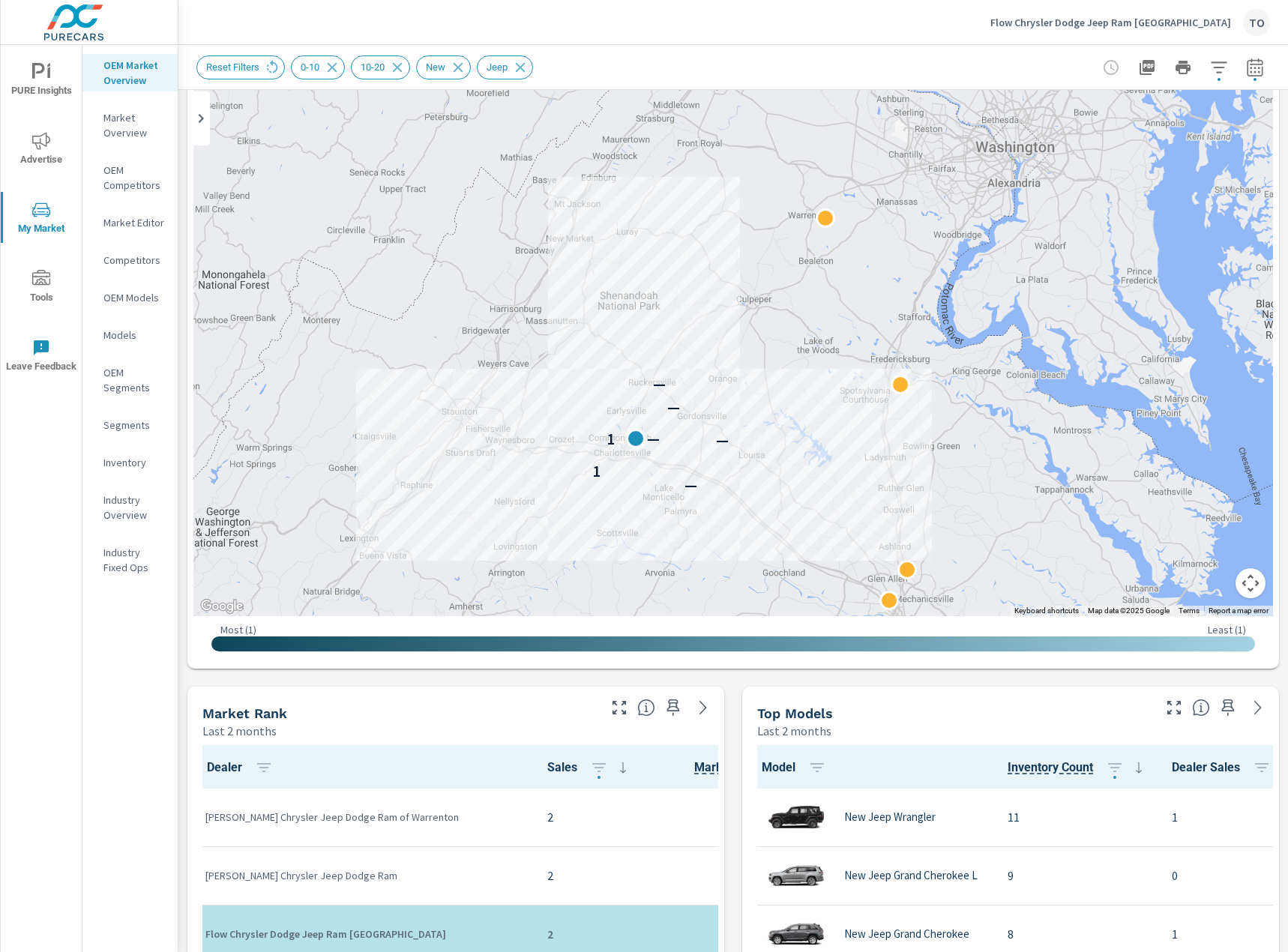
drag, startPoint x: 828, startPoint y: 235, endPoint x: 808, endPoint y: 296, distance: 64.2
click at [808, 296] on div "— 1 — 1 — — —" at bounding box center [733, 312] width 1080 height 609
